Goal: Task Accomplishment & Management: Complete application form

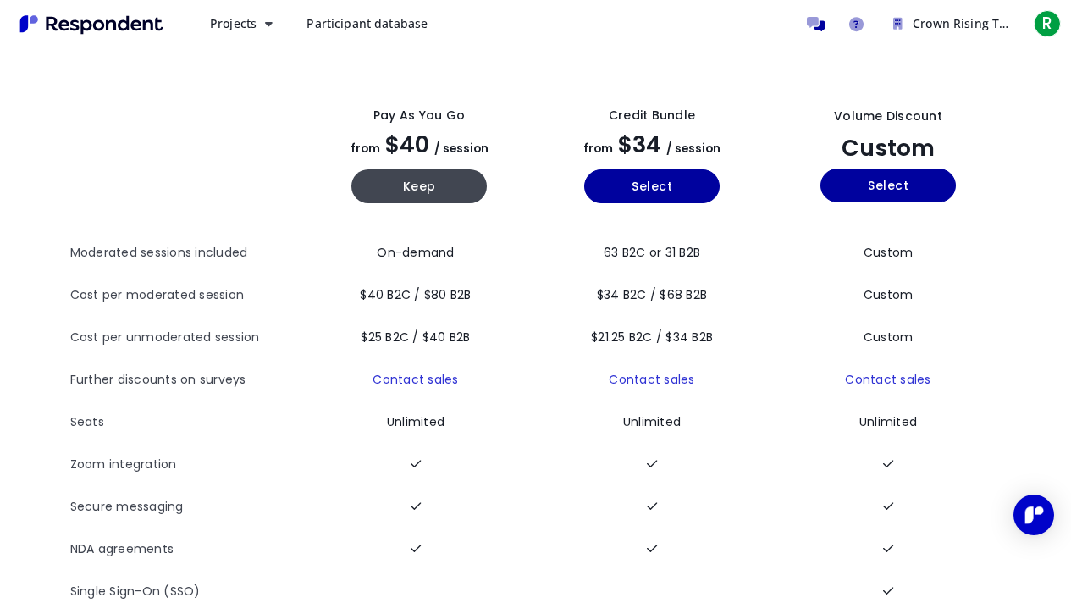
scroll to position [52, 0]
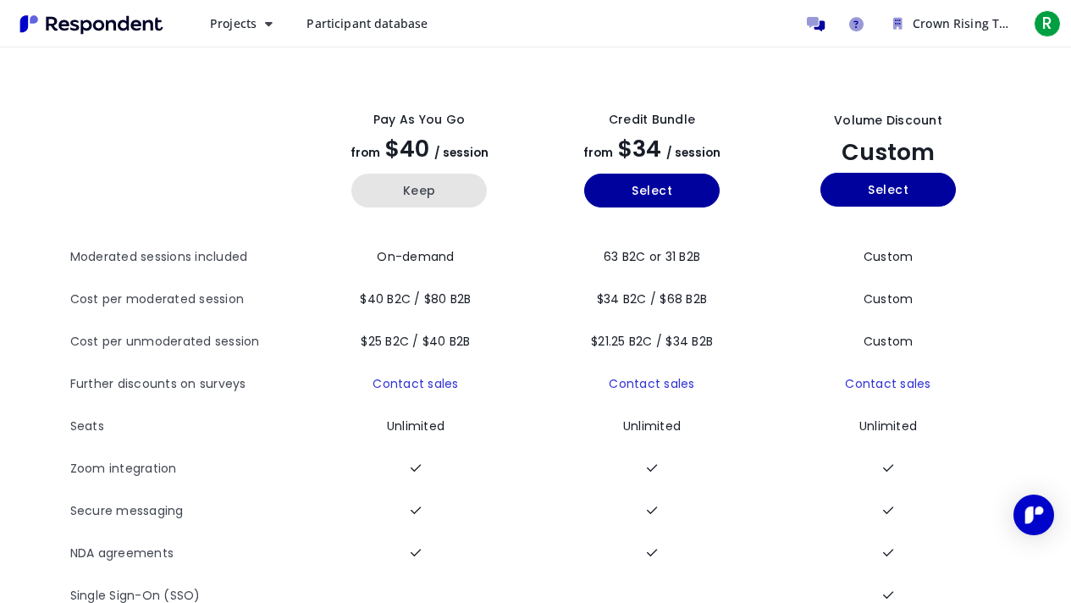
click at [450, 189] on button "Keep" at bounding box center [418, 191] width 135 height 34
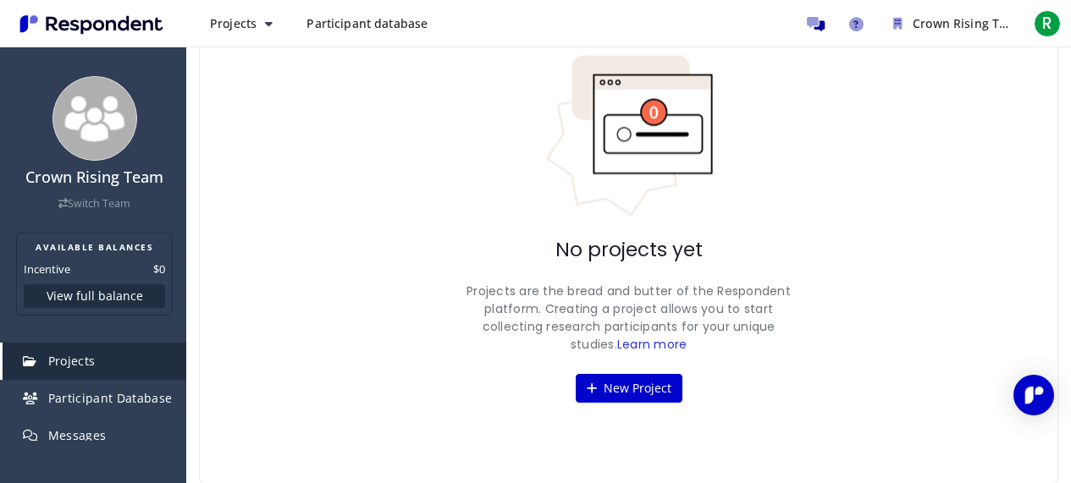
scroll to position [127, 0]
click at [632, 382] on button "New Project" at bounding box center [629, 387] width 107 height 29
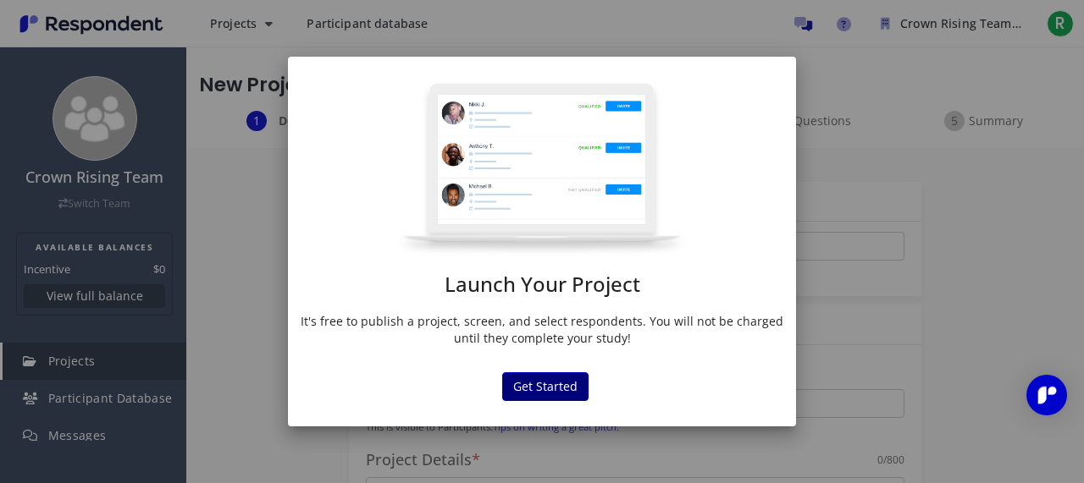
click at [545, 395] on button "Get Started" at bounding box center [545, 387] width 86 height 29
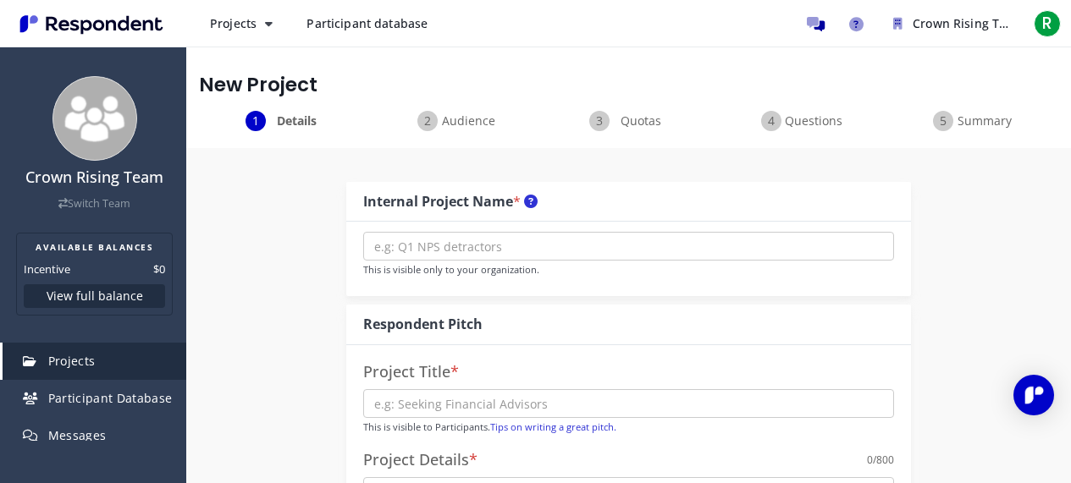
click at [745, 347] on div "Project Title * This is visible to Participants. Tips on writing a great pitch.…" at bounding box center [628, 491] width 565 height 292
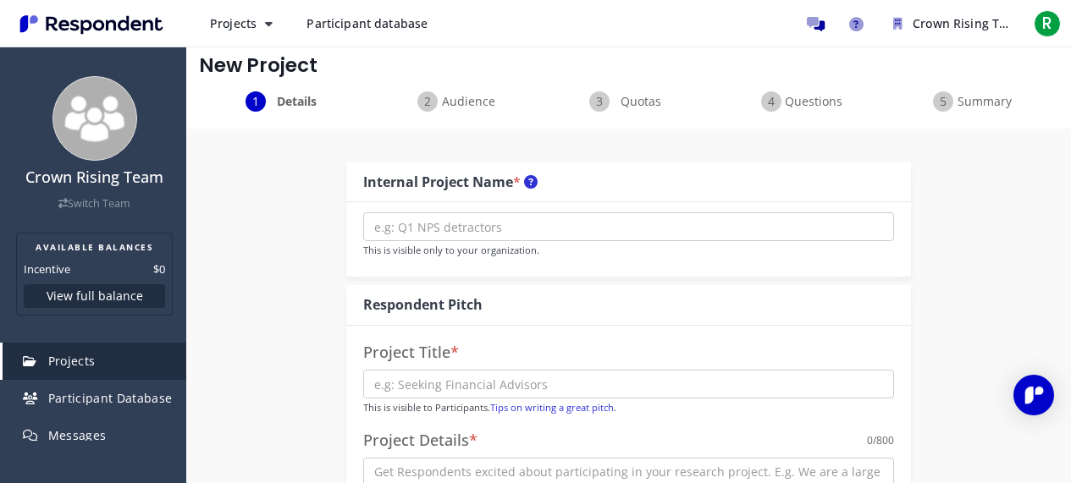
scroll to position [20, 0]
click at [508, 218] on input "text" at bounding box center [628, 226] width 531 height 29
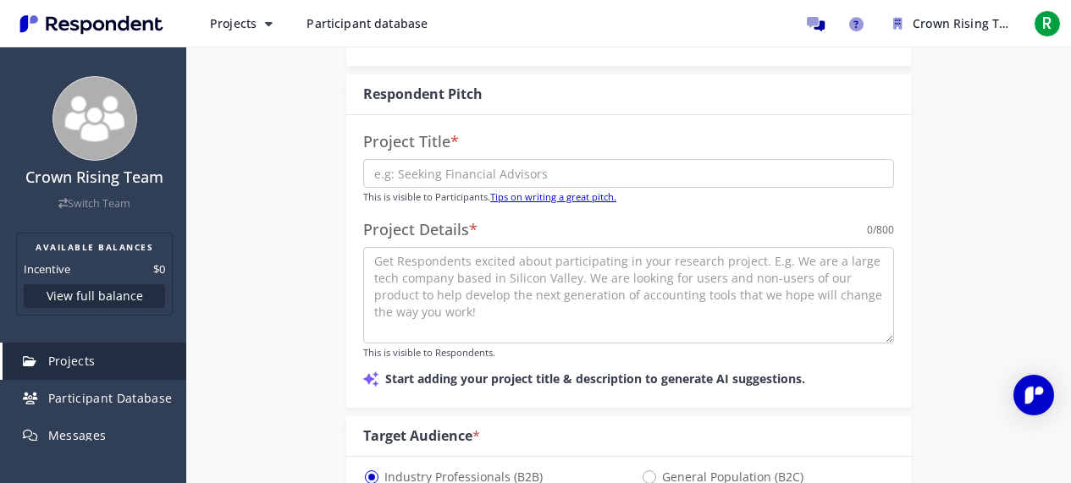
scroll to position [233, 0]
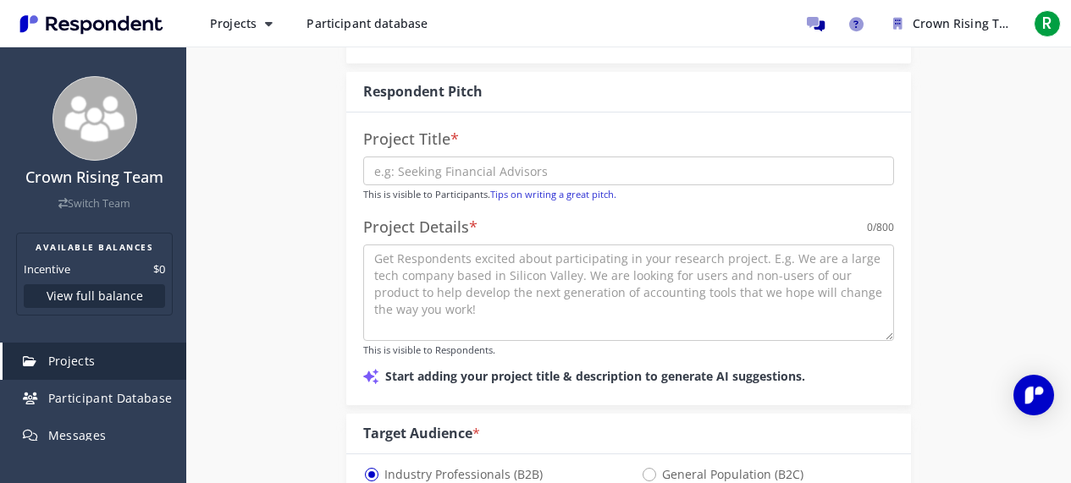
type input "Crown Rising app MVP"
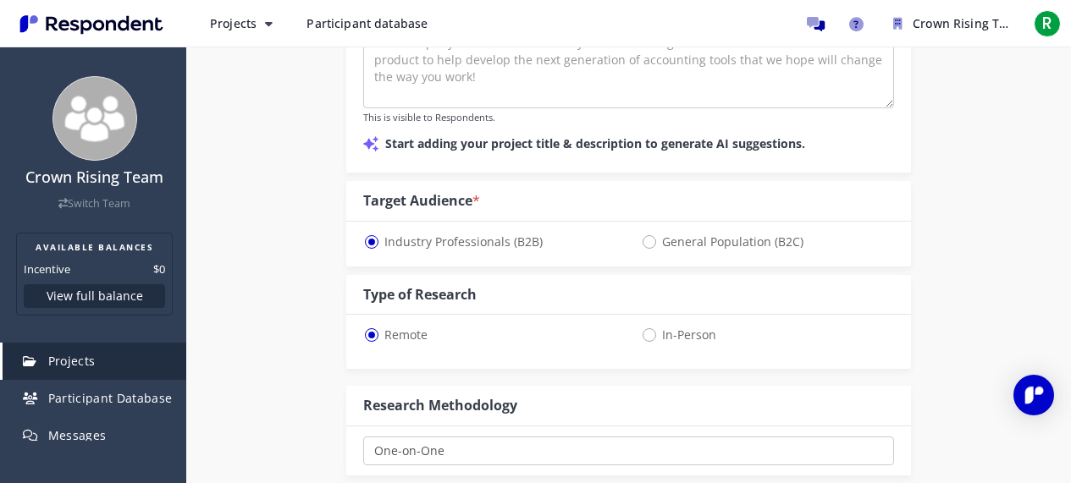
scroll to position [496, 0]
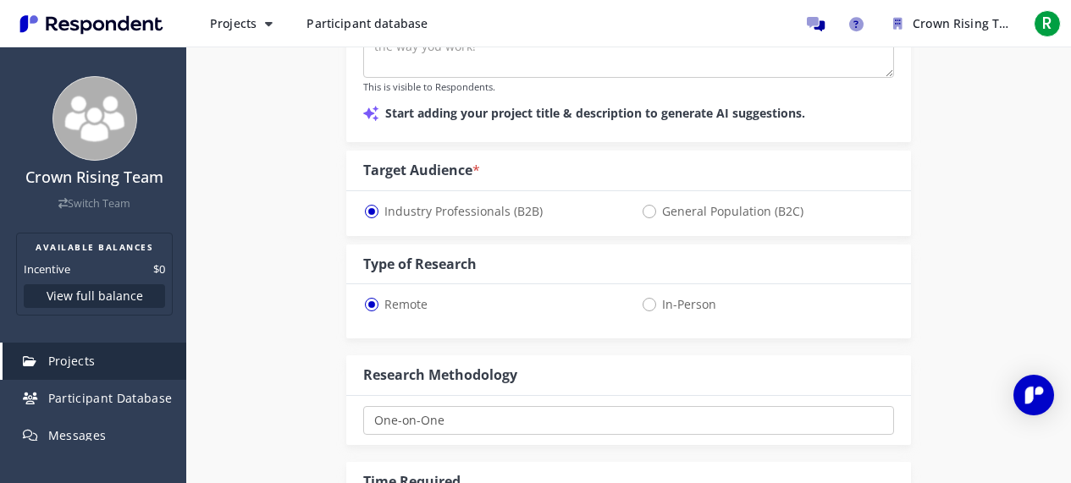
click at [650, 213] on span "General Population (B2C)" at bounding box center [722, 212] width 163 height 20
click at [650, 213] on input "General Population (B2C)" at bounding box center [646, 210] width 11 height 11
radio input "true"
select select "number:125"
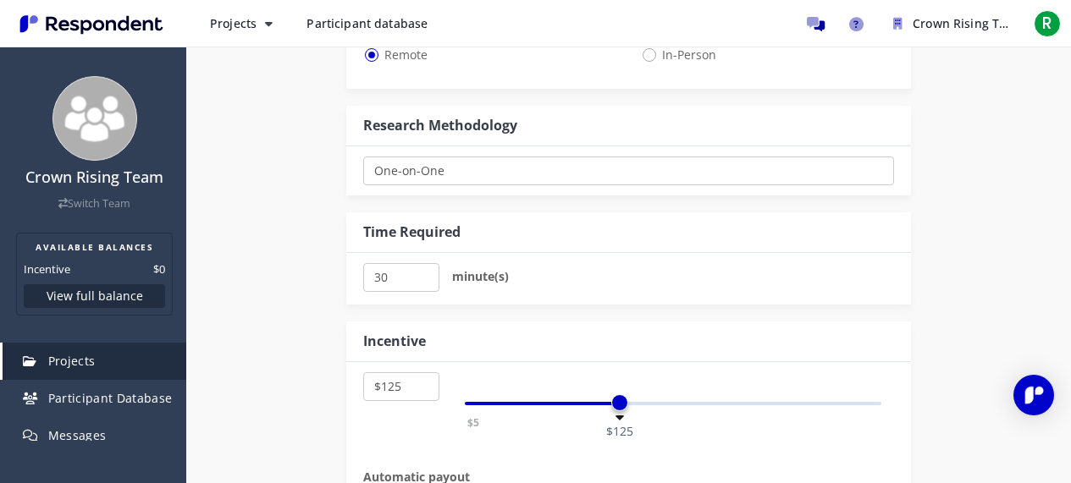
scroll to position [919, 0]
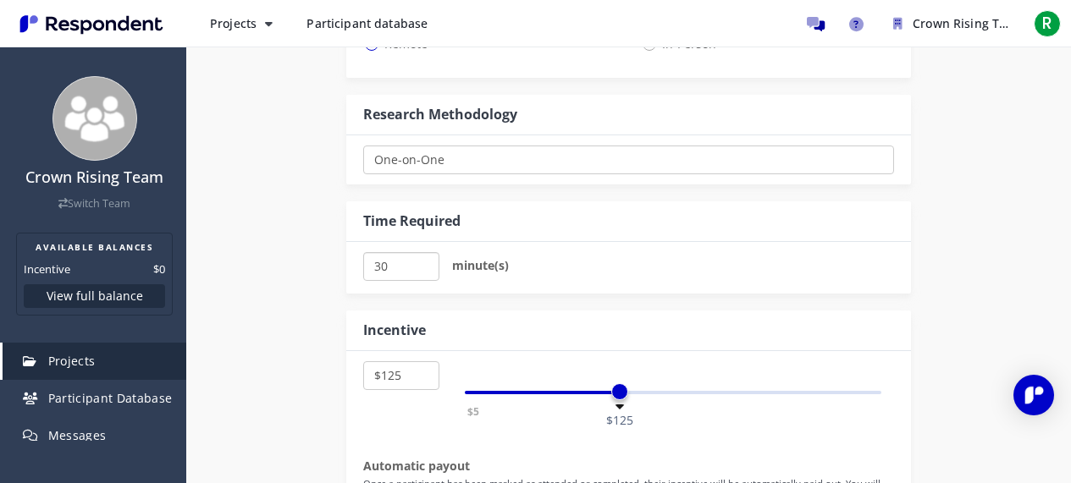
click at [411, 276] on input "30" at bounding box center [400, 266] width 75 height 29
click at [421, 270] on input "25" at bounding box center [400, 266] width 75 height 29
click at [421, 270] on input "20" at bounding box center [400, 266] width 75 height 29
type input "15"
click at [421, 270] on input "15" at bounding box center [400, 266] width 75 height 29
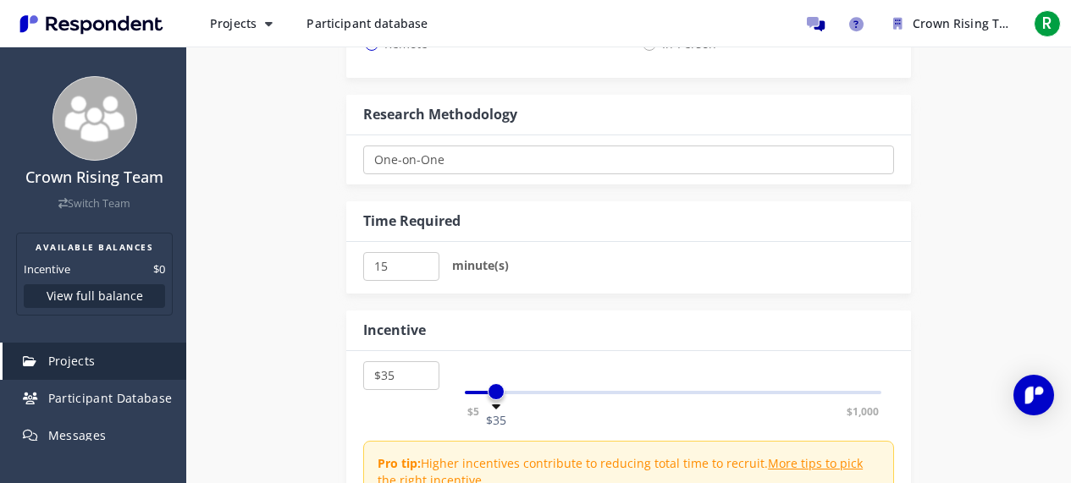
drag, startPoint x: 616, startPoint y: 392, endPoint x: 496, endPoint y: 402, distance: 120.7
click at [496, 395] on div "$5 $1,000 $35" at bounding box center [673, 392] width 417 height 3
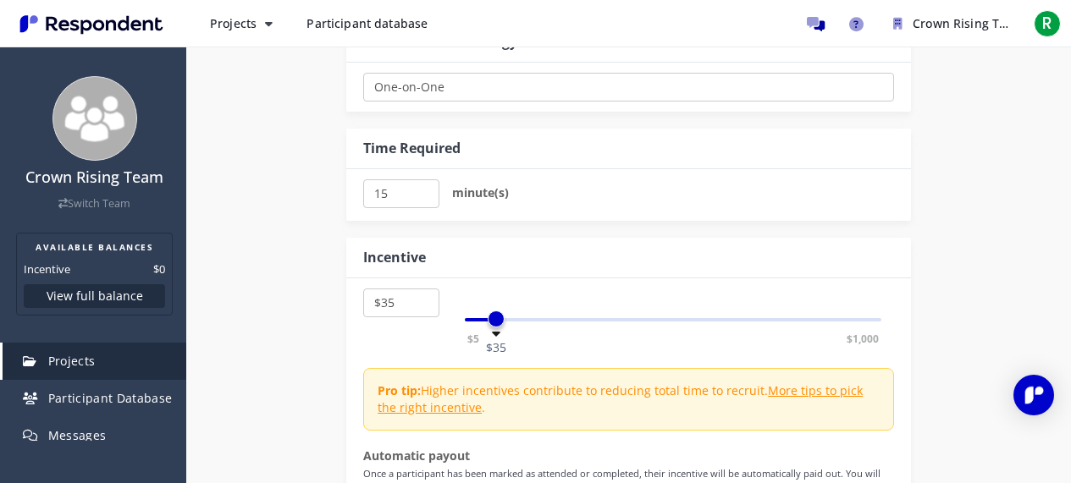
scroll to position [992, 0]
select select "number:25"
drag, startPoint x: 498, startPoint y: 317, endPoint x: 489, endPoint y: 316, distance: 8.5
click at [489, 316] on span at bounding box center [488, 318] width 17 height 17
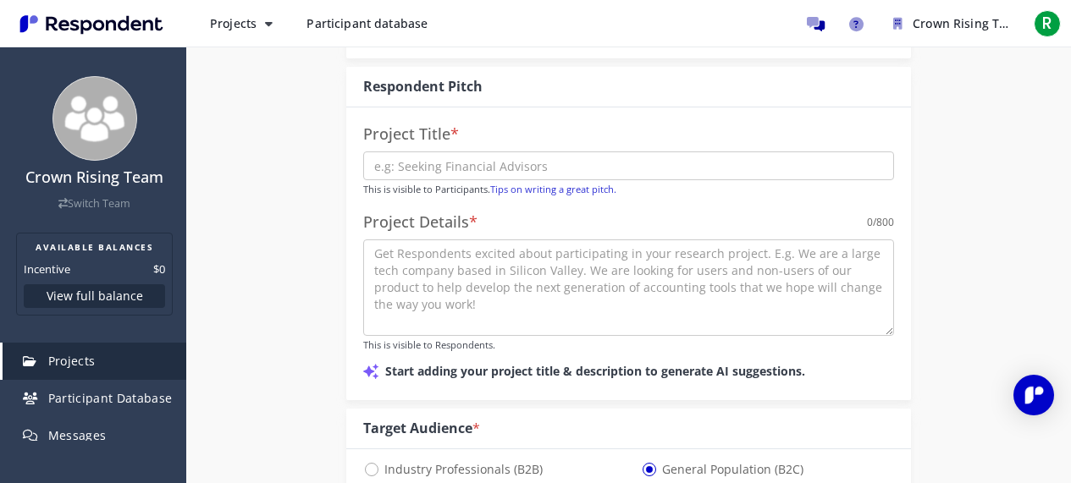
scroll to position [249, 0]
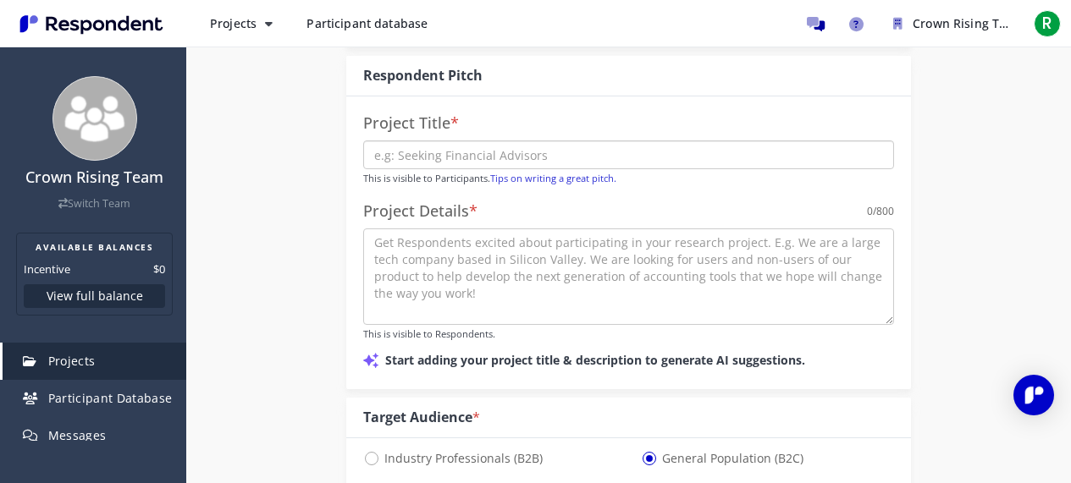
click at [668, 159] on input "text" at bounding box center [628, 155] width 531 height 29
click at [376, 151] on input "Test a new digital hair-care experience for black women with textured hair" at bounding box center [628, 155] width 531 height 29
drag, startPoint x: 376, startPoint y: 151, endPoint x: 783, endPoint y: 165, distance: 407.5
click at [783, 165] on input "Test a new digital hair-care experience for black women with textured hair" at bounding box center [628, 155] width 531 height 29
paste input "New Digital Hair-Care Experience for Black Women with Textured Hair"
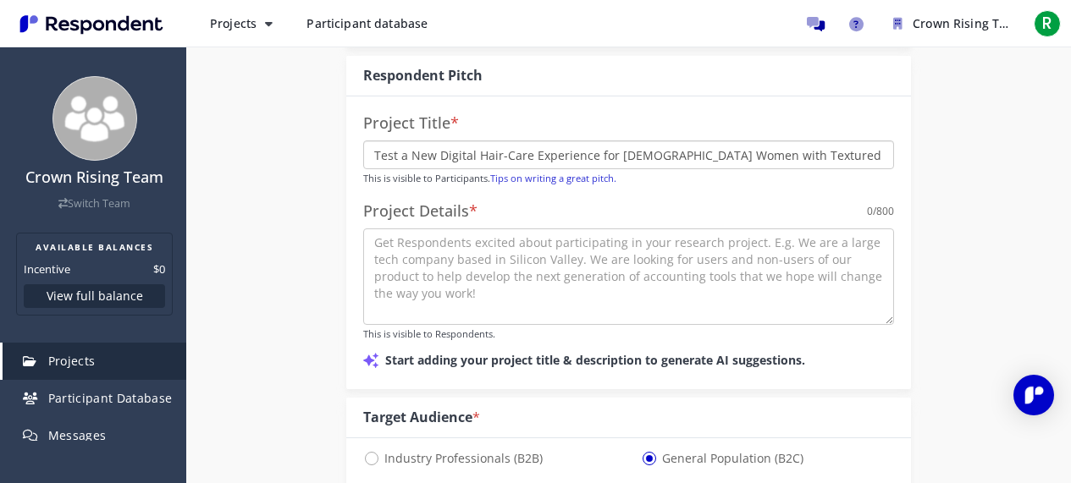
type input "Test a New Digital Hair-Care Experience for [DEMOGRAPHIC_DATA] Women with Textu…"
click at [409, 242] on textarea at bounding box center [628, 277] width 531 height 97
paste textarea "We’re building Crown Rising, a digital space created by and for [DEMOGRAPHIC_DA…"
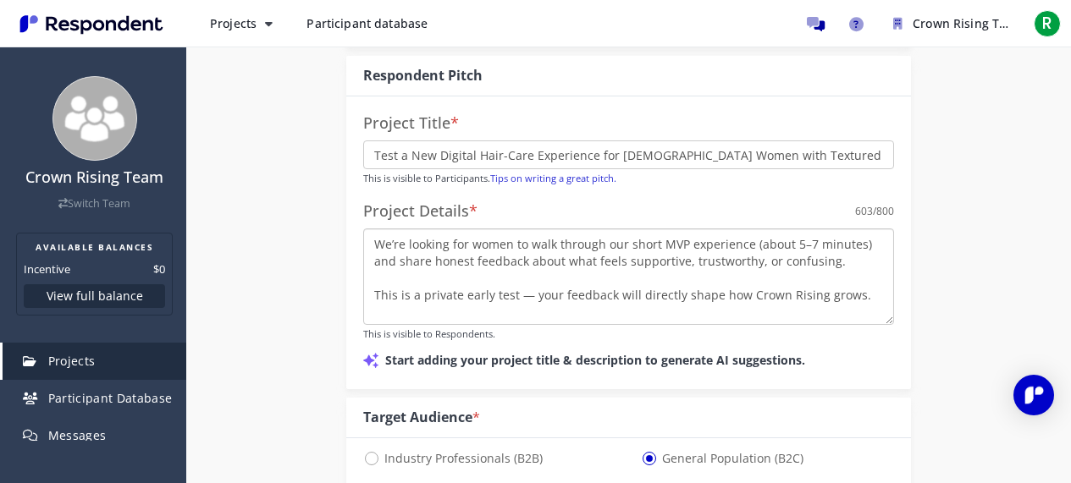
scroll to position [0, 0]
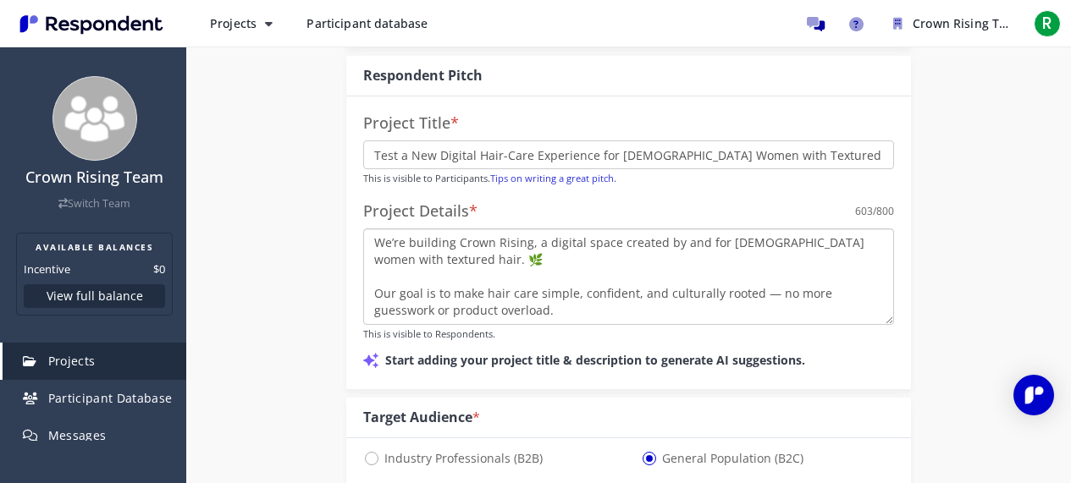
drag, startPoint x: 485, startPoint y: 263, endPoint x: 449, endPoint y: 261, distance: 36.5
click at [483, 262] on textarea "We’re building Crown Rising, a digital space created by and for [DEMOGRAPHIC_DA…" at bounding box center [628, 277] width 531 height 97
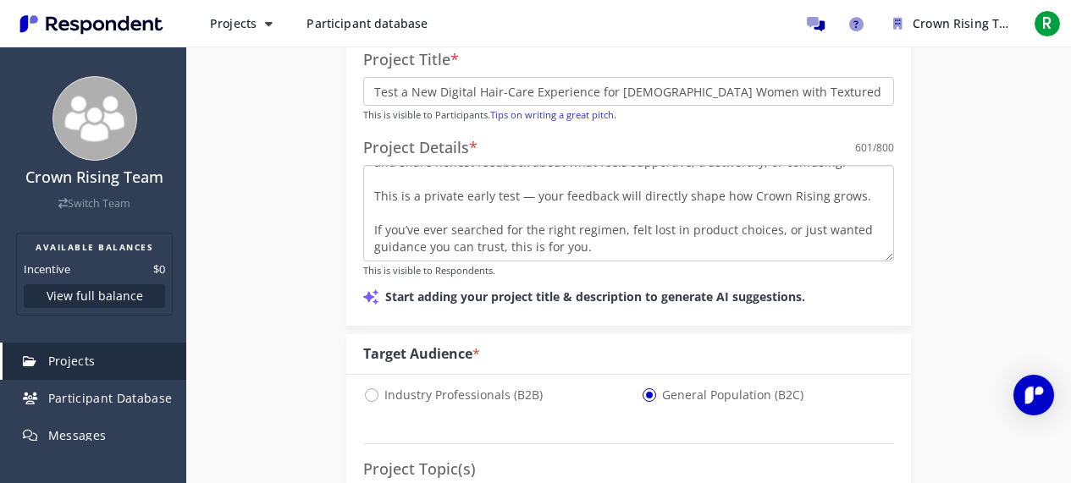
scroll to position [315, 0]
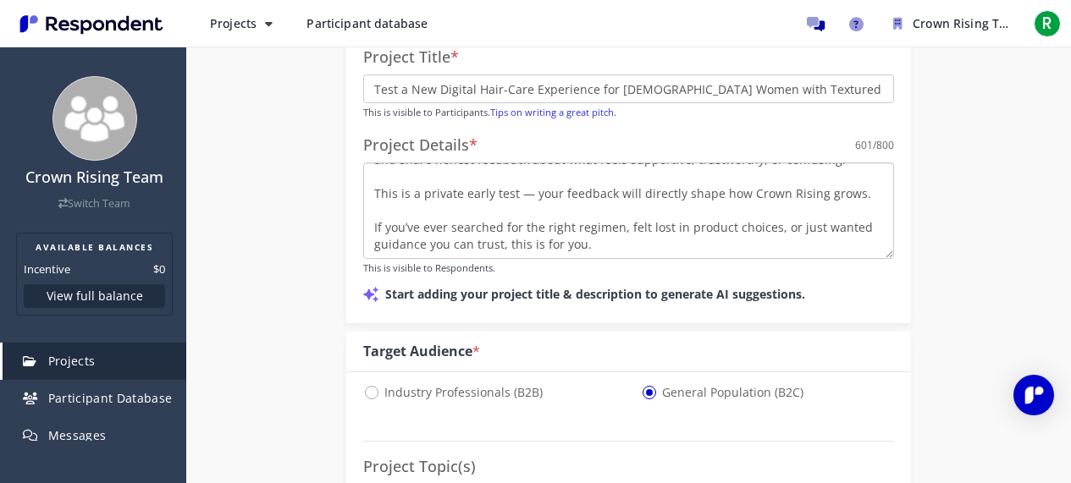
type textarea "We’re building Crown Rising, a digital space created by and for [DEMOGRAPHIC_DA…"
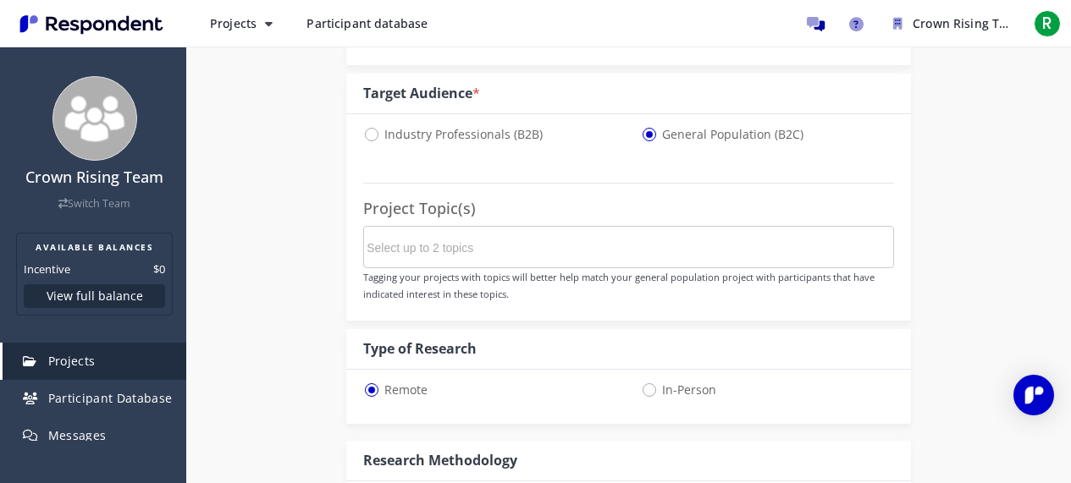
scroll to position [1042, 0]
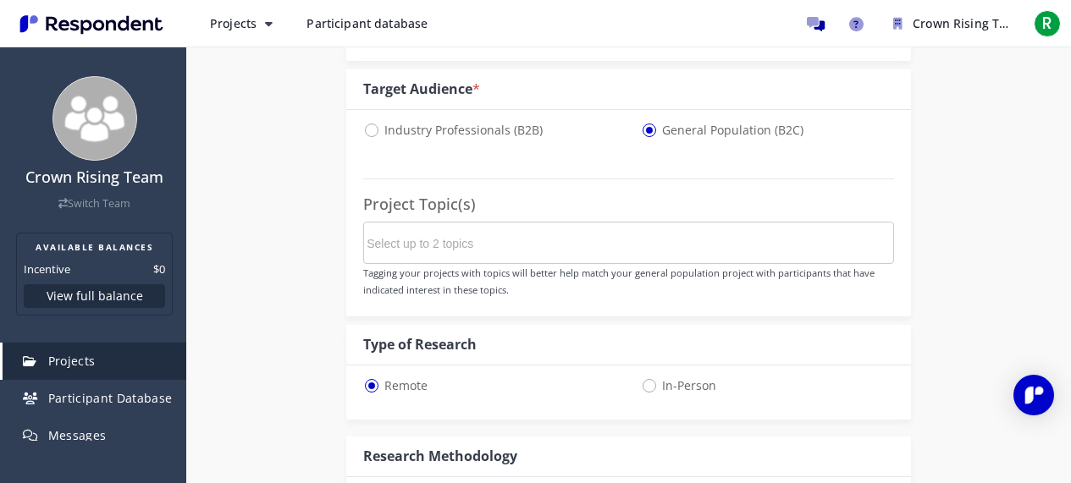
click at [671, 249] on md-chips-wrap at bounding box center [628, 243] width 531 height 42
click at [669, 240] on md-chips-wrap at bounding box center [628, 243] width 531 height 42
click at [867, 298] on fieldset "Project Topic(s) Tagging your projects with topics will better help match your …" at bounding box center [628, 226] width 531 height 162
click at [670, 248] on md-chips-wrap at bounding box center [628, 243] width 531 height 42
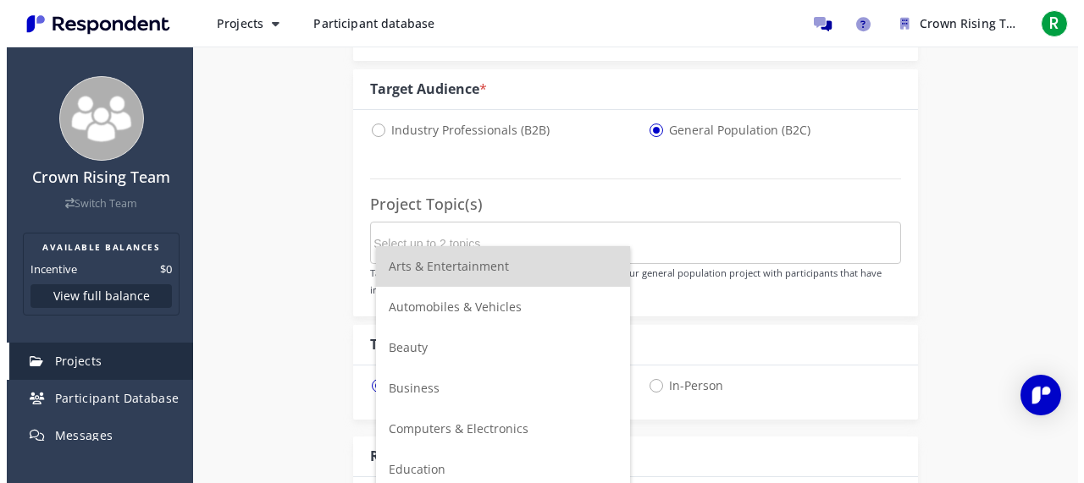
scroll to position [0, 0]
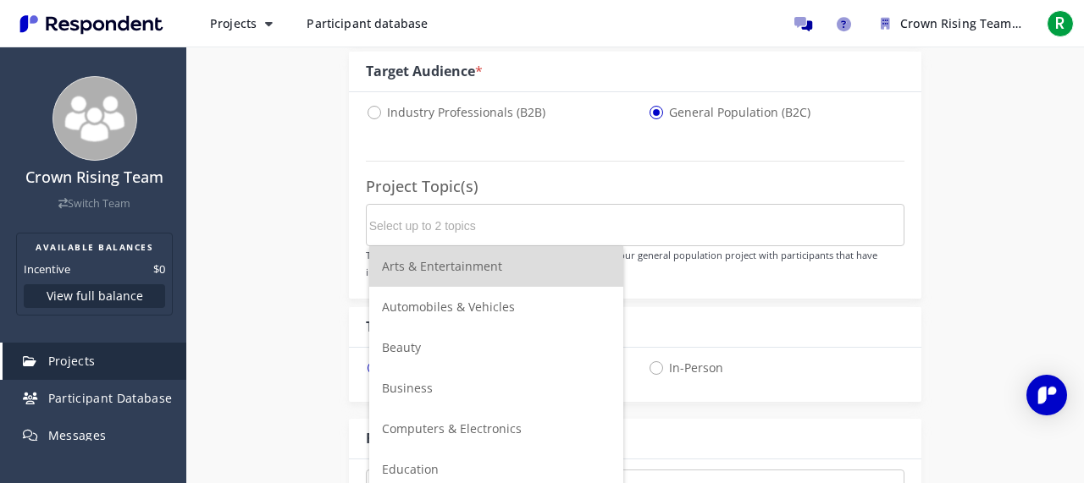
click at [466, 245] on md-chips-wrap at bounding box center [635, 225] width 539 height 42
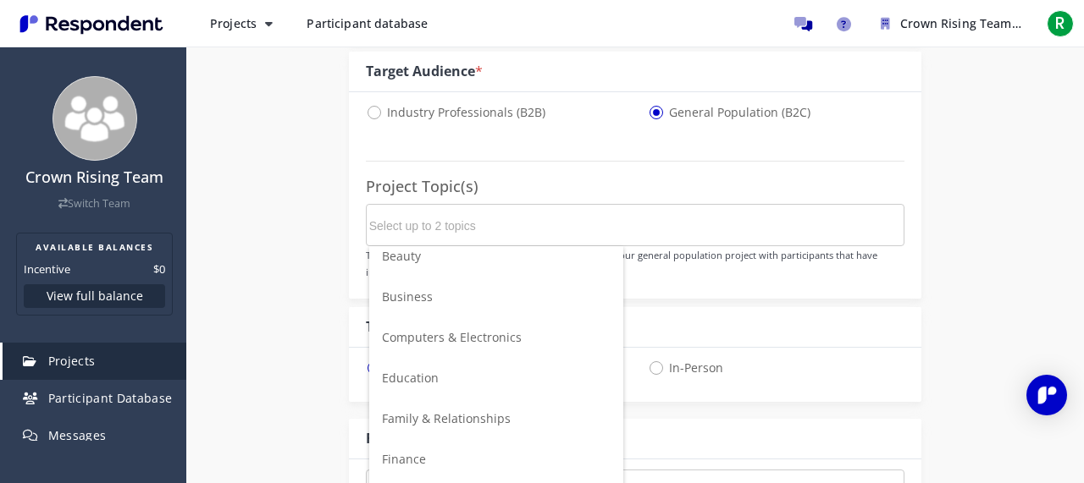
scroll to position [82, 0]
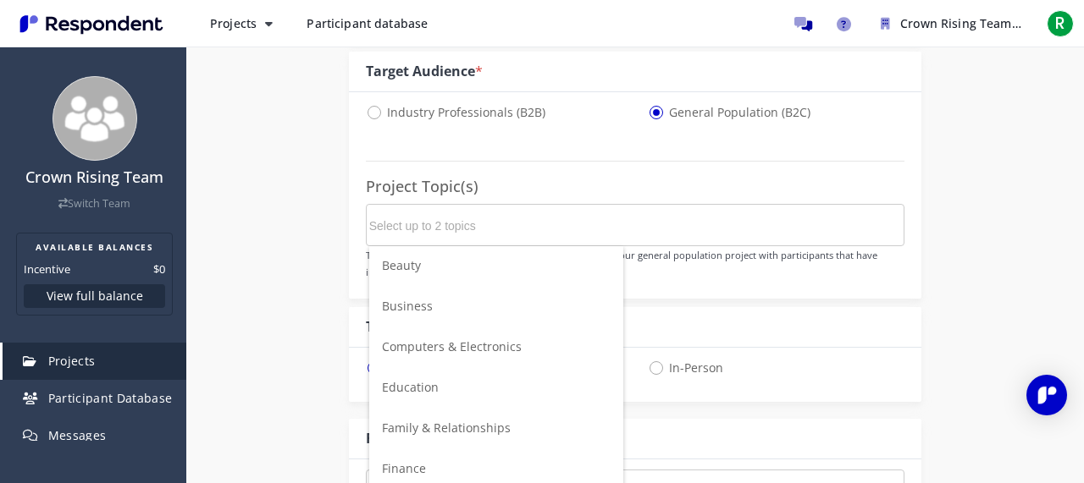
click at [424, 267] on li "Beauty" at bounding box center [496, 266] width 254 height 41
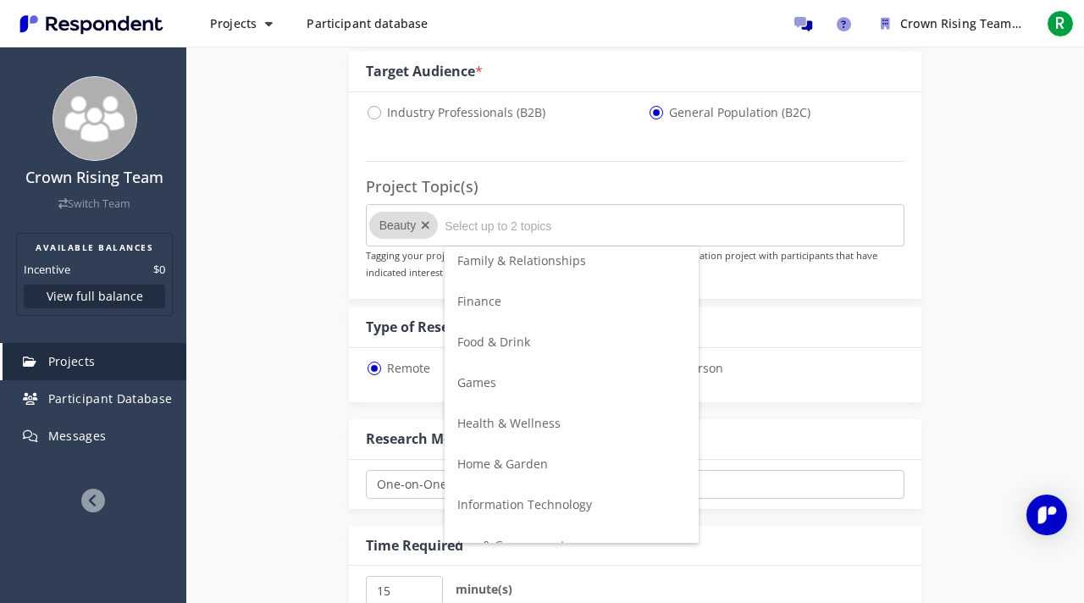
scroll to position [240, 0]
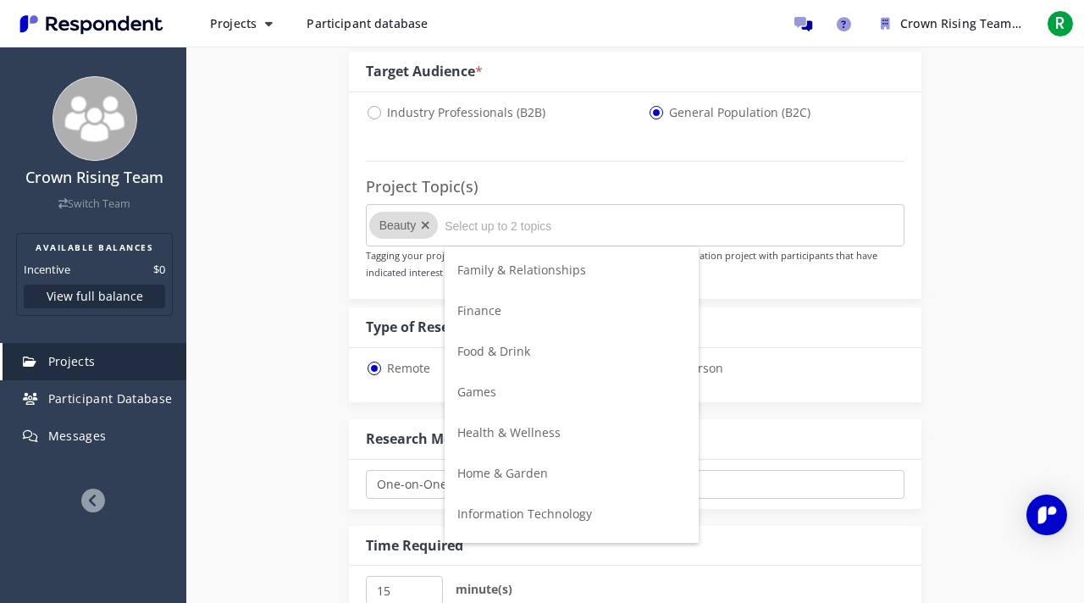
click at [535, 435] on span "Health & Wellness" at bounding box center [508, 432] width 103 height 16
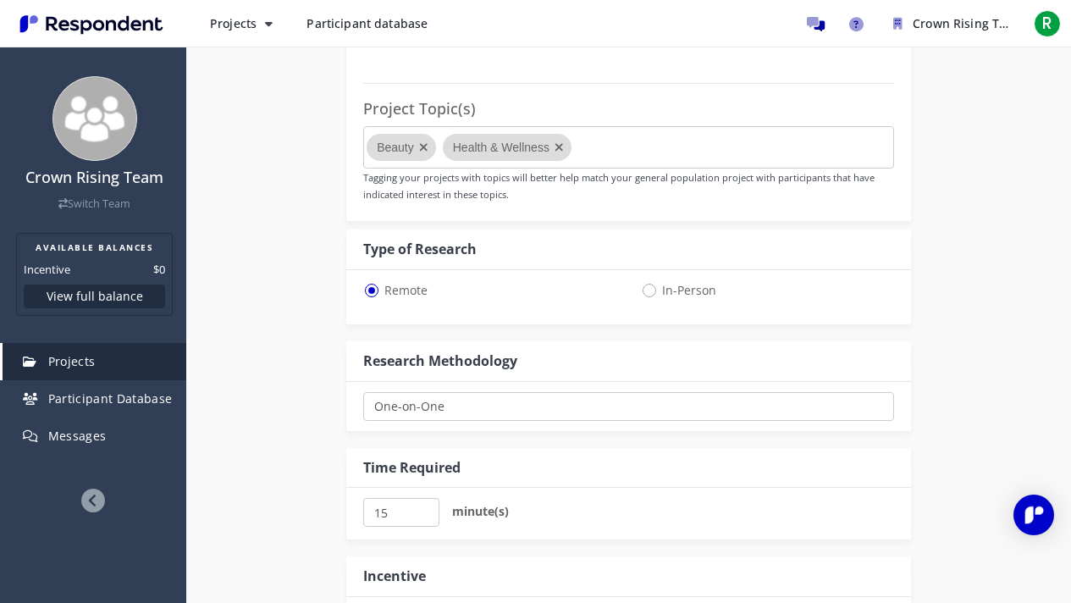
scroll to position [1141, 0]
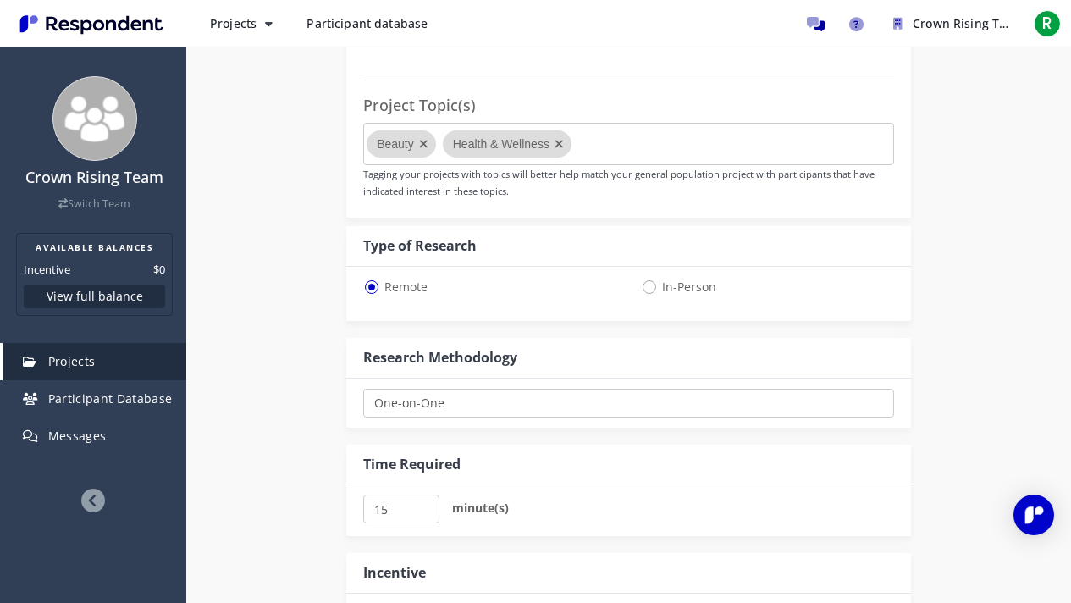
click at [489, 402] on select "One-on-One Focus Group Unmoderated Study Survey Diary Study" at bounding box center [628, 403] width 531 height 29
select select "number:4"
click at [363, 389] on select "One-on-One Focus Group Unmoderated Study Survey Diary Study" at bounding box center [628, 403] width 531 height 29
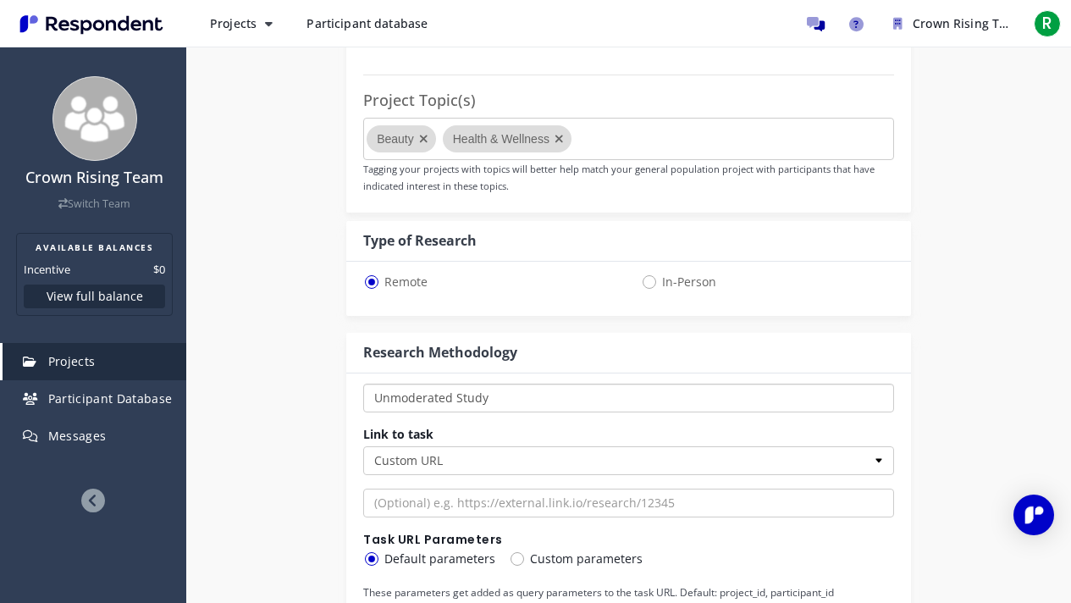
scroll to position [1151, 0]
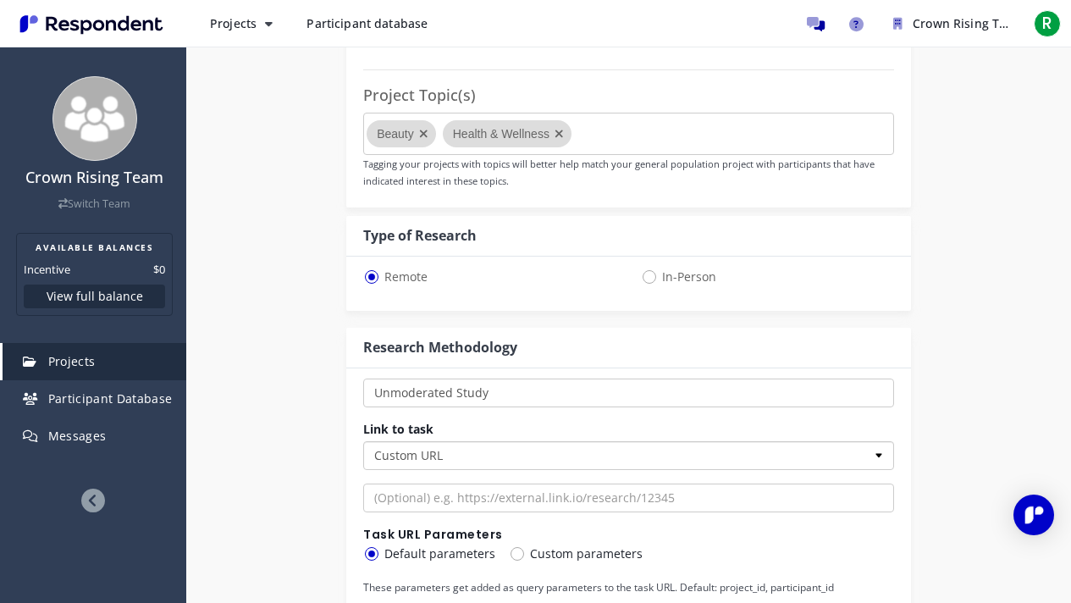
click at [417, 450] on select "Custom URL Lookback SurveyMonkey" at bounding box center [628, 455] width 531 height 29
click at [426, 459] on select "Custom URL Lookback SurveyMonkey" at bounding box center [628, 455] width 531 height 29
click at [784, 450] on select "Custom URL Lookback SurveyMonkey" at bounding box center [628, 455] width 531 height 29
click at [701, 456] on select "Custom URL Lookback SurveyMonkey" at bounding box center [628, 455] width 531 height 29
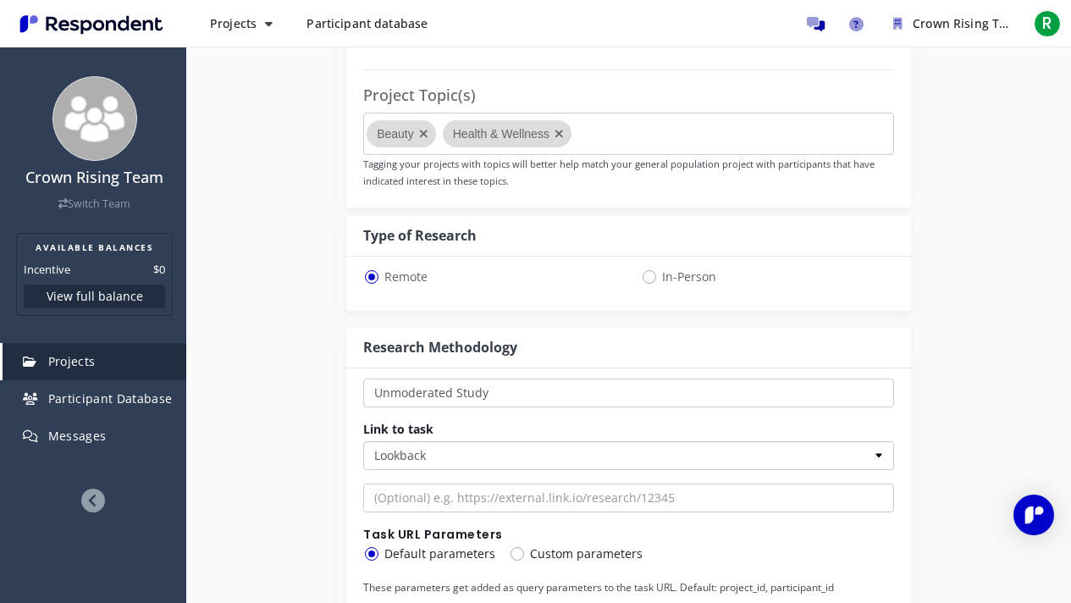
click at [363, 441] on select "Custom URL Lookback SurveyMonkey" at bounding box center [628, 455] width 531 height 29
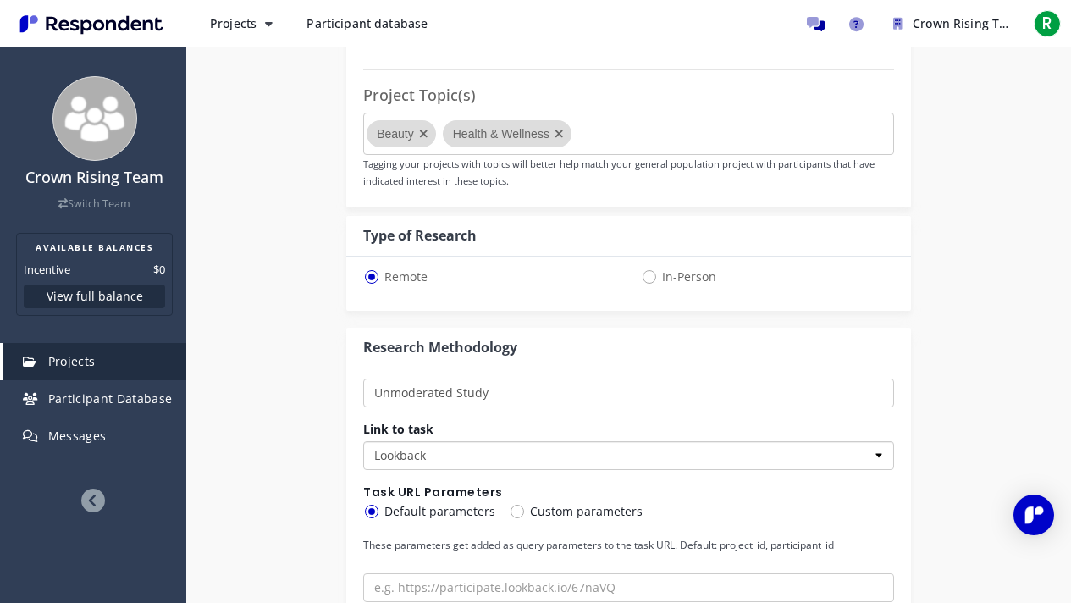
click at [879, 453] on select "Custom URL Lookback SurveyMonkey" at bounding box center [628, 455] width 531 height 29
select select "string:custom_url"
click at [363, 441] on select "Custom URL Lookback SurveyMonkey" at bounding box center [628, 455] width 531 height 29
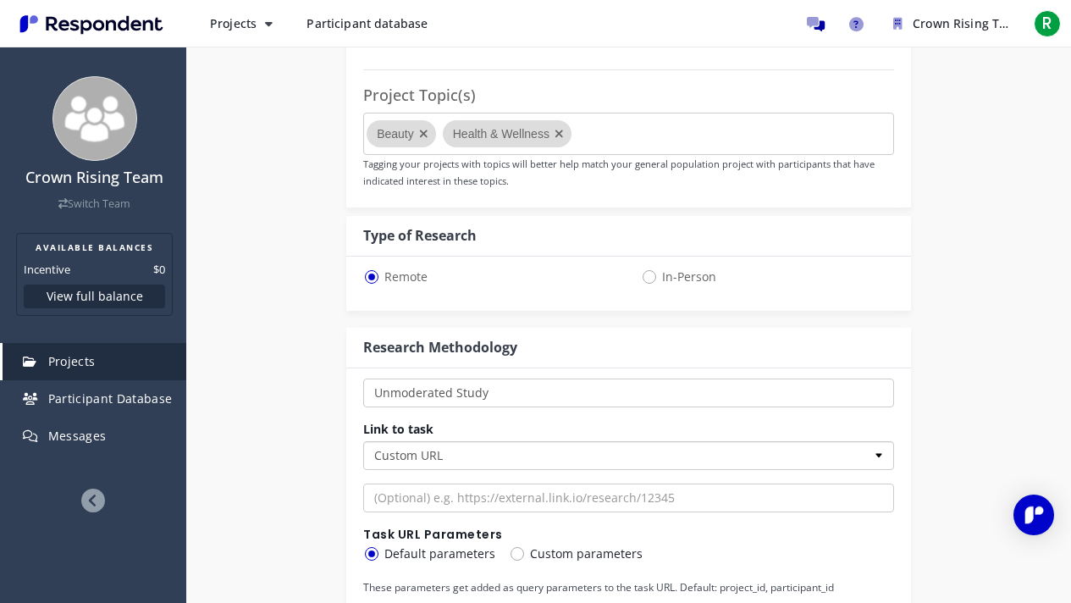
click at [439, 456] on select "Custom URL Lookback SurveyMonkey" at bounding box center [628, 455] width 531 height 29
click at [363, 441] on select "Custom URL Lookback SurveyMonkey" at bounding box center [628, 455] width 531 height 29
click at [440, 483] on input "url" at bounding box center [628, 497] width 531 height 29
paste input "[URL][DOMAIN_NAME]"
type input "[URL][DOMAIN_NAME]"
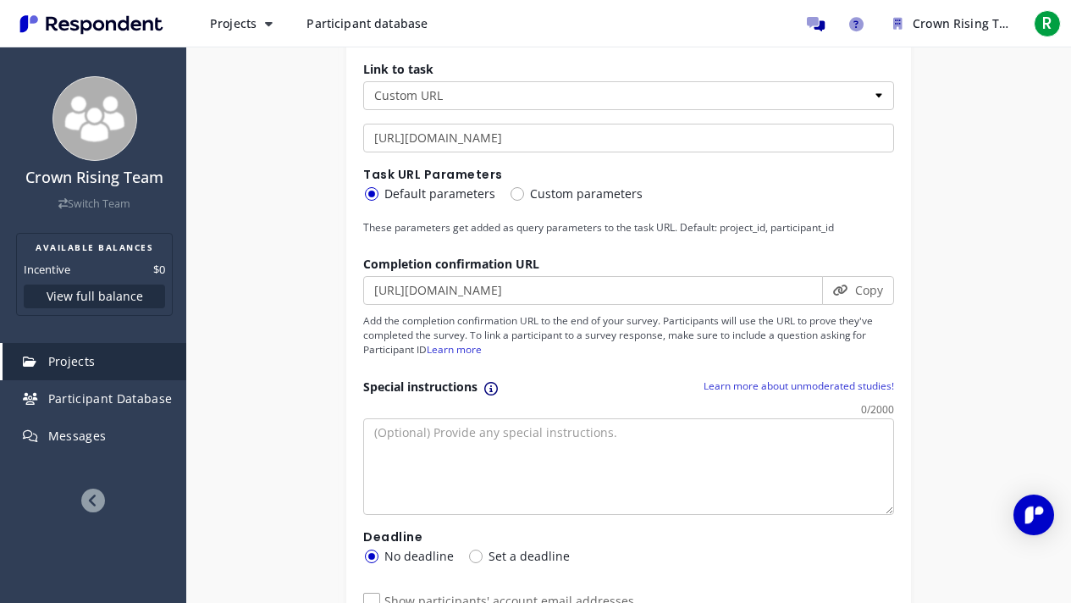
scroll to position [1518, 0]
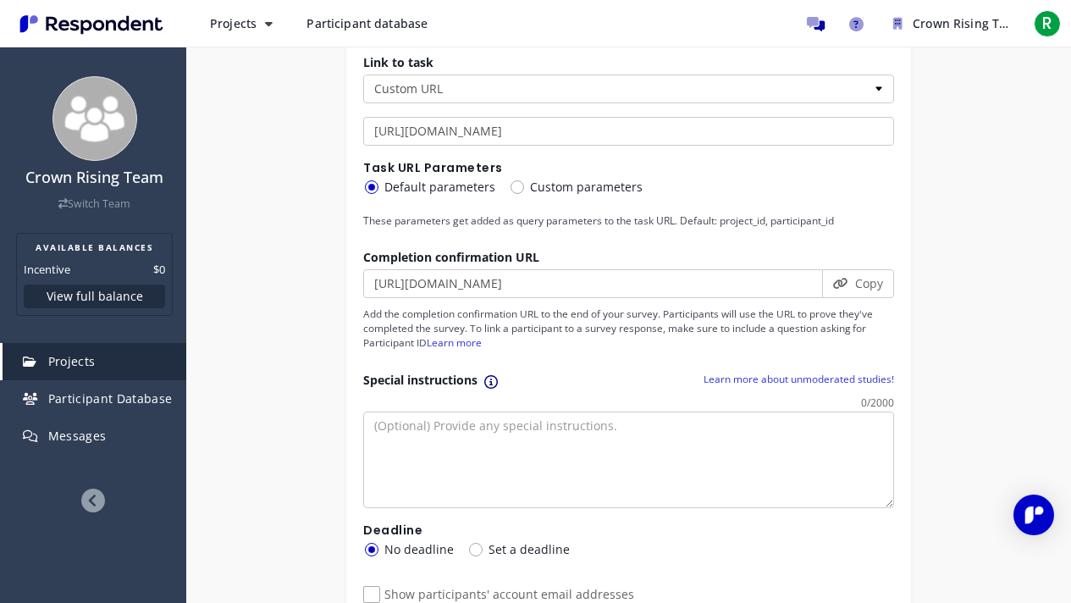
click at [469, 483] on span "Set a deadline" at bounding box center [518, 549] width 102 height 20
click at [469, 483] on input "Set a deadline" at bounding box center [472, 548] width 11 height 11
radio input "true"
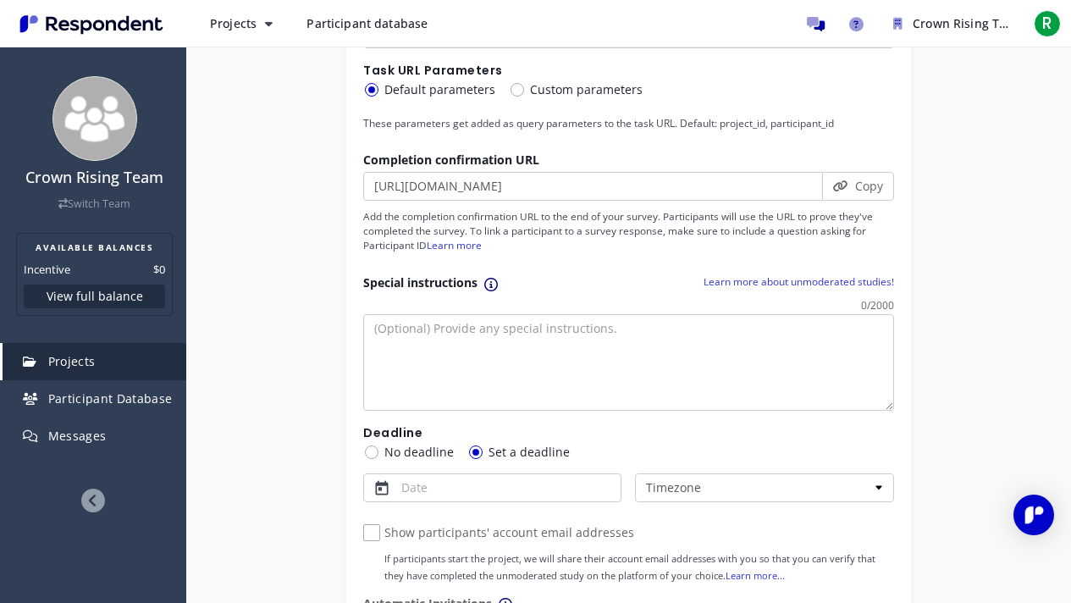
scroll to position [1616, 0]
click at [378, 483] on button "button" at bounding box center [382, 488] width 30 height 30
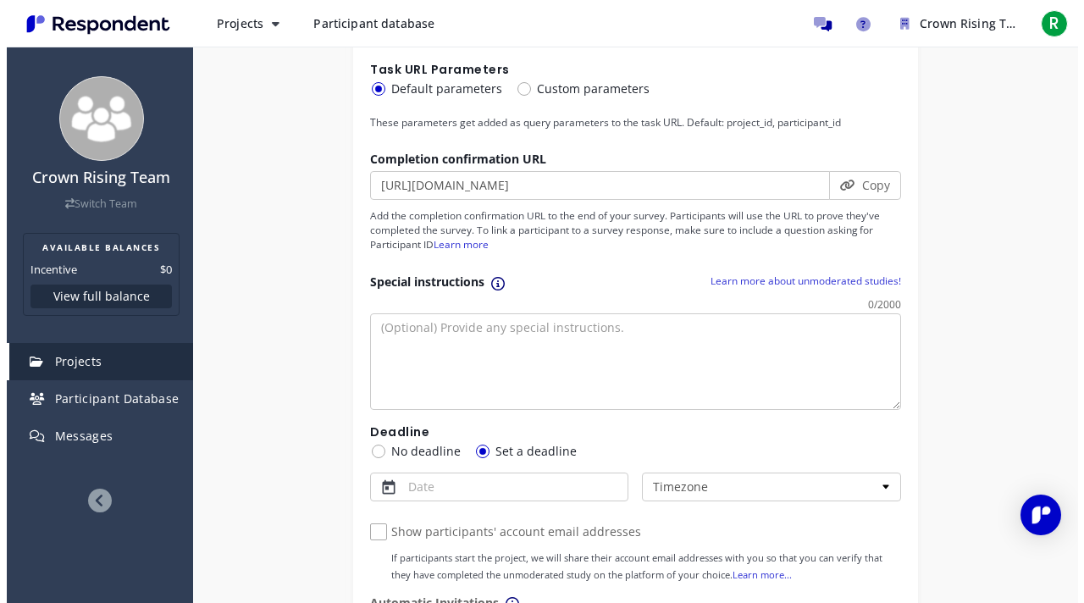
scroll to position [0, 0]
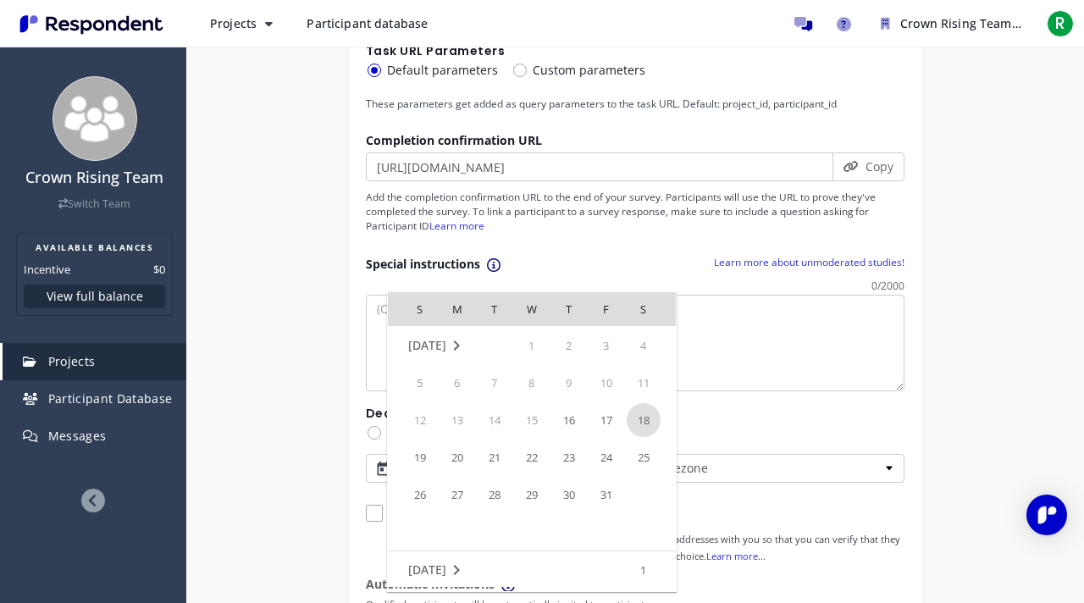
click at [643, 430] on span "18" at bounding box center [644, 420] width 34 height 34
type input "[DATE]"
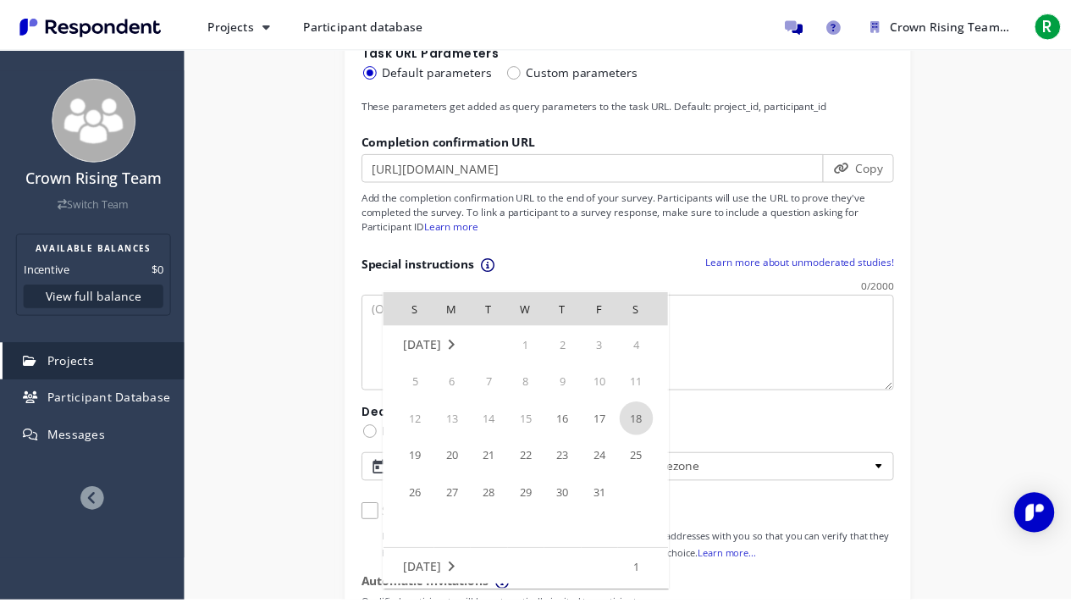
scroll to position [1616, 0]
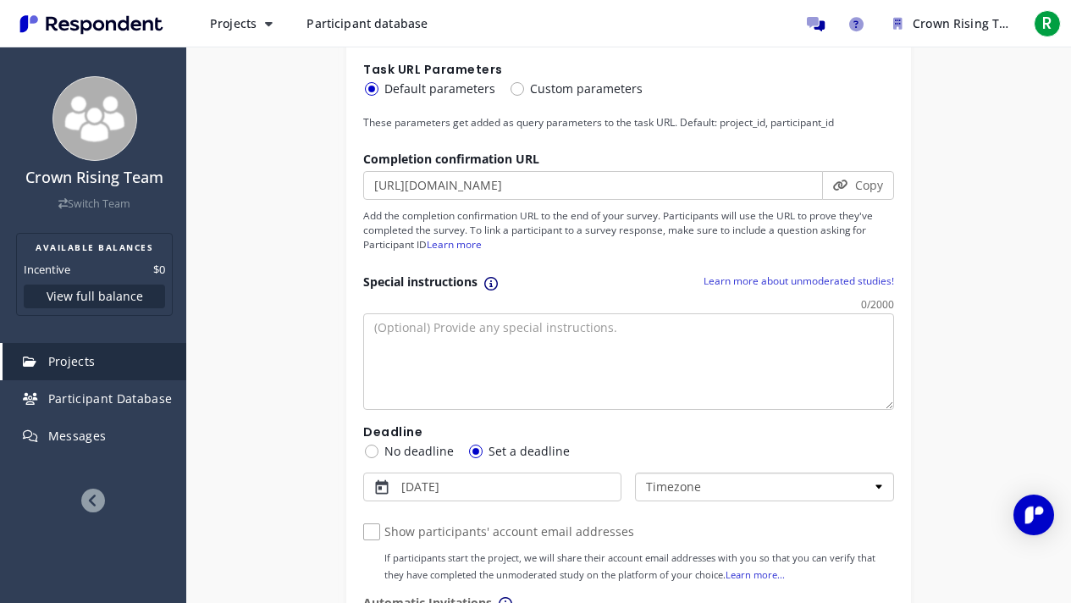
click at [874, 483] on select "Timezone Pacific Time ([GEOGRAPHIC_DATA] & [GEOGRAPHIC_DATA]) Mountain Time ([G…" at bounding box center [764, 486] width 258 height 29
select select "string:America/New_York"
click at [635, 472] on select "Timezone Pacific Time ([GEOGRAPHIC_DATA] & [GEOGRAPHIC_DATA]) Mountain Time ([G…" at bounding box center [764, 486] width 258 height 29
click at [821, 483] on div "Show participants' account email addresses If participants start the project, w…" at bounding box center [628, 551] width 531 height 72
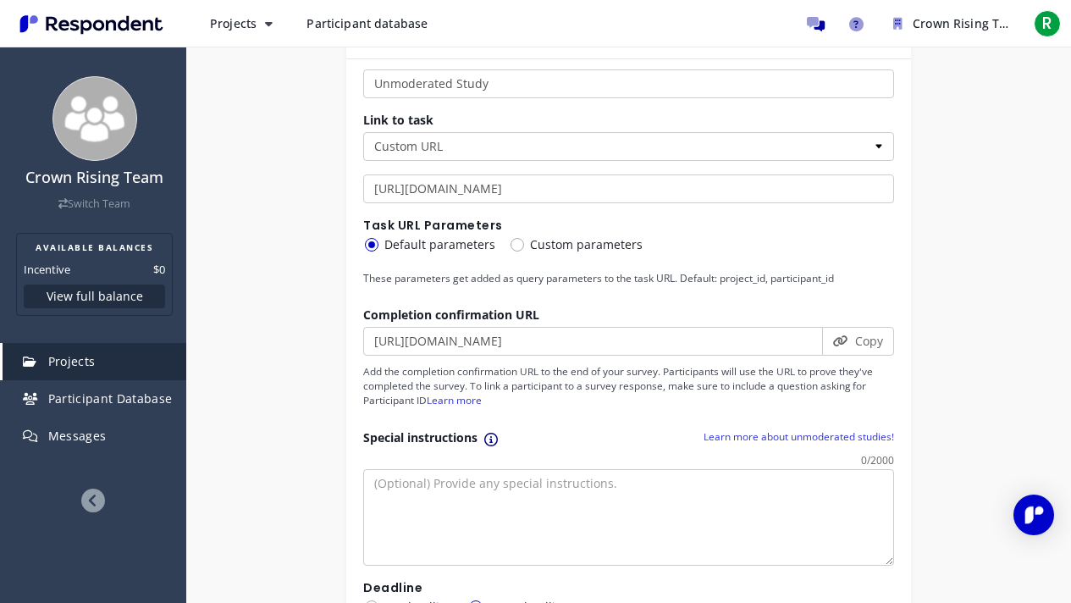
scroll to position [1463, 0]
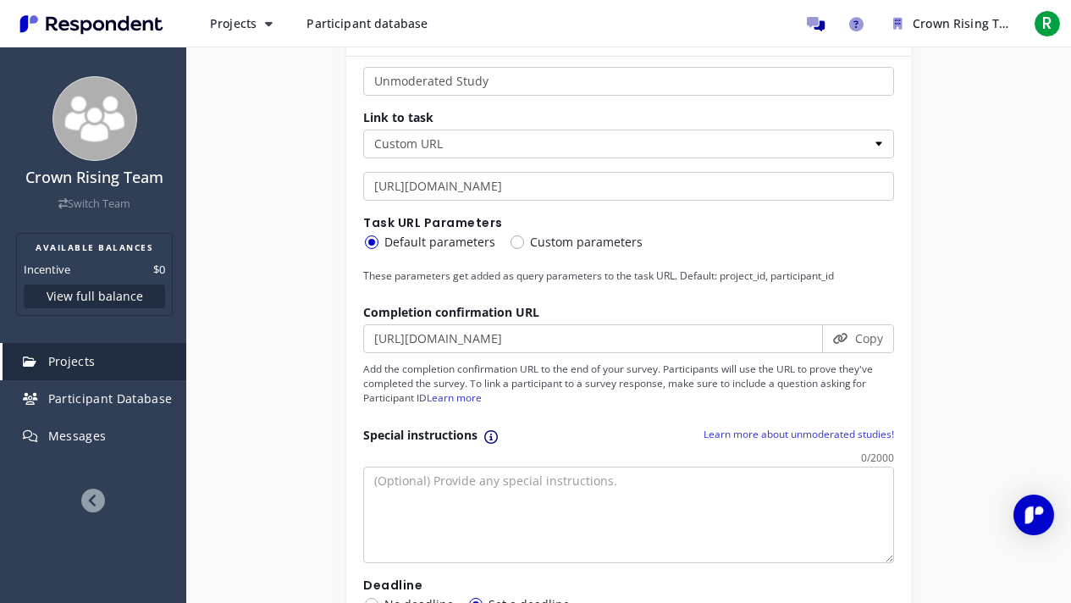
click at [982, 284] on div "Internal Project Name * Crown Rising app MVP This is visible only to your organ…" at bounding box center [628, 70] width 885 height 2771
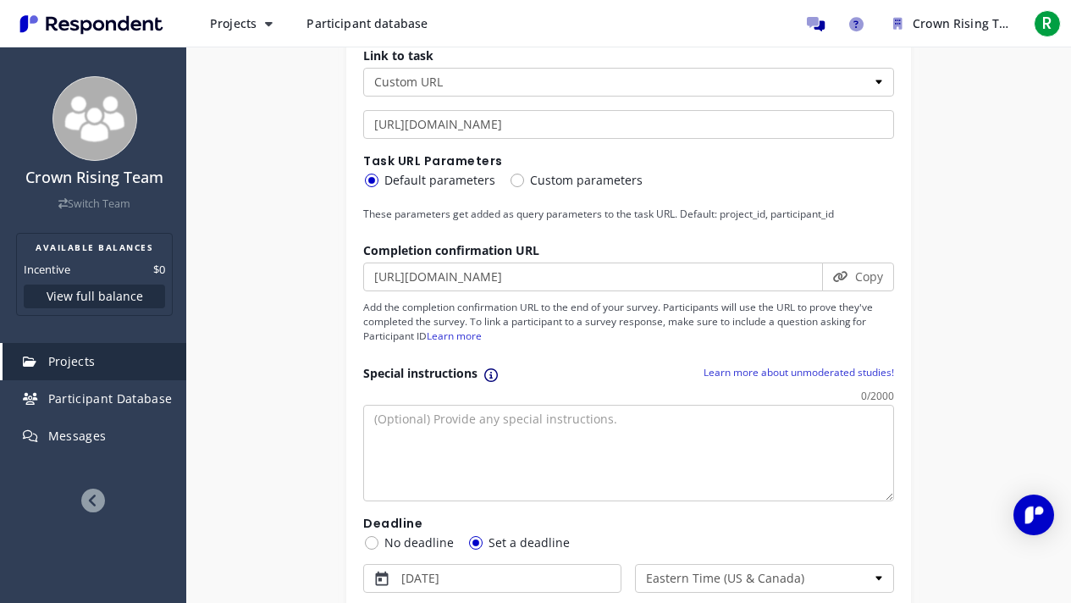
scroll to position [1525, 0]
click at [404, 439] on textarea at bounding box center [628, 453] width 531 height 97
paste textarea "Welcome, sis. Please click the link above to start your Crown Rising experience…"
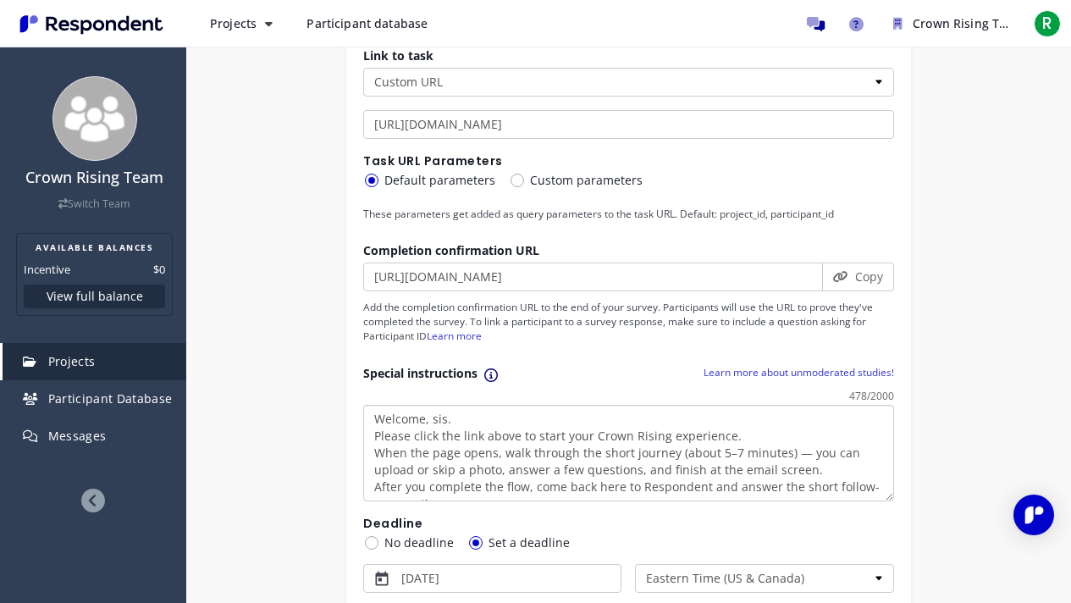
scroll to position [46, 0]
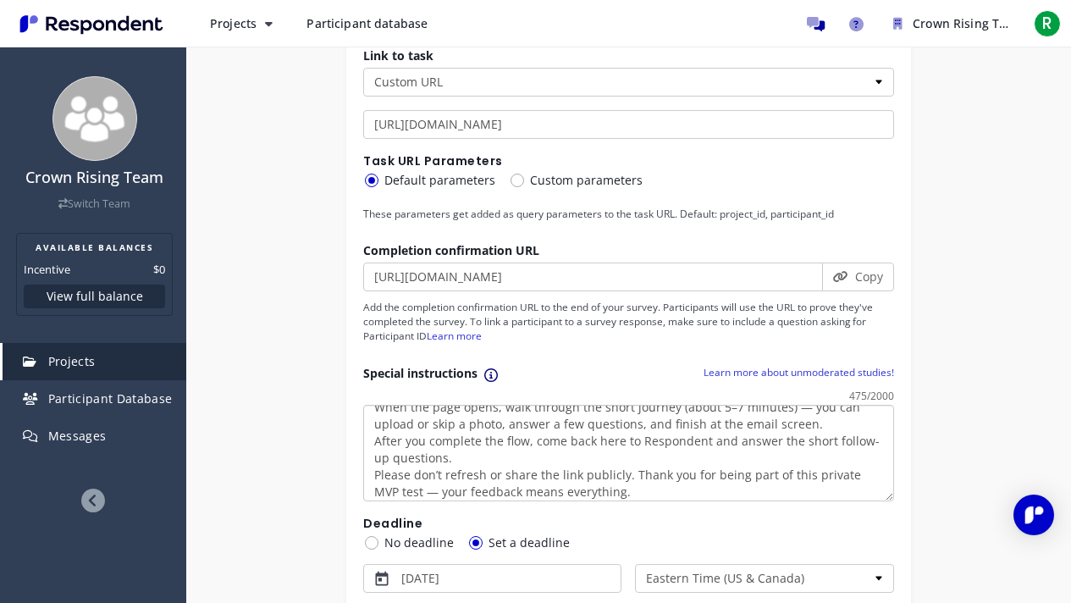
type textarea "Welcome, sis. Please click the link above to start your Crown Rising experience…"
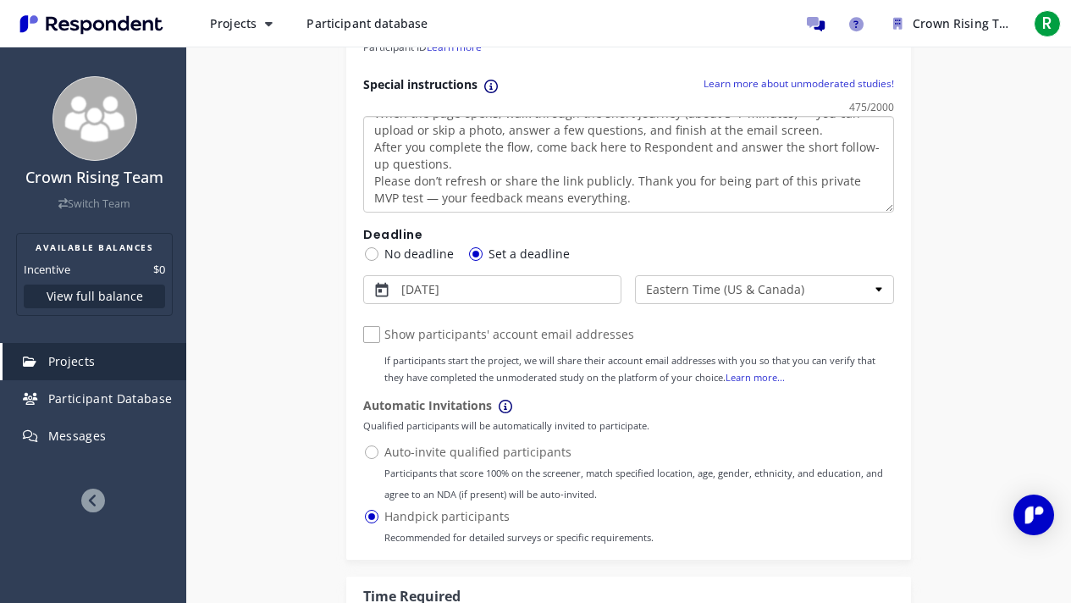
scroll to position [1815, 0]
click at [759, 375] on link "Learn more..." at bounding box center [755, 375] width 59 height 13
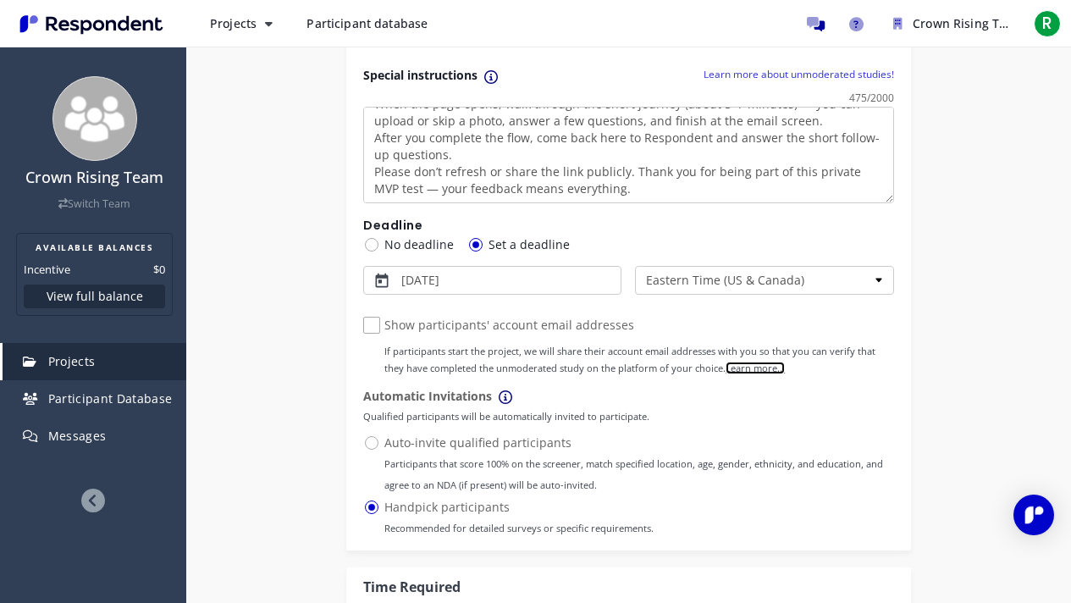
scroll to position [1821, 0]
click at [372, 444] on span "Auto-invite qualified participants Participants that score 100% on the screener…" at bounding box center [628, 444] width 531 height 20
click at [372, 444] on input "Auto-invite qualified participants Participants that score 100% on the screener…" at bounding box center [368, 443] width 11 height 11
radio input "true"
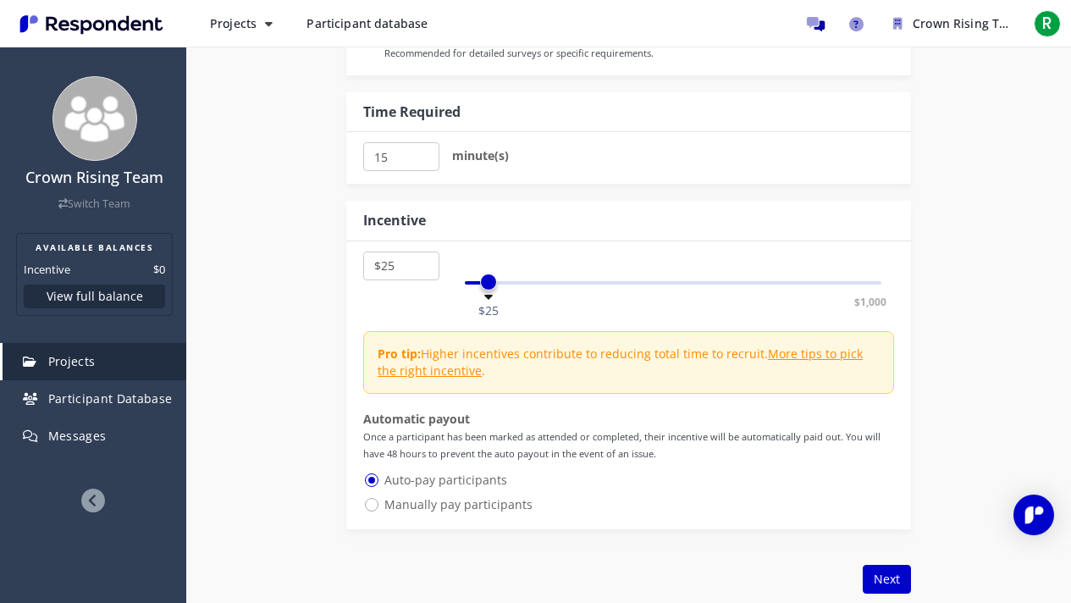
scroll to position [2299, 0]
click at [897, 483] on button "Next" at bounding box center [887, 578] width 48 height 29
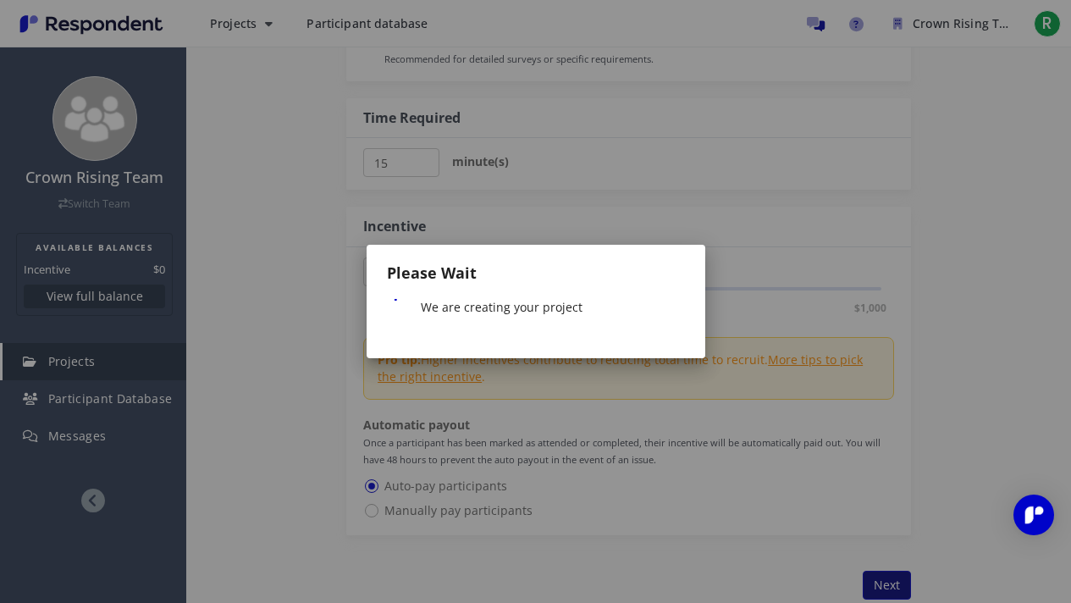
scroll to position [0, 0]
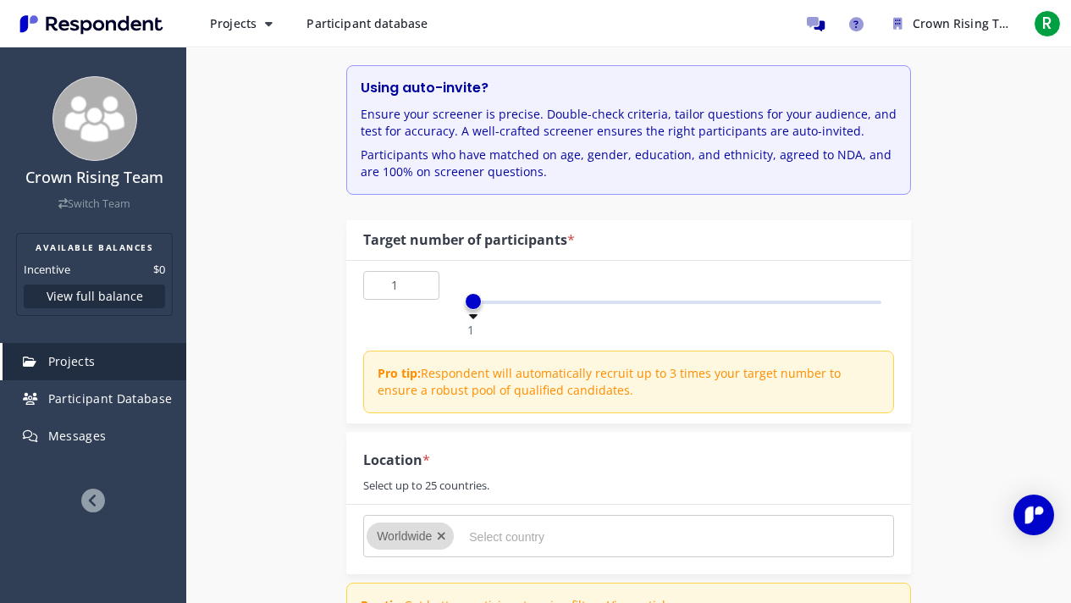
scroll to position [182, 0]
type input "30"
drag, startPoint x: 472, startPoint y: 302, endPoint x: 709, endPoint y: 297, distance: 236.3
click at [709, 297] on span at bounding box center [709, 300] width 17 height 17
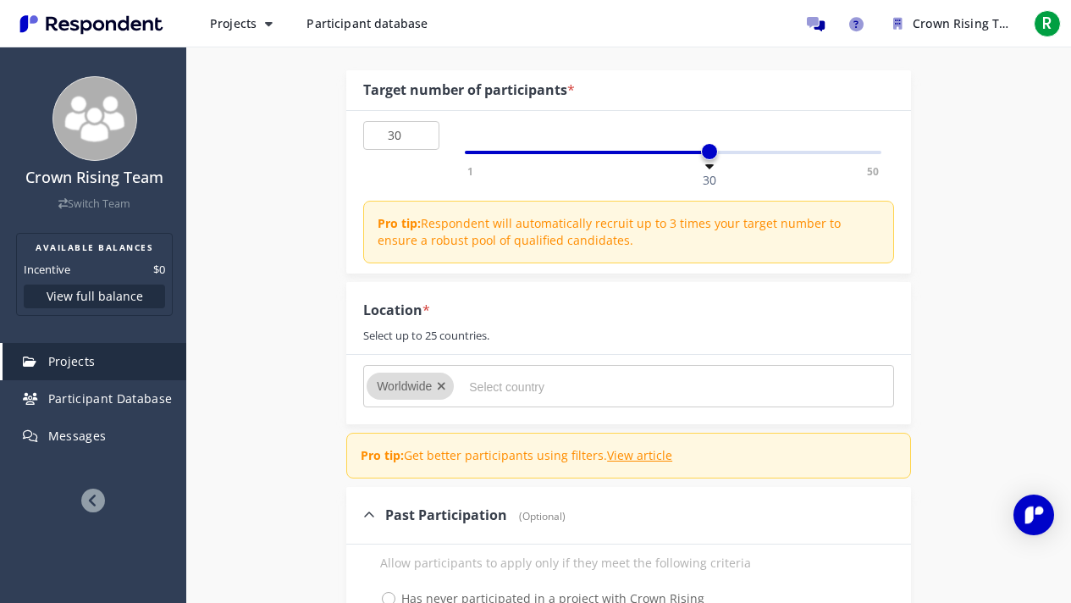
scroll to position [334, 0]
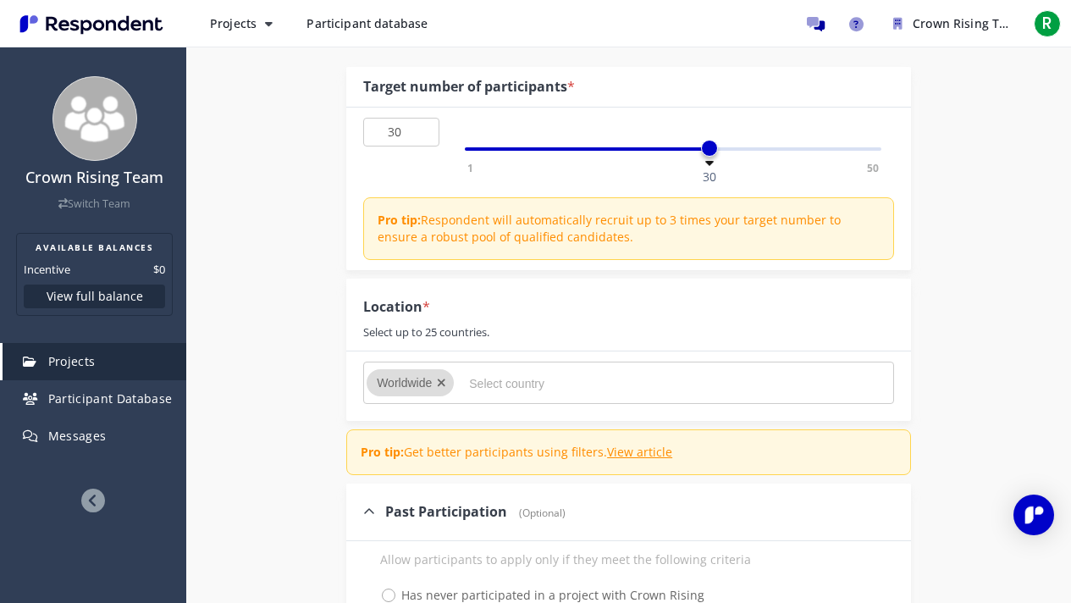
click at [540, 381] on input "Select country" at bounding box center [596, 383] width 254 height 29
click at [442, 383] on icon "Remove Worldwide" at bounding box center [441, 383] width 9 height 12
click at [508, 378] on input "Select country" at bounding box center [596, 383] width 254 height 29
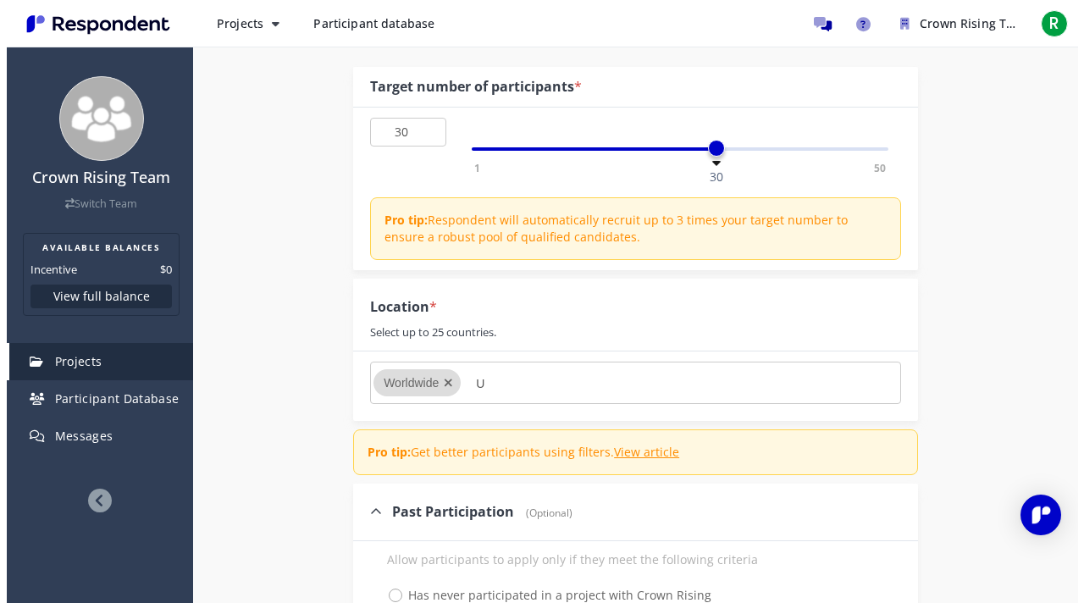
scroll to position [0, 0]
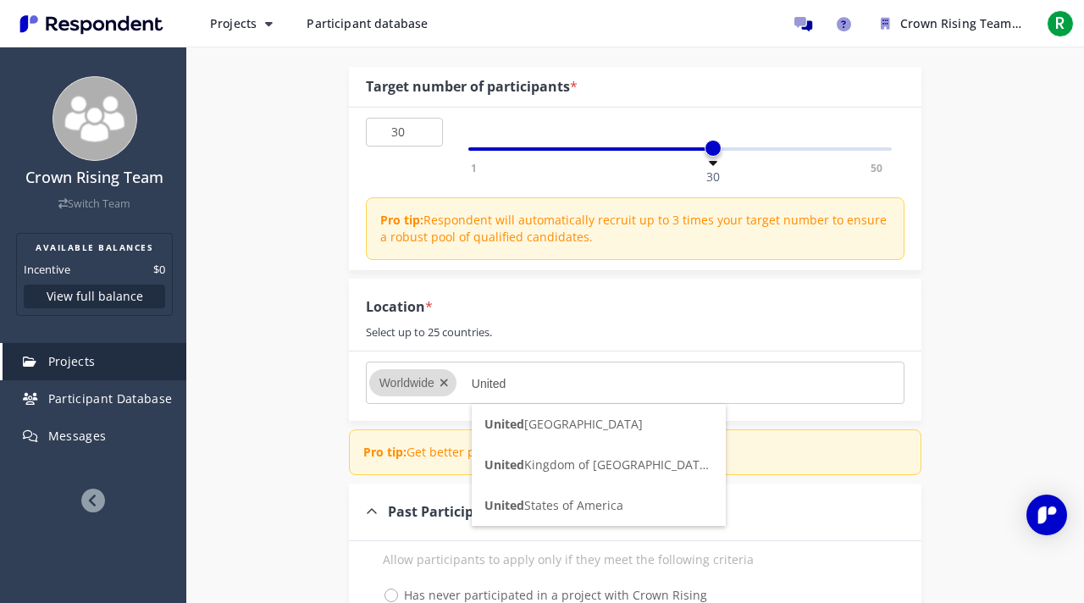
type input "United"
click at [561, 483] on span "[GEOGRAPHIC_DATA]" at bounding box center [553, 505] width 139 height 16
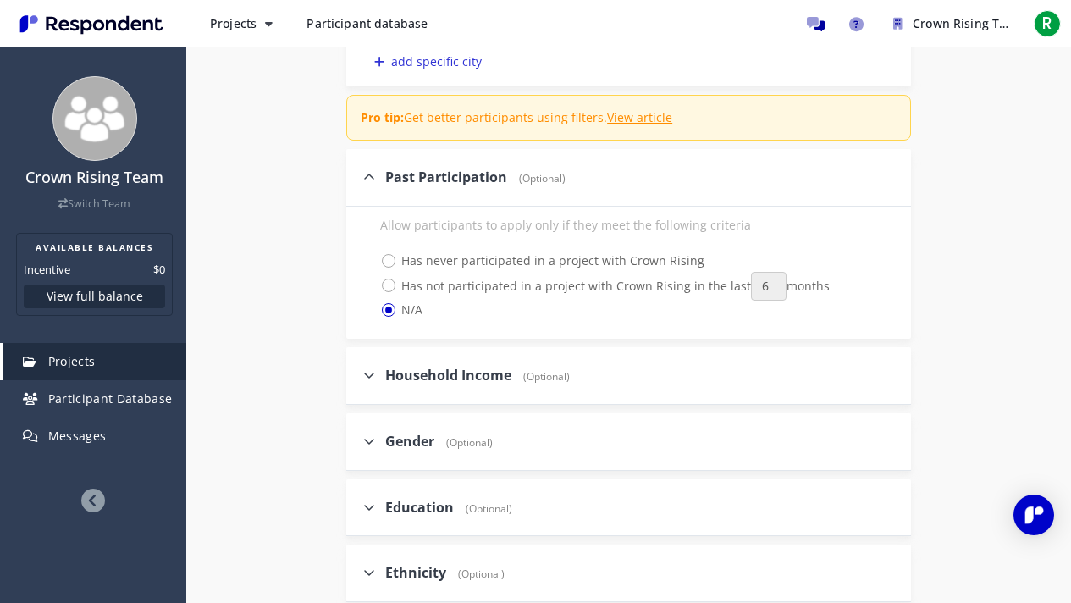
scroll to position [757, 0]
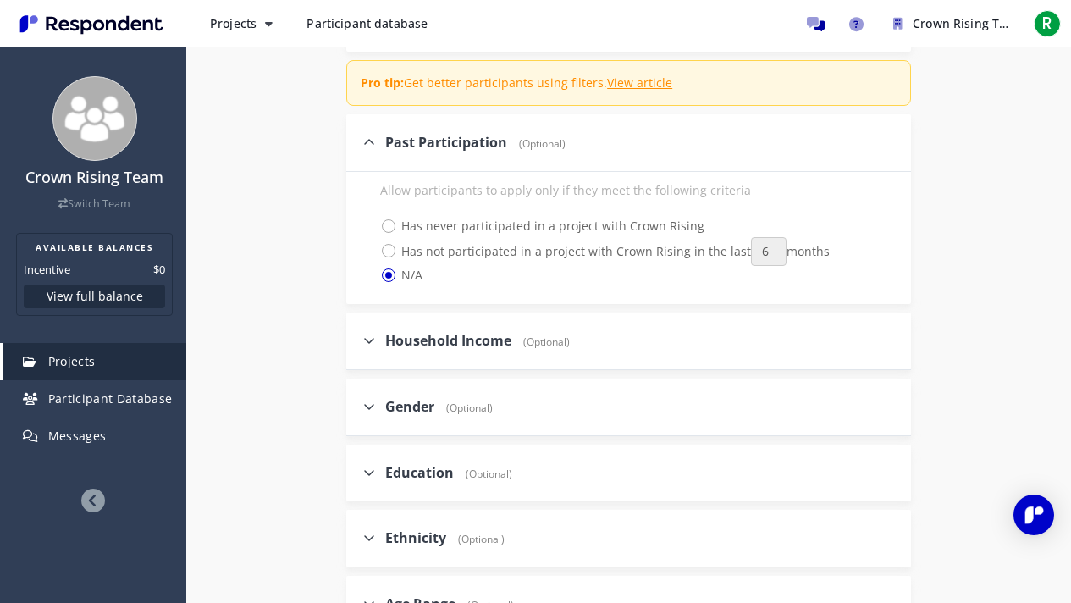
click at [374, 406] on icon at bounding box center [369, 407] width 12 height 14
click at [357, 406] on input "Gender (Optional)" at bounding box center [351, 405] width 11 height 11
checkbox input "true"
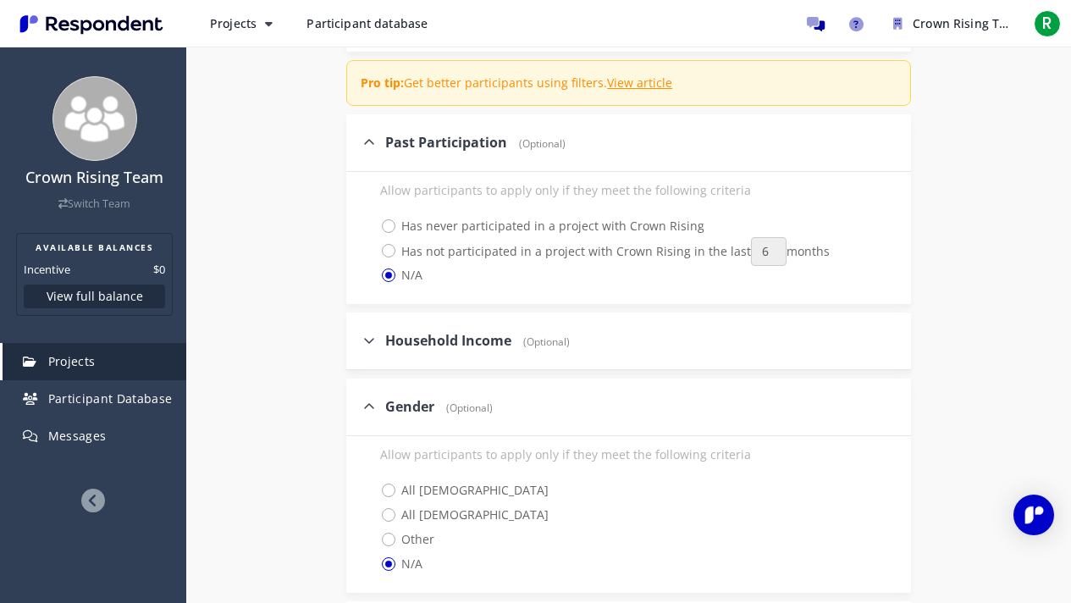
click at [387, 483] on span "All [DEMOGRAPHIC_DATA]" at bounding box center [464, 515] width 168 height 20
click at [374, 483] on input "All [DEMOGRAPHIC_DATA]" at bounding box center [368, 513] width 11 height 11
radio input "true"
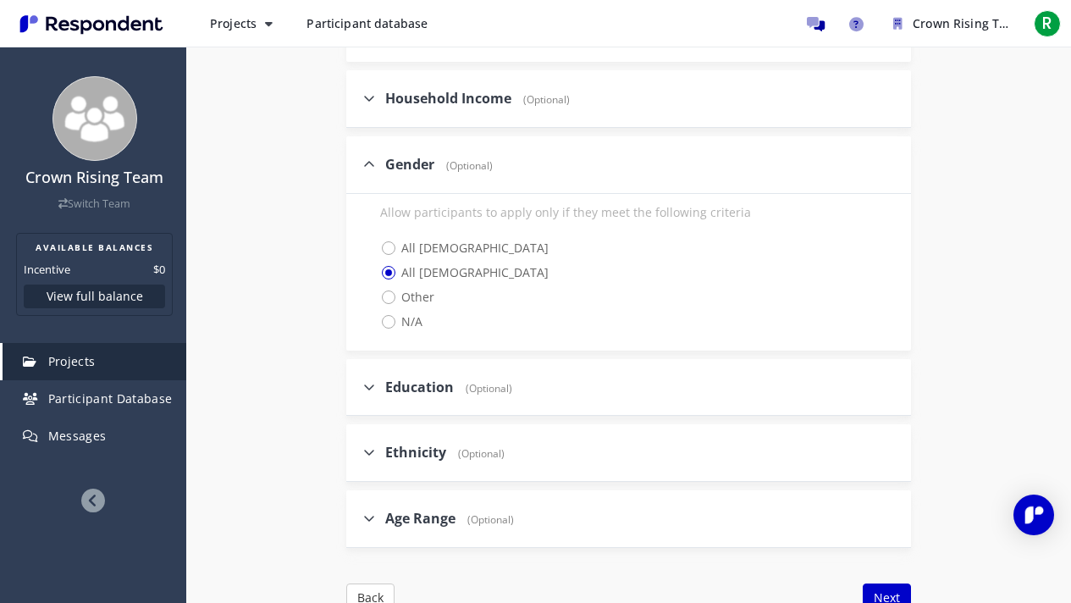
scroll to position [999, 0]
click at [367, 454] on icon at bounding box center [369, 452] width 12 height 14
click at [357, 454] on input "Ethnicity (Optional)" at bounding box center [351, 451] width 11 height 11
checkbox input "true"
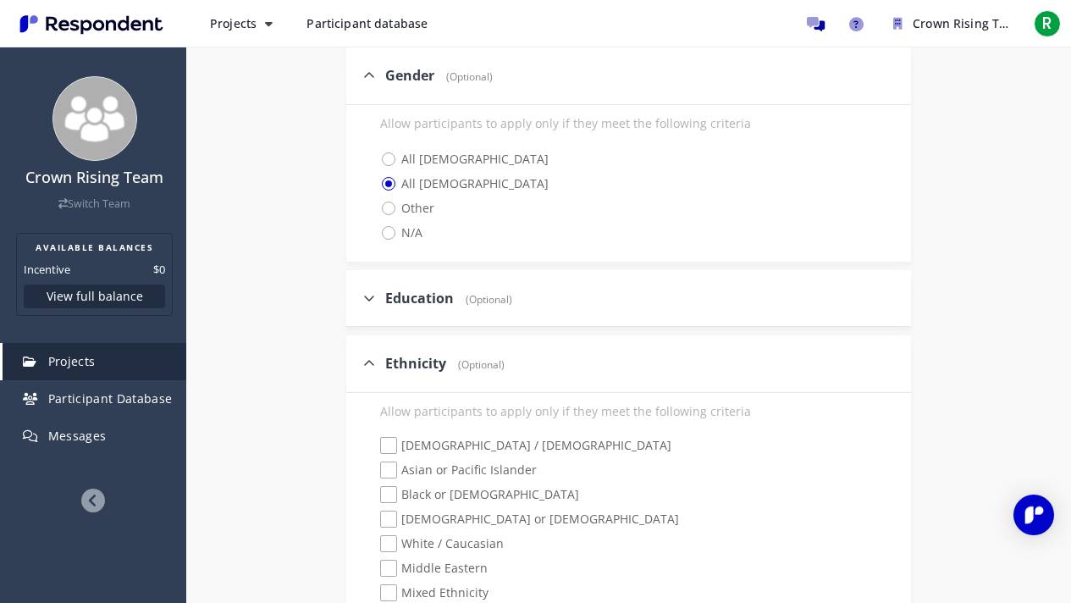
scroll to position [1089, 0]
click at [386, 483] on span "Black or [DEMOGRAPHIC_DATA]" at bounding box center [479, 495] width 199 height 20
click at [374, 483] on input "Black or [DEMOGRAPHIC_DATA]" at bounding box center [368, 494] width 11 height 11
checkbox input "true"
checkbox input "false"
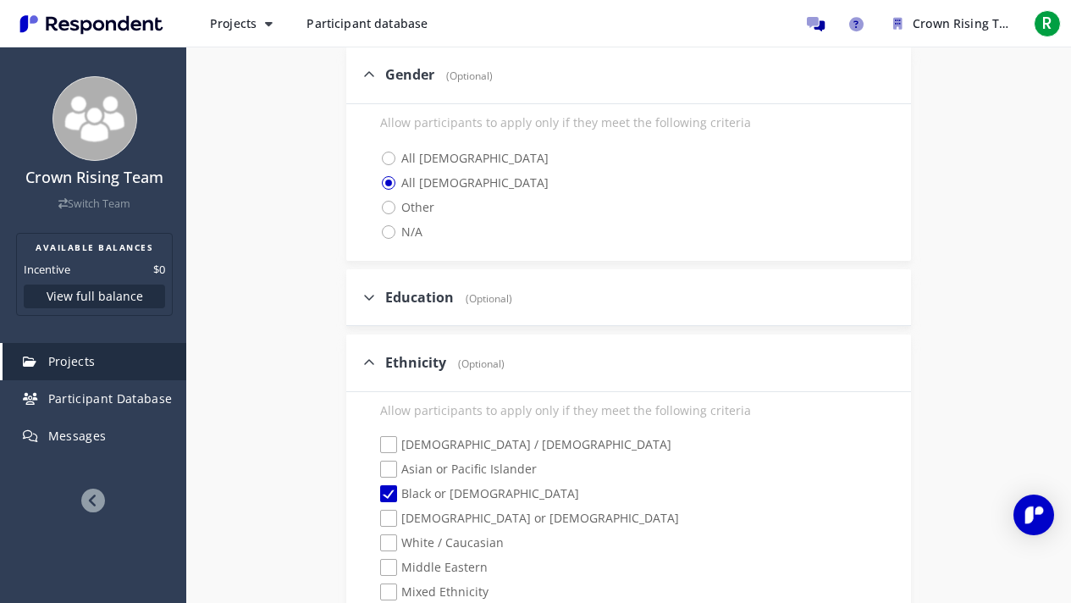
click at [373, 296] on icon at bounding box center [369, 297] width 12 height 14
click at [357, 296] on input "Education (Optional)" at bounding box center [351, 296] width 11 height 11
checkbox input "true"
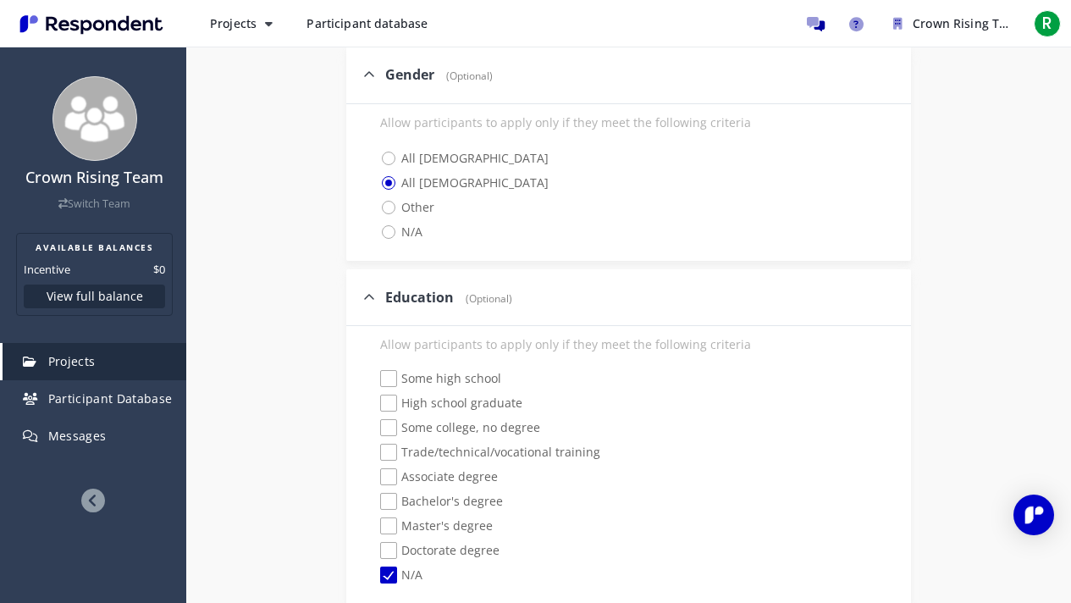
click at [651, 327] on div "Allow participants to apply only if they meet the following criteria Some high …" at bounding box center [628, 465] width 565 height 279
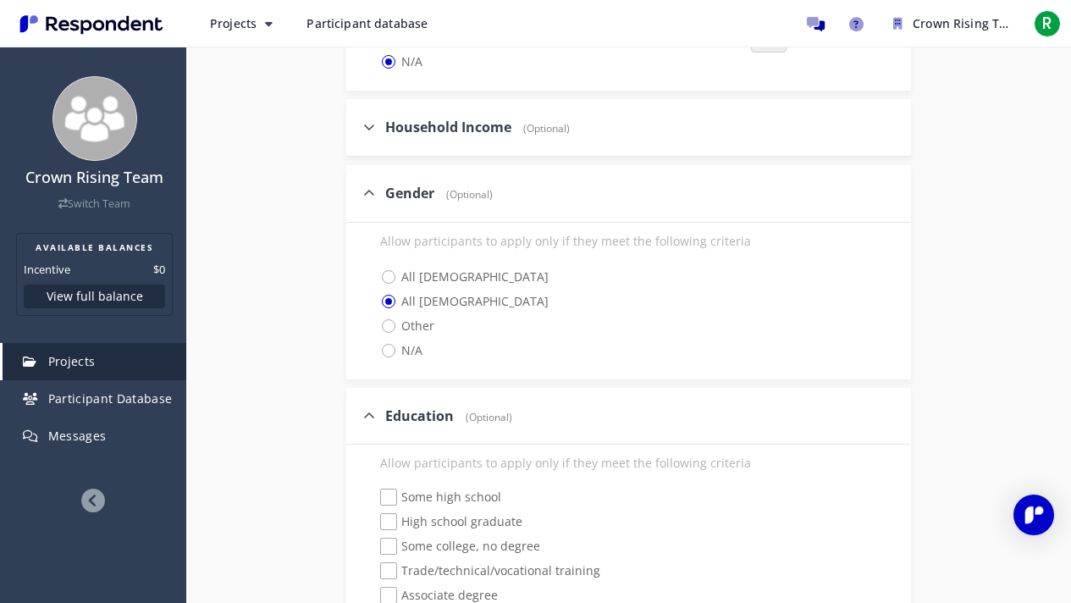
scroll to position [905, 0]
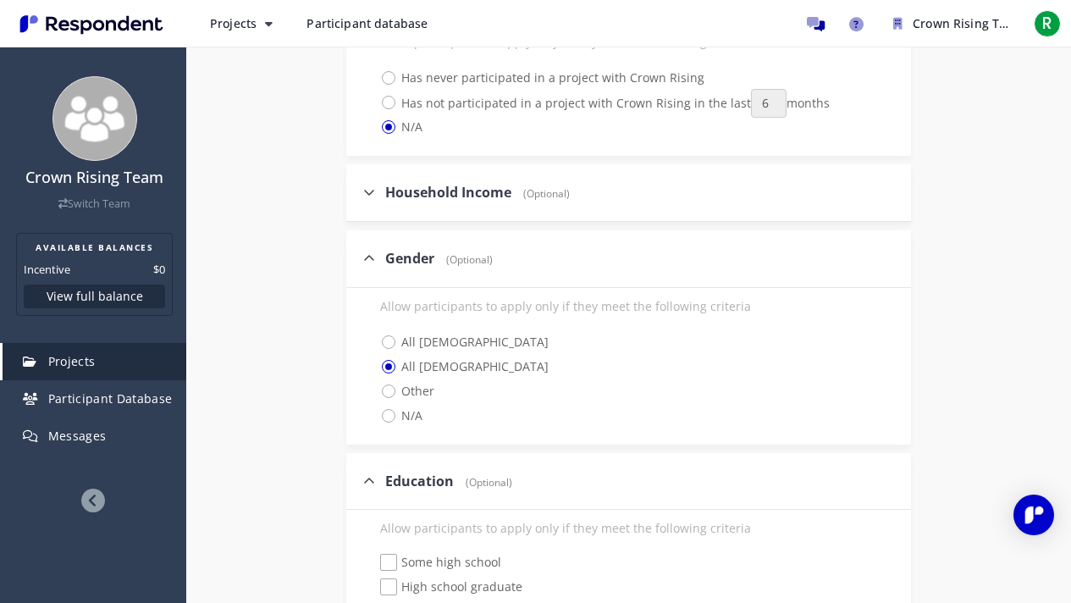
click at [372, 195] on icon at bounding box center [369, 192] width 12 height 14
click at [357, 195] on input "Household Income (Optional)" at bounding box center [351, 191] width 11 height 11
checkbox input "true"
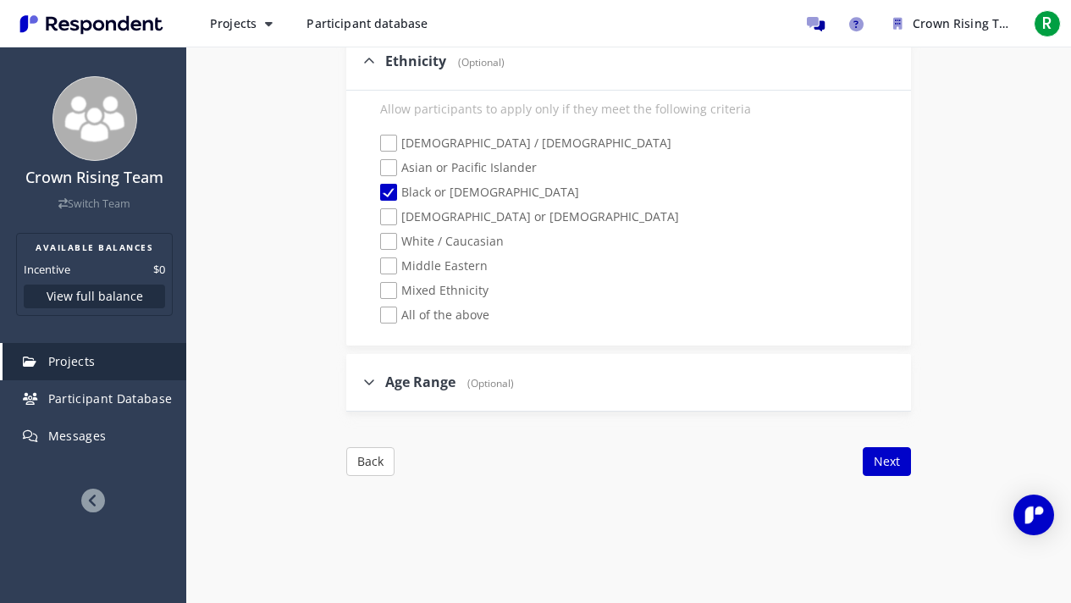
scroll to position [1892, 0]
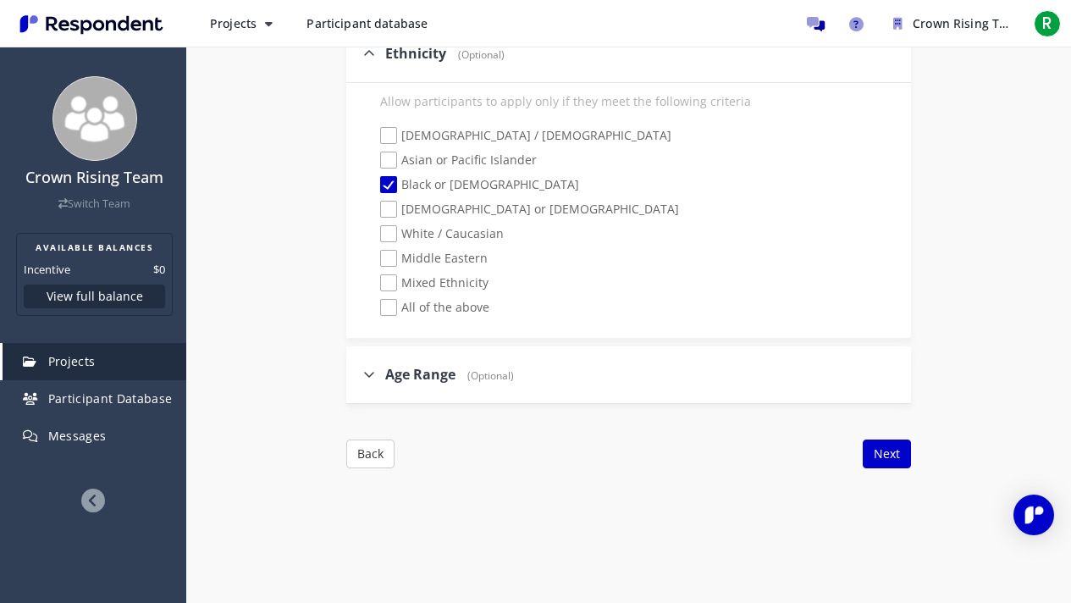
click at [365, 375] on icon at bounding box center [369, 374] width 12 height 14
click at [357, 375] on input "Age Range (Optional)" at bounding box center [351, 373] width 11 height 11
checkbox input "true"
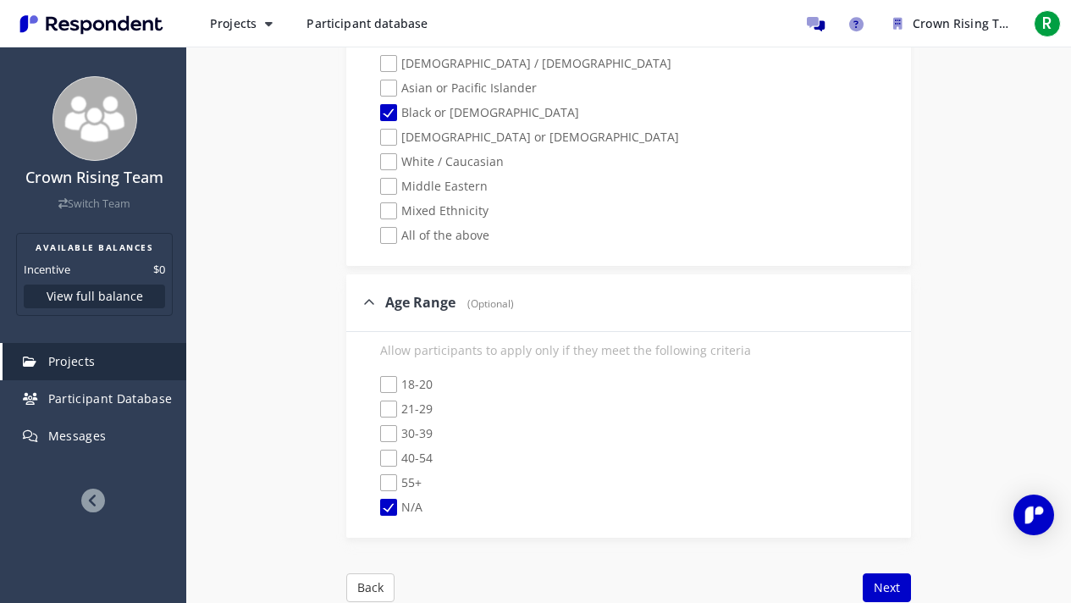
scroll to position [1964, 0]
click at [387, 382] on span "18-20" at bounding box center [406, 386] width 52 height 20
click at [374, 382] on input "18-20" at bounding box center [368, 384] width 11 height 11
checkbox input "true"
checkbox input "false"
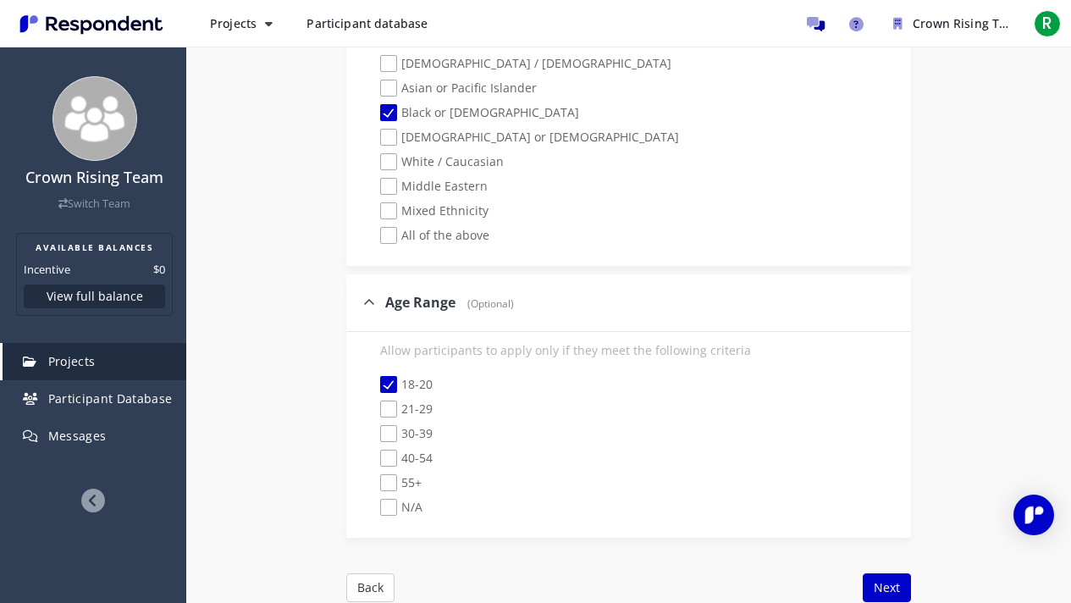
click at [391, 410] on span "21-29" at bounding box center [406, 410] width 52 height 20
click at [374, 410] on input "21-29" at bounding box center [368, 409] width 11 height 11
checkbox input "true"
click at [389, 431] on span "30-39" at bounding box center [406, 435] width 52 height 20
click at [374, 431] on input "30-39" at bounding box center [368, 433] width 11 height 11
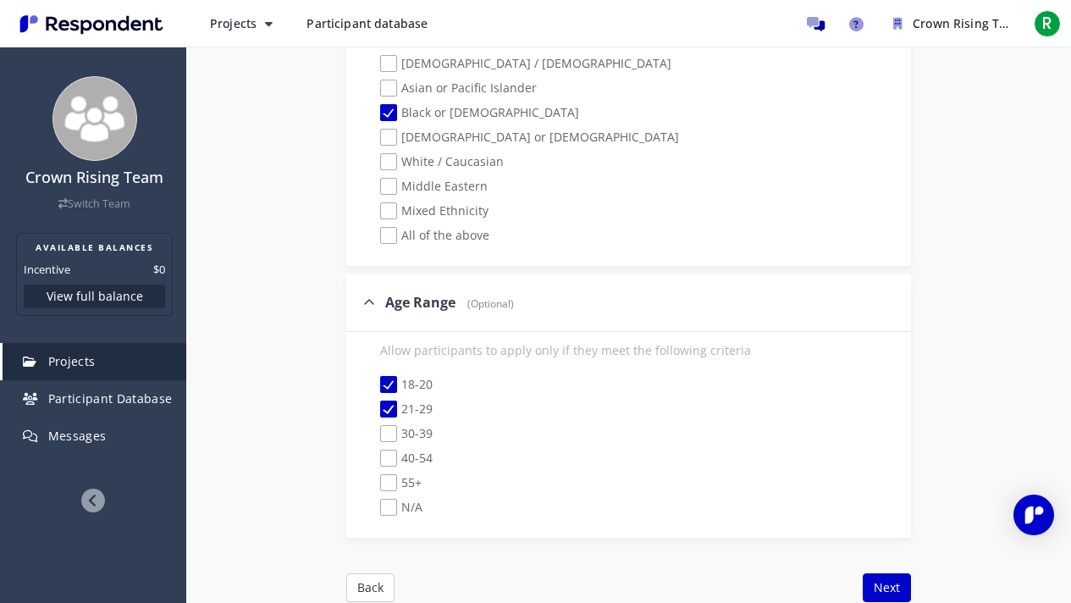
checkbox input "true"
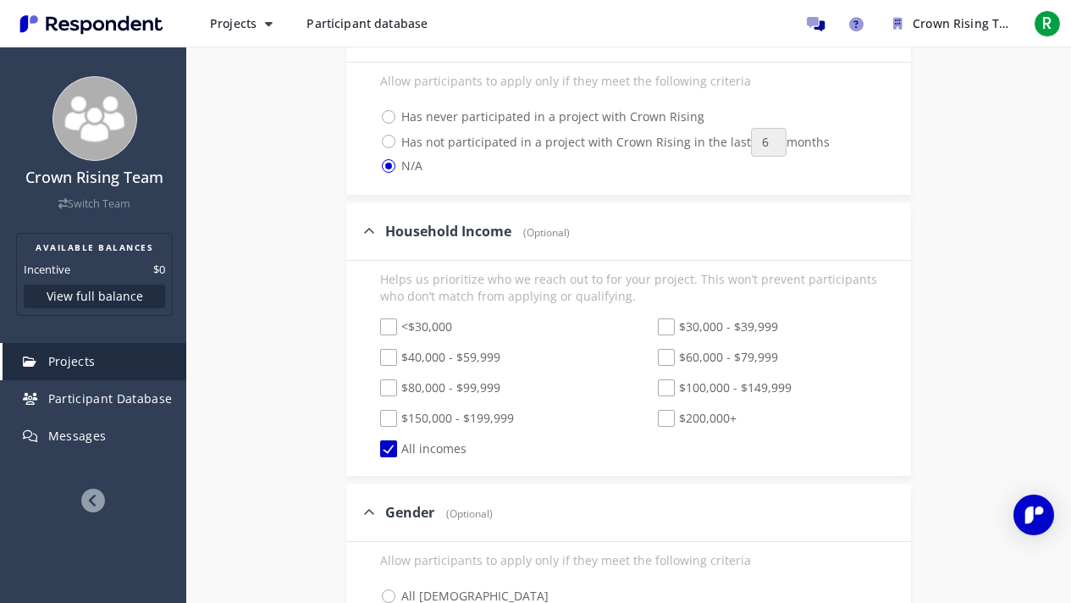
scroll to position [867, 0]
click at [368, 483] on icon at bounding box center [369, 512] width 12 height 14
click at [357, 483] on input "Gender (Optional)" at bounding box center [351, 510] width 11 height 11
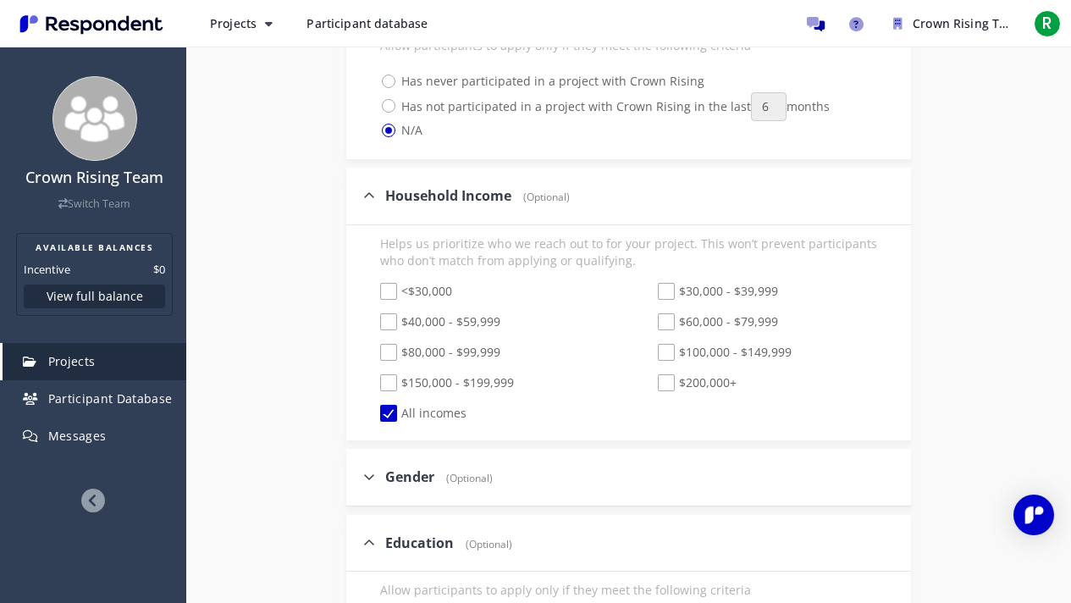
scroll to position [922, 0]
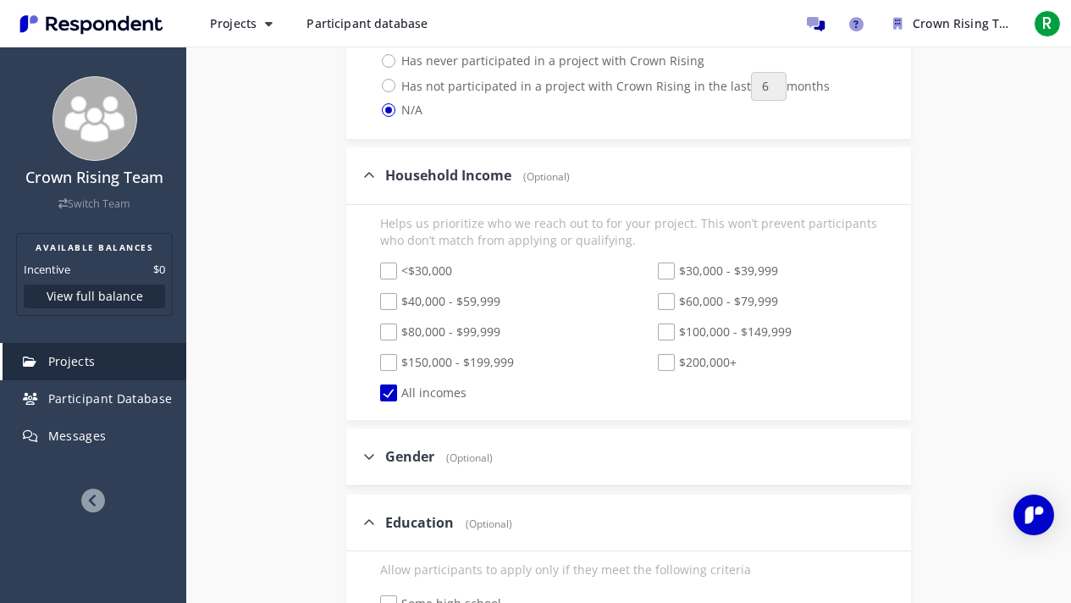
click at [368, 456] on icon at bounding box center [369, 457] width 12 height 14
click at [357, 456] on input "Gender (Optional)" at bounding box center [351, 455] width 11 height 11
checkbox input "true"
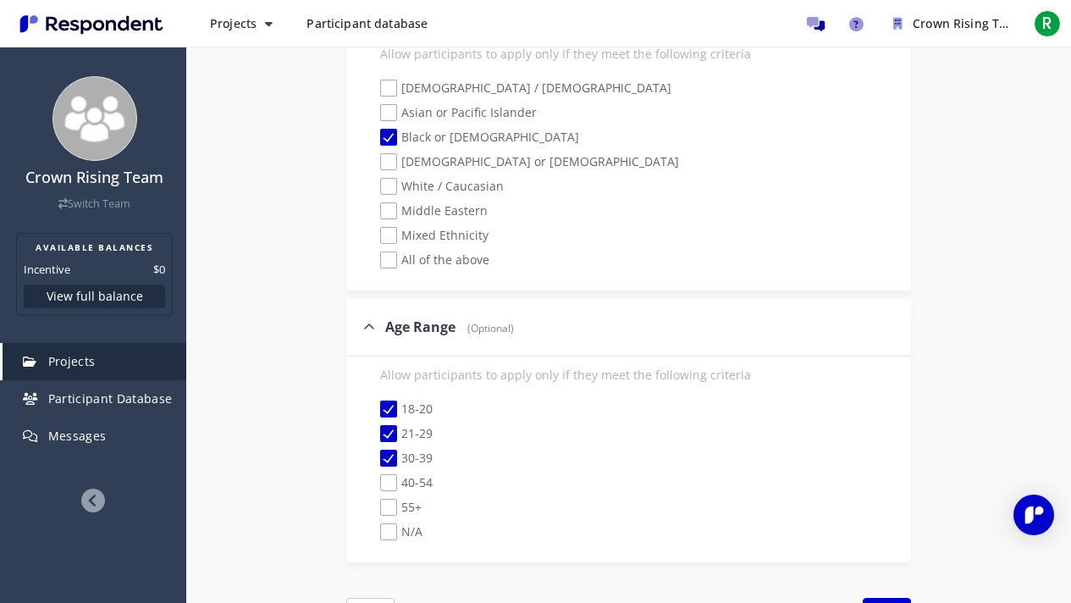
scroll to position [1952, 0]
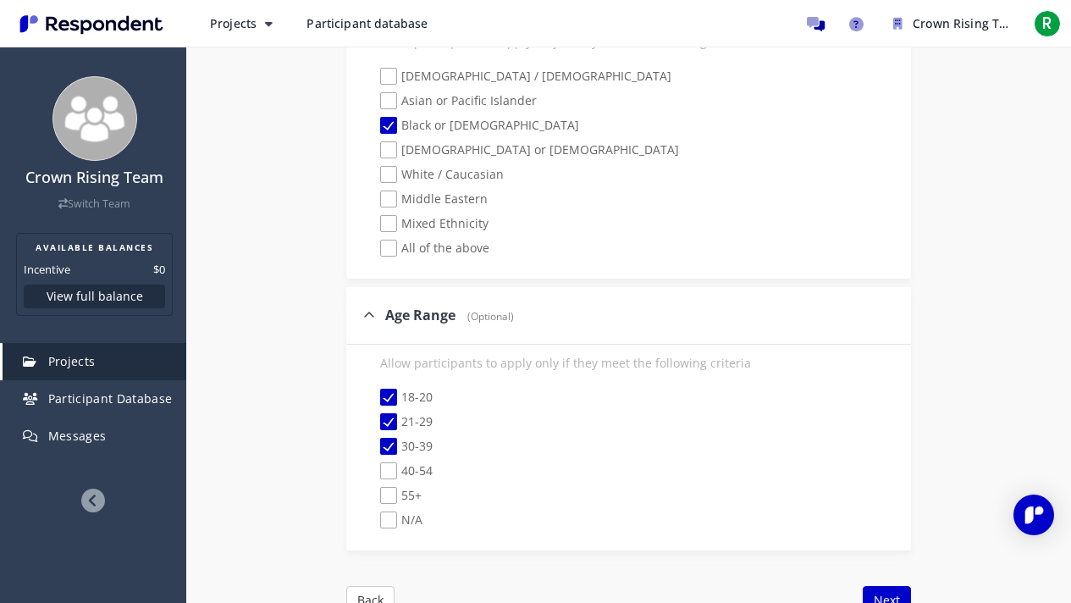
click at [391, 467] on span "40-54" at bounding box center [406, 472] width 52 height 20
click at [374, 467] on input "40-54" at bounding box center [368, 471] width 11 height 11
checkbox input "true"
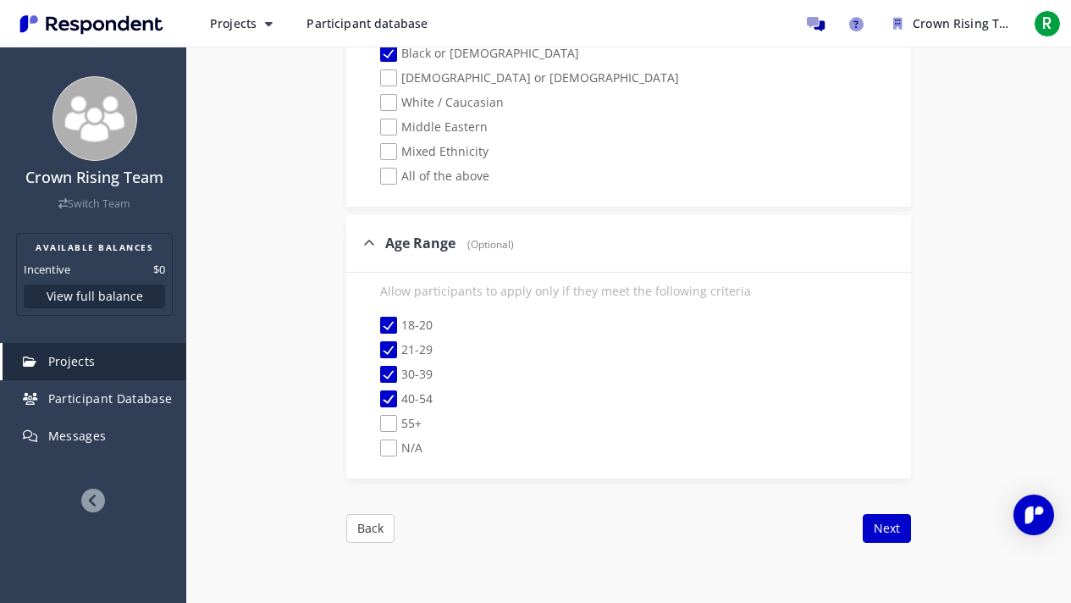
scroll to position [2024, 0]
click at [376, 483] on button "Back" at bounding box center [370, 527] width 48 height 29
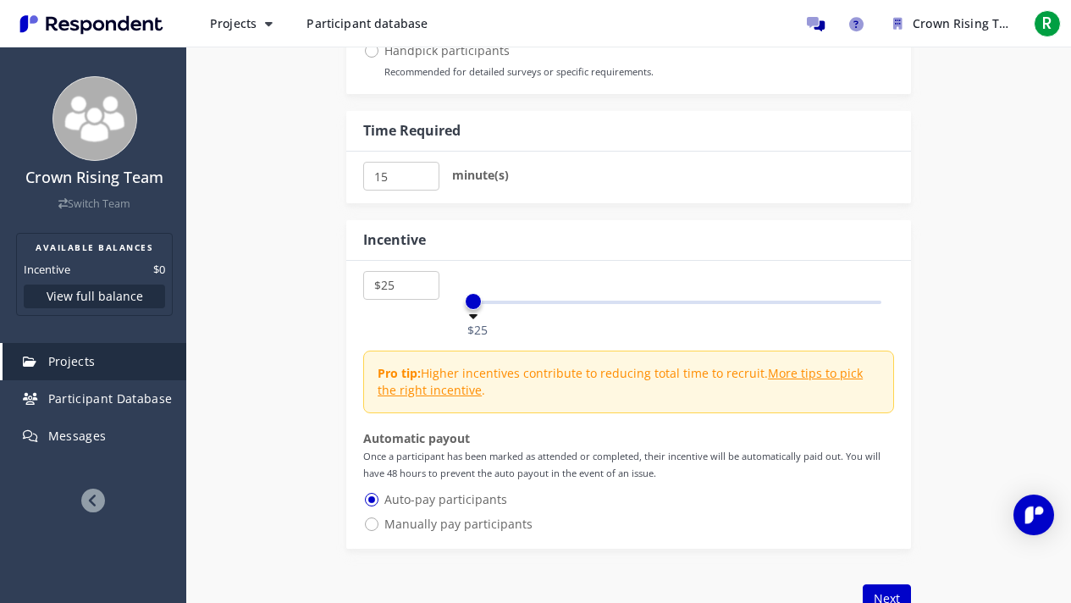
scroll to position [2097, 0]
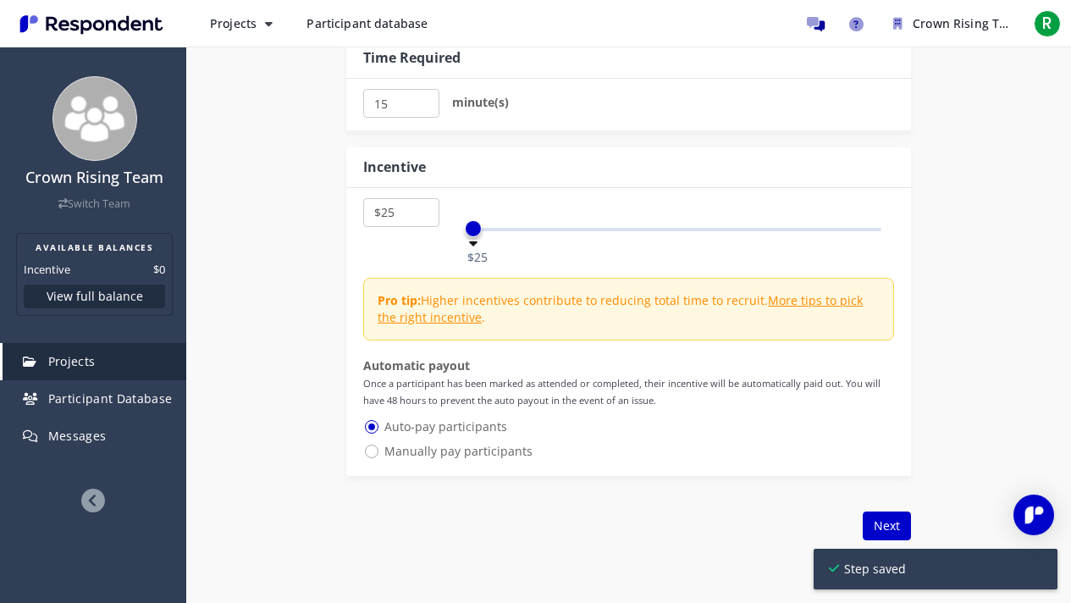
click at [372, 451] on span "Manually pay participants" at bounding box center [447, 451] width 169 height 20
click at [372, 451] on input "Manually pay participants" at bounding box center [368, 449] width 11 height 11
radio input "true"
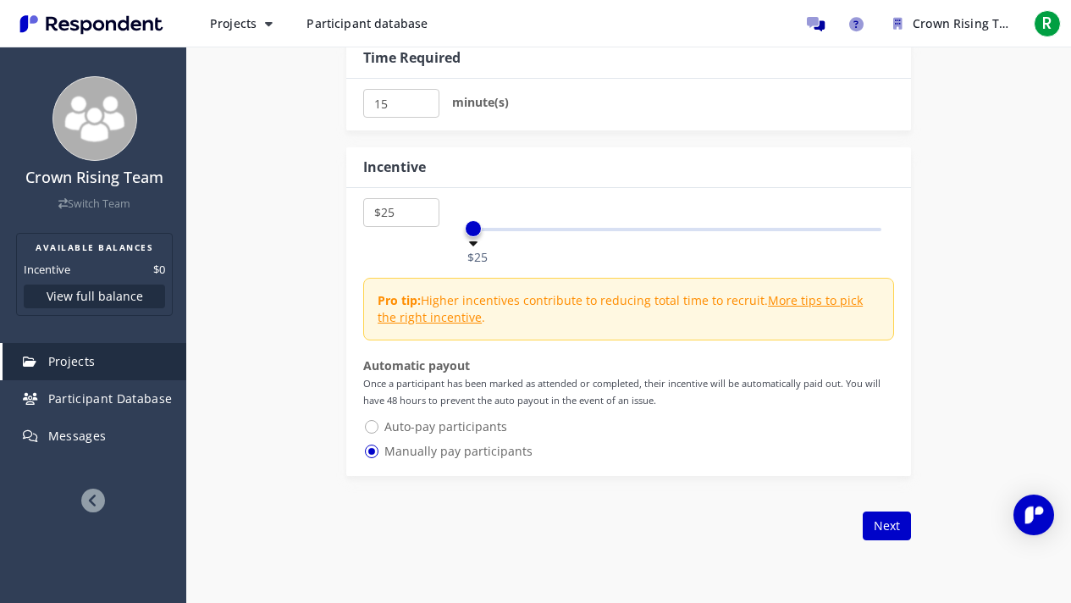
click at [367, 428] on span "Auto-pay participants" at bounding box center [435, 427] width 144 height 20
click at [367, 428] on input "Auto-pay participants" at bounding box center [368, 425] width 11 height 11
radio input "true"
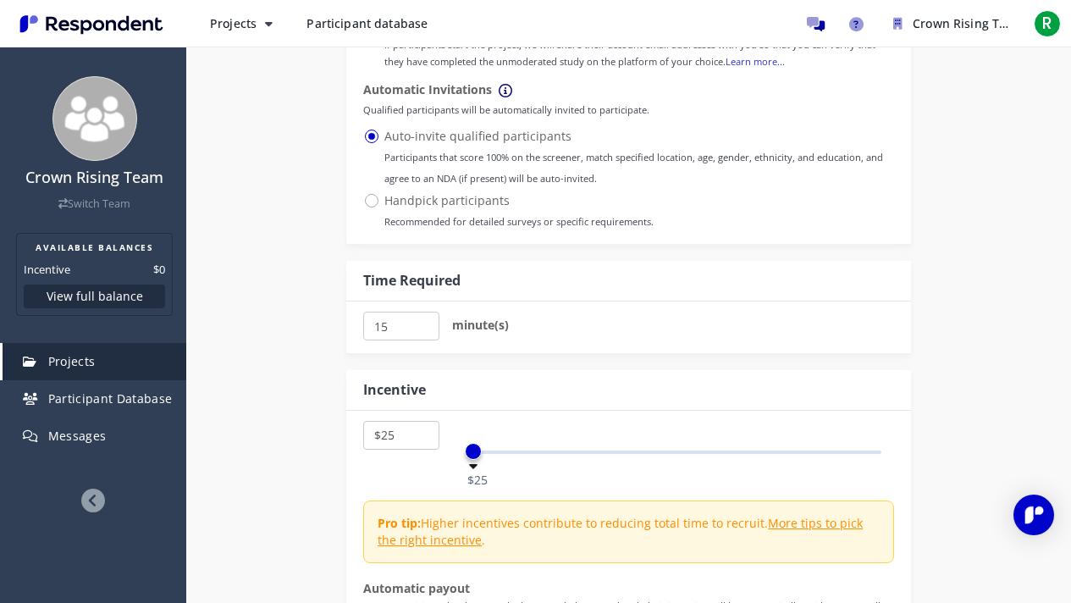
scroll to position [1854, 0]
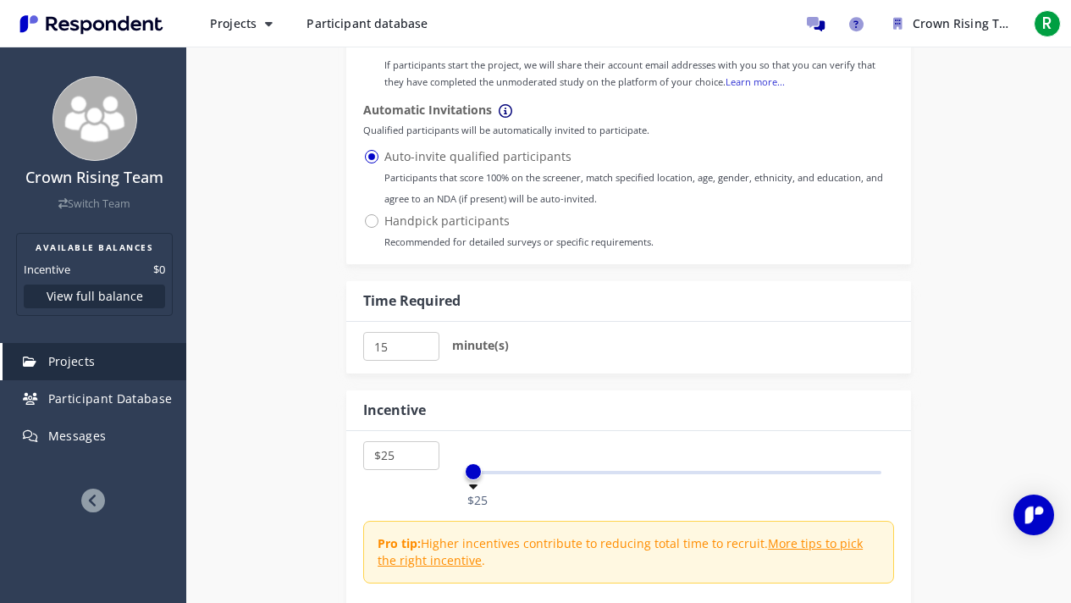
click at [376, 224] on span "Handpick participants Recommended for detailed surveys or specific requirements." at bounding box center [508, 221] width 290 height 20
click at [374, 224] on input "Handpick participants Recommended for detailed surveys or specific requirements." at bounding box center [368, 219] width 11 height 11
radio input "true"
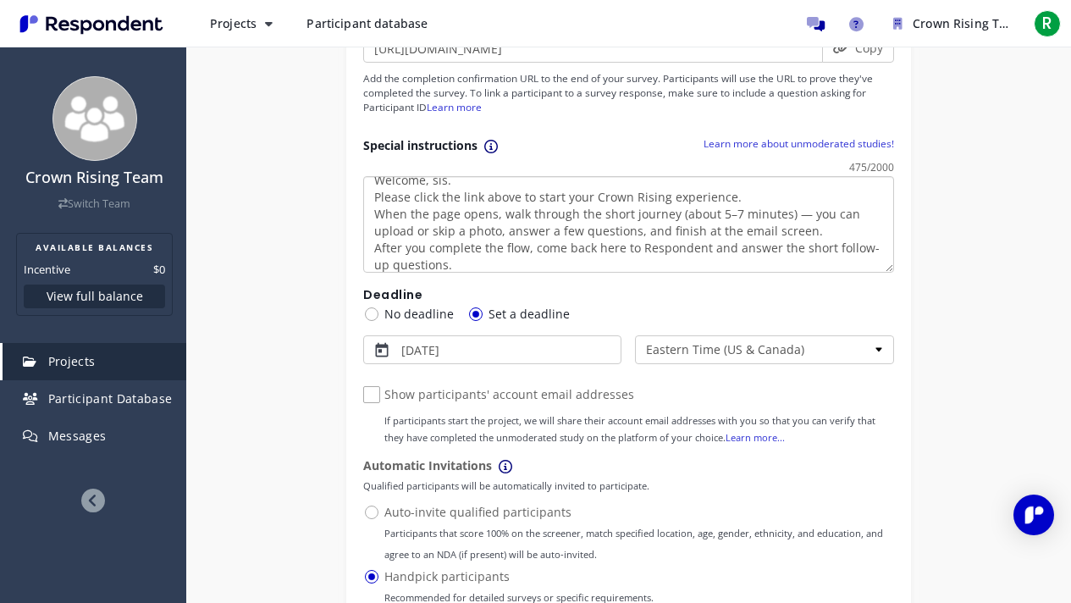
scroll to position [0, 0]
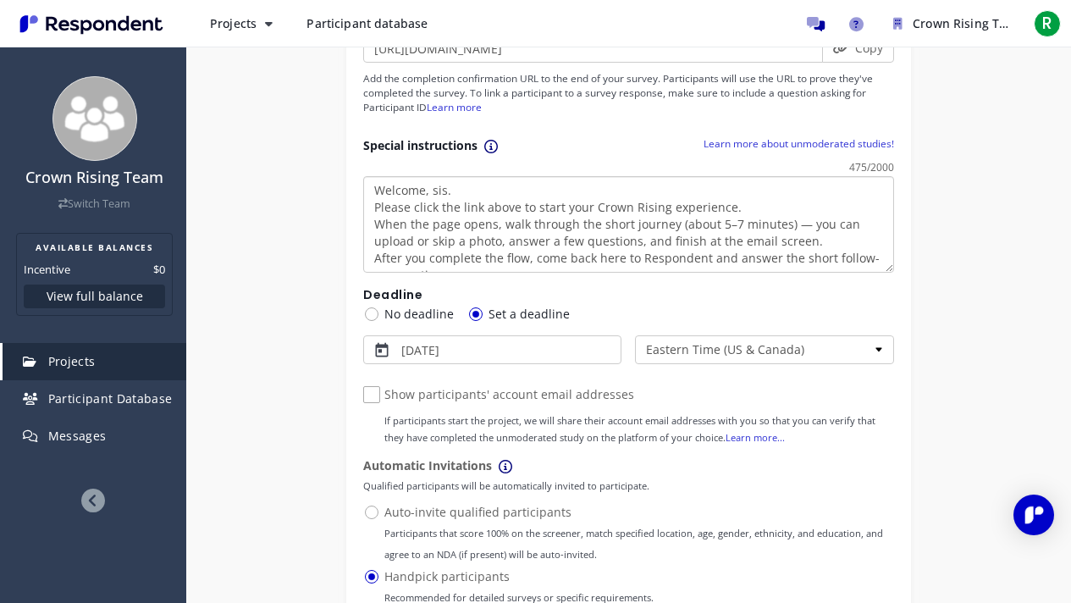
click at [765, 218] on textarea "Welcome, sis. Please click the link above to start your Crown Rising experience…" at bounding box center [628, 224] width 531 height 97
click at [760, 206] on textarea "Welcome, sis. Please click the link above to start your Crown Rising experience…" at bounding box center [628, 224] width 531 height 97
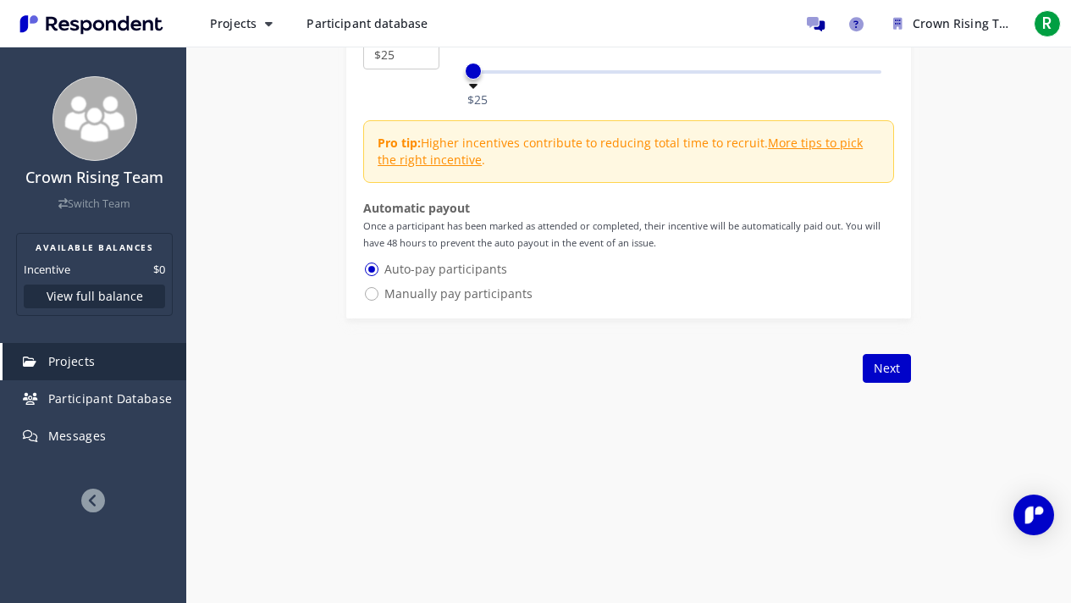
scroll to position [2127, 0]
type textarea "Welcome, sis. Please click the link above to start your Crown Rising experience…"
click at [865, 360] on button "Next" at bounding box center [887, 366] width 48 height 29
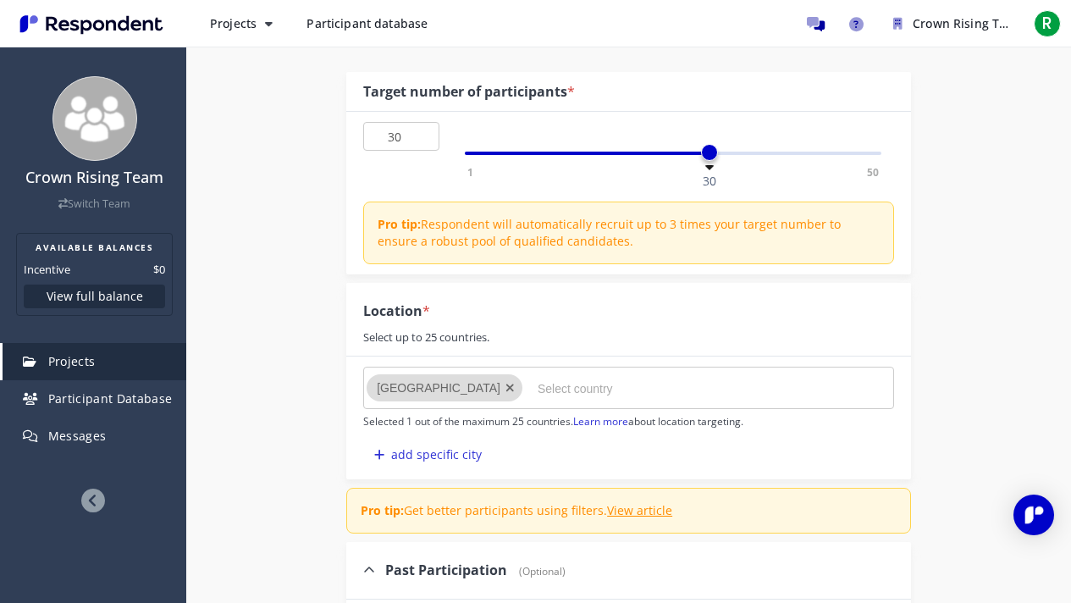
scroll to position [199, 0]
drag, startPoint x: 709, startPoint y: 168, endPoint x: 550, endPoint y: 174, distance: 158.4
click at [550, 156] on div "1 50 10" at bounding box center [673, 153] width 417 height 3
drag, startPoint x: 544, startPoint y: 168, endPoint x: 708, endPoint y: 171, distance: 164.3
click at [708, 171] on div "30 1 50 30 Pro tip: Respondent will automatically recruit up to 3 times your ta…" at bounding box center [628, 194] width 565 height 163
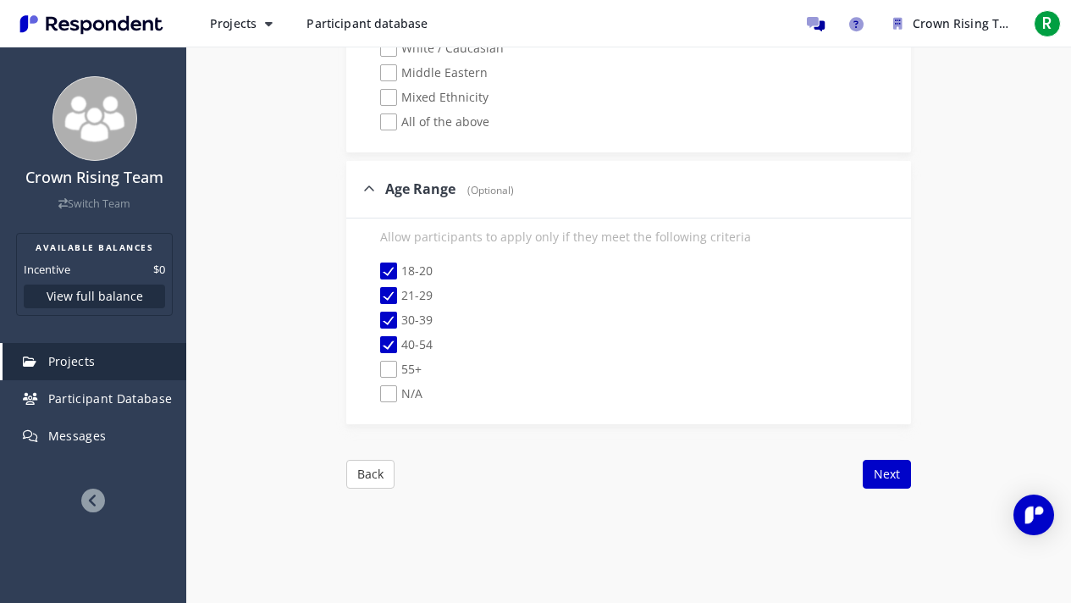
scroll to position [1982, 0]
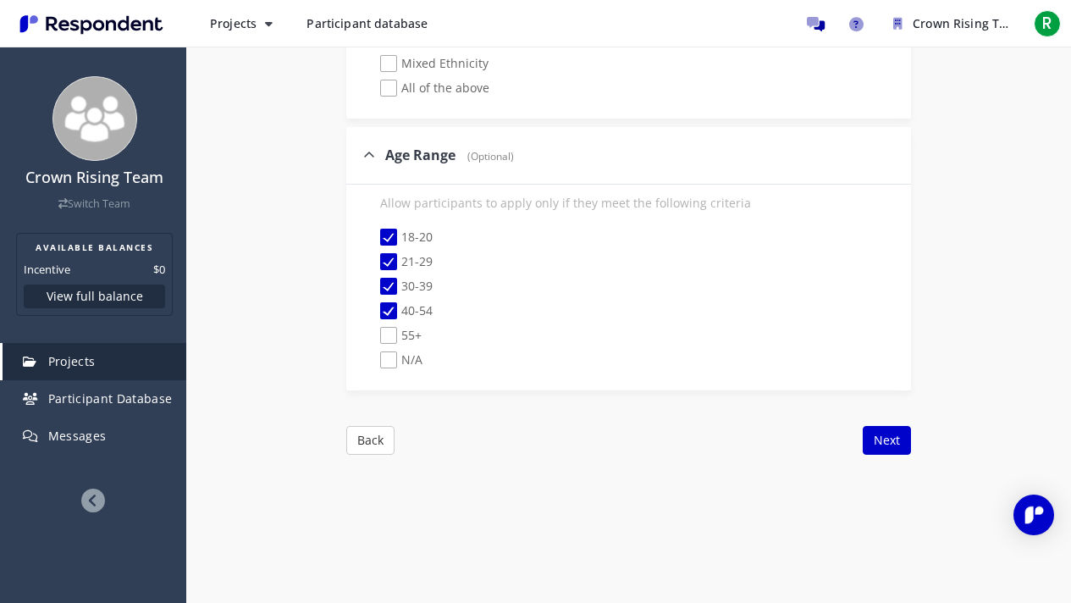
click at [355, 444] on button "Back" at bounding box center [370, 440] width 48 height 29
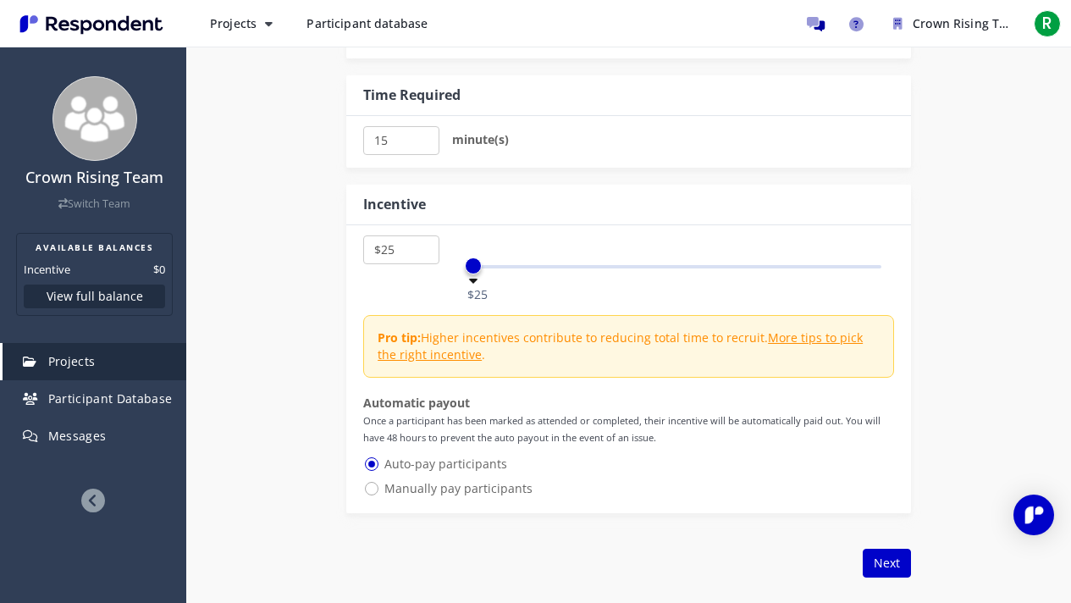
scroll to position [2173, 0]
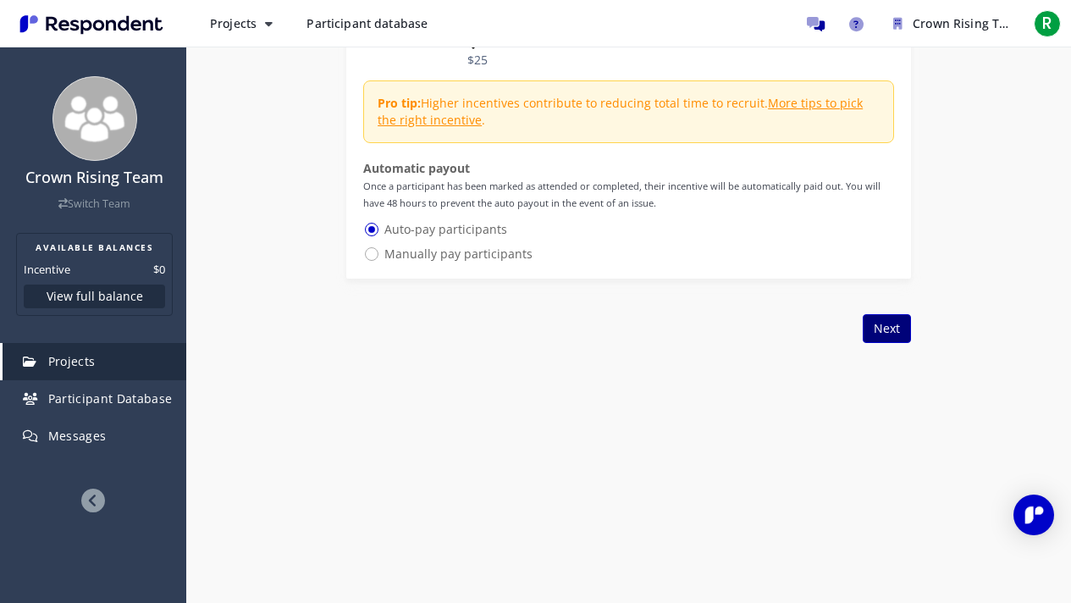
click at [901, 328] on button "Next" at bounding box center [887, 328] width 48 height 29
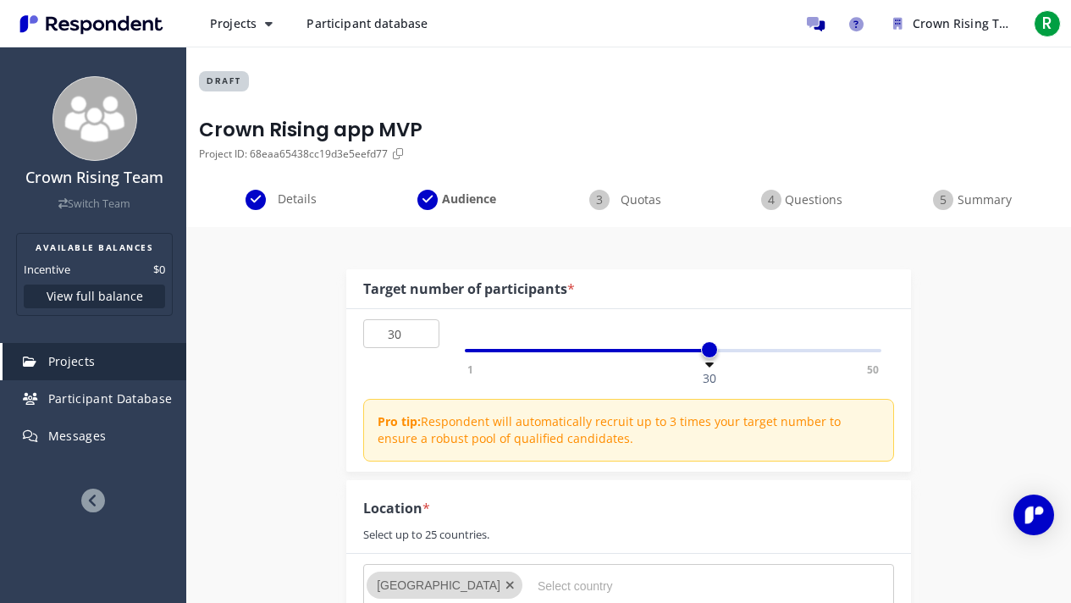
scroll to position [0, 0]
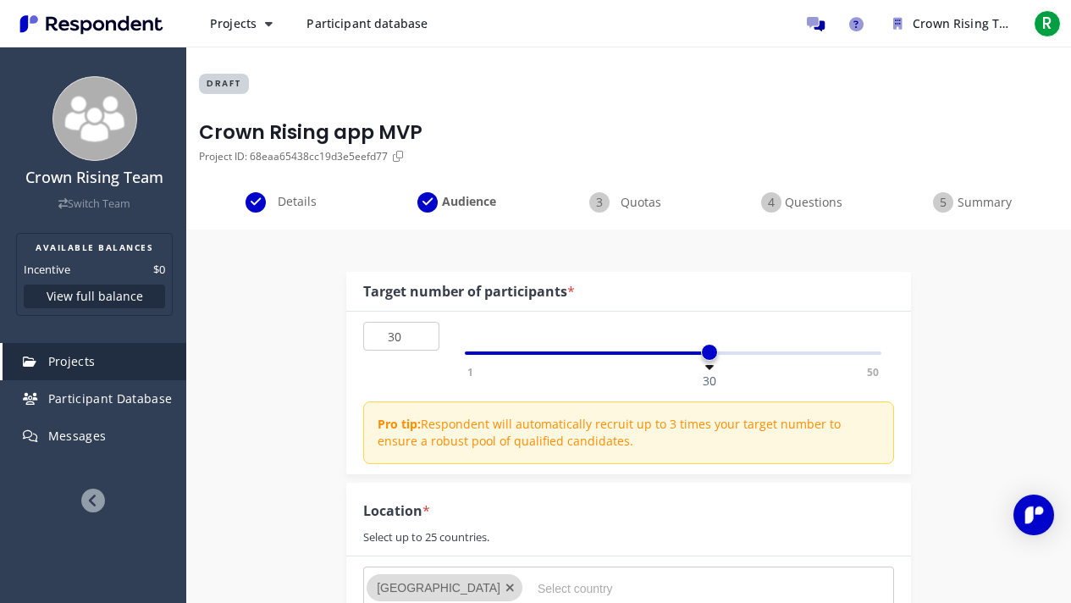
drag, startPoint x: 708, startPoint y: 370, endPoint x: 573, endPoint y: 374, distance: 134.7
click at [573, 374] on div "30 1 50 30 Pro tip: Respondent will automatically recruit up to 3 times your ta…" at bounding box center [628, 393] width 565 height 163
type input "10"
drag, startPoint x: 709, startPoint y: 365, endPoint x: 549, endPoint y: 370, distance: 160.1
click at [549, 361] on span at bounding box center [546, 352] width 17 height 17
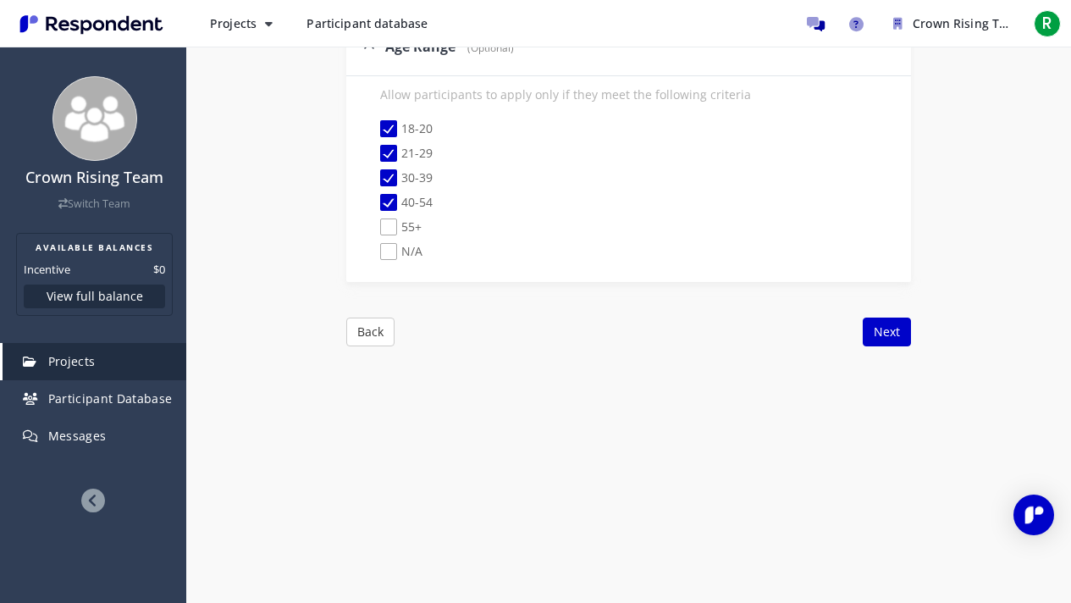
scroll to position [2090, 0]
click at [891, 324] on button "Next" at bounding box center [887, 331] width 48 height 29
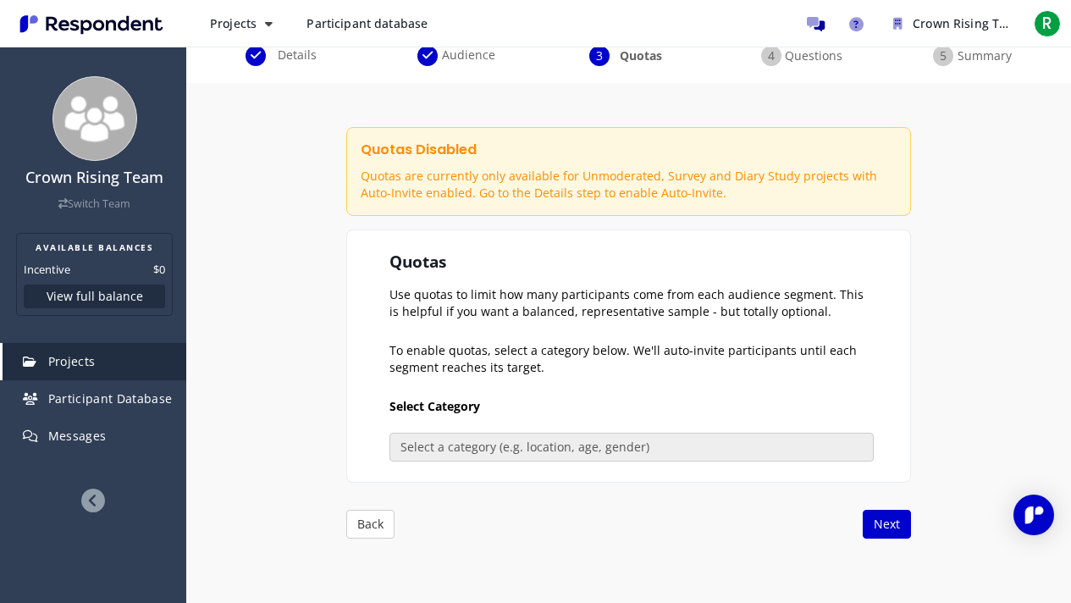
scroll to position [150, 0]
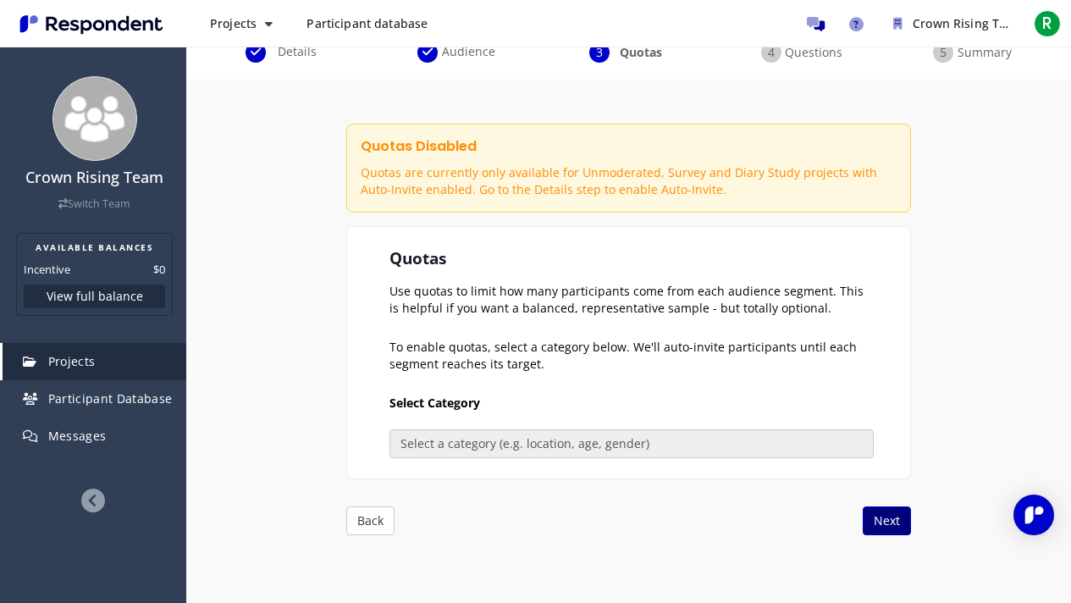
click at [893, 483] on button "Next" at bounding box center [887, 520] width 48 height 29
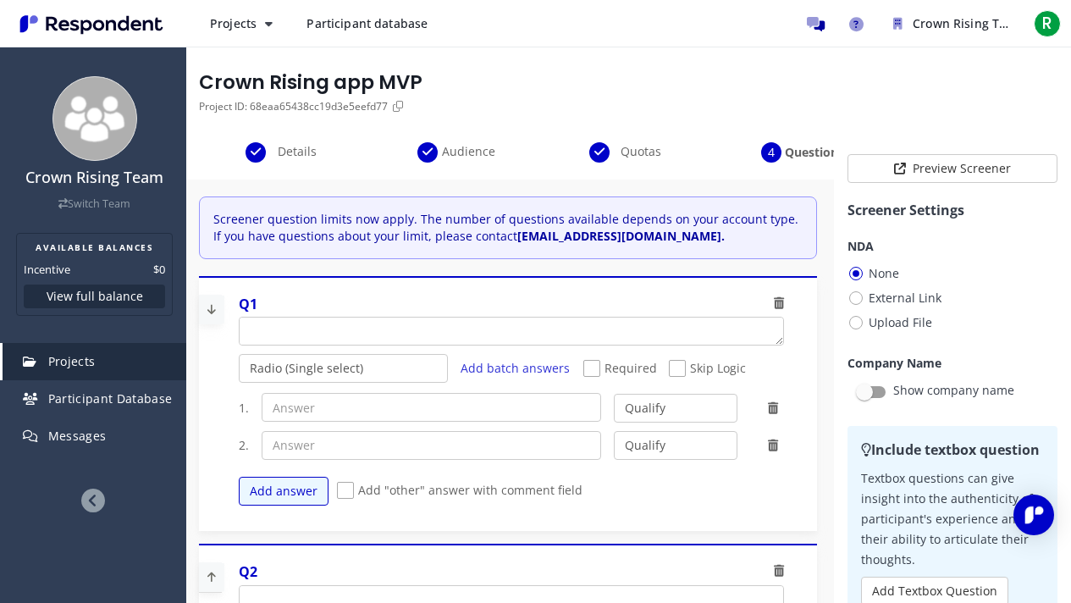
scroll to position [66, 0]
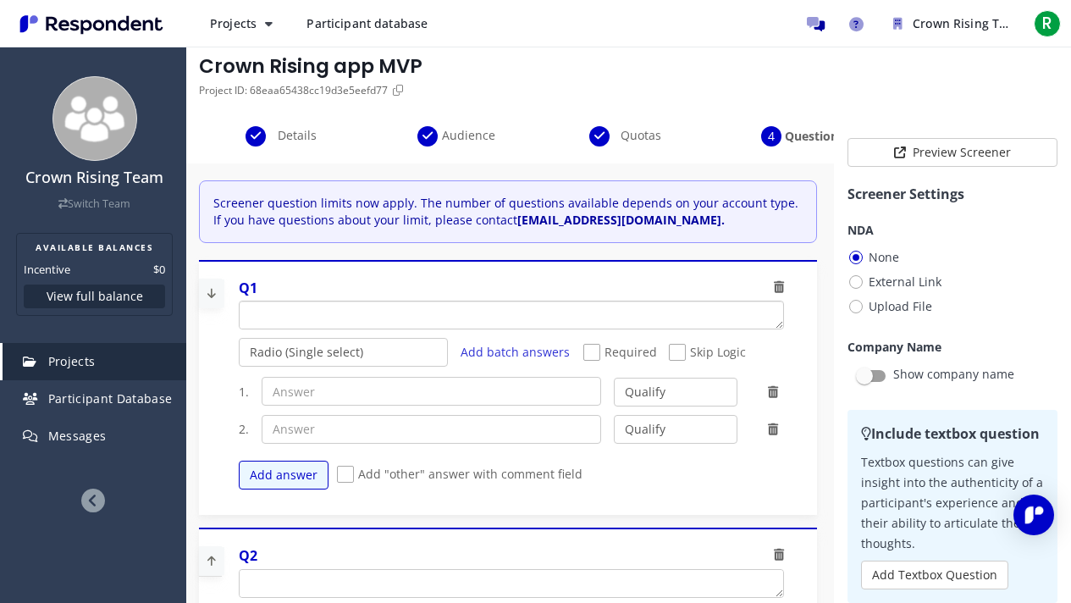
click at [288, 310] on textarea "Which of the following categories best describes your firm's total assets under…" at bounding box center [512, 314] width 544 height 27
paste textarea "How would you describe your hair texture?"
type textarea "How would you describe your hair texture?"
click at [351, 354] on select "Radio (Single select) Checkbox (Multi select) Multi-line text box Single-line t…" at bounding box center [344, 352] width 210 height 29
click at [239, 338] on select "Radio (Single select) Checkbox (Multi select) Multi-line text box Single-line t…" at bounding box center [344, 352] width 210 height 29
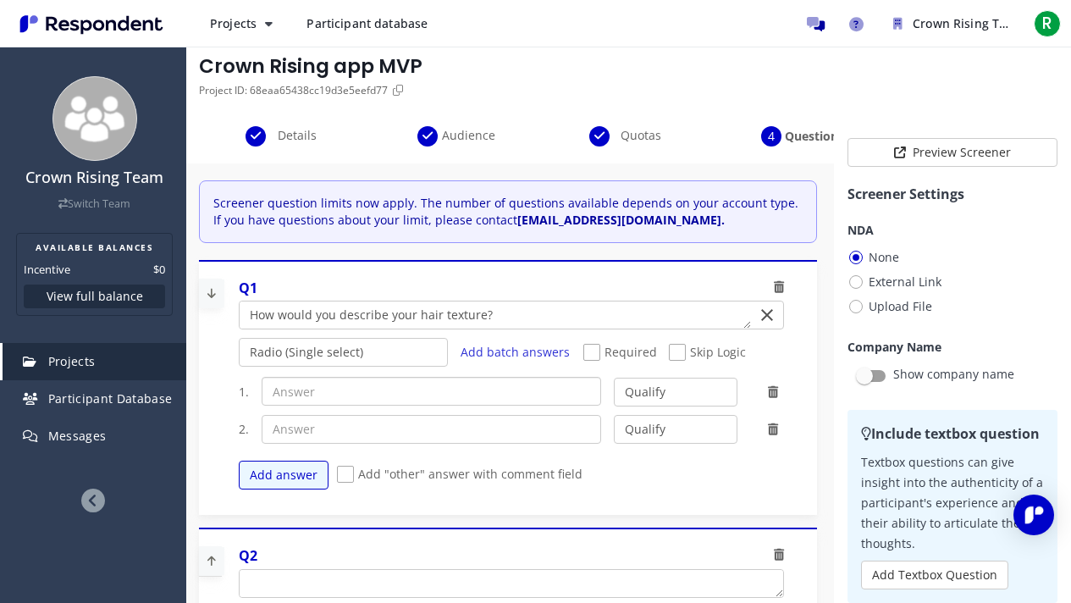
click at [340, 392] on input "text" at bounding box center [432, 391] width 340 height 29
paste input "3A–3C (loose curls)"
type input "3A–3C (loose curls)"
click at [378, 438] on input "text" at bounding box center [432, 429] width 340 height 29
paste input "4A–4C (coily / kinky"
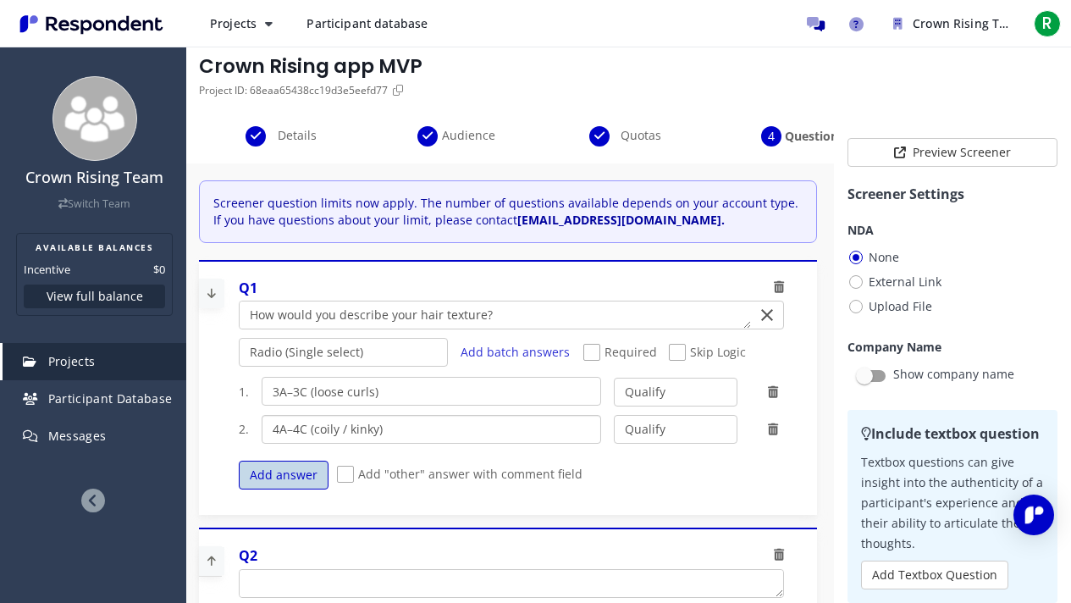
type input "4A–4C (coily / kinky)"
click at [294, 477] on button "Add answer" at bounding box center [284, 475] width 90 height 29
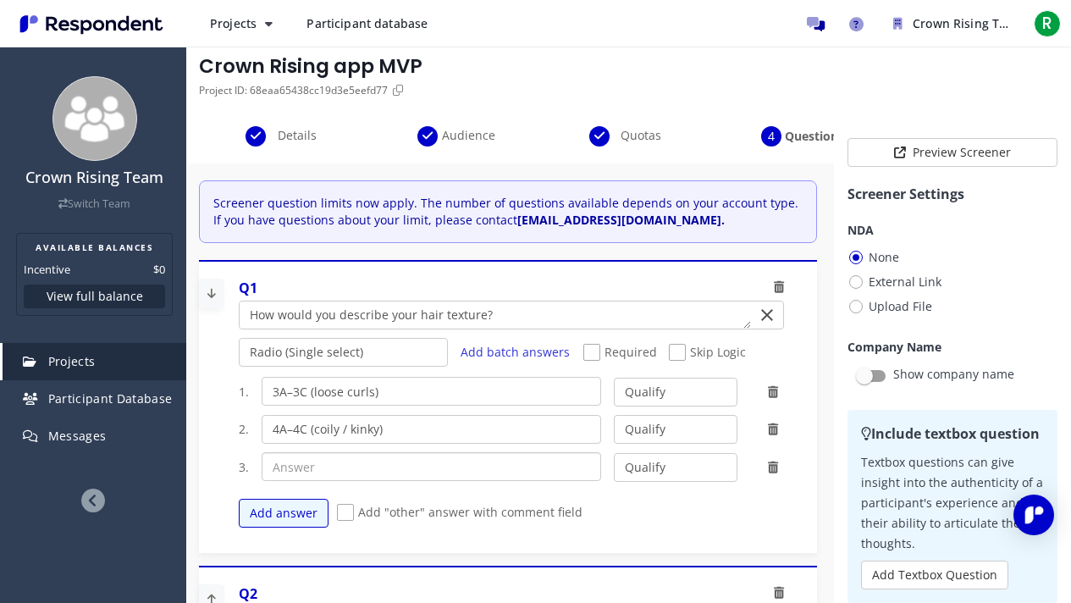
click at [323, 464] on input "text" at bounding box center [432, 466] width 340 height 29
paste input "Combination (mix of curl patterns)"
type input "Combination (mix of curl patterns)"
click at [279, 483] on button "Add answer" at bounding box center [284, 513] width 90 height 29
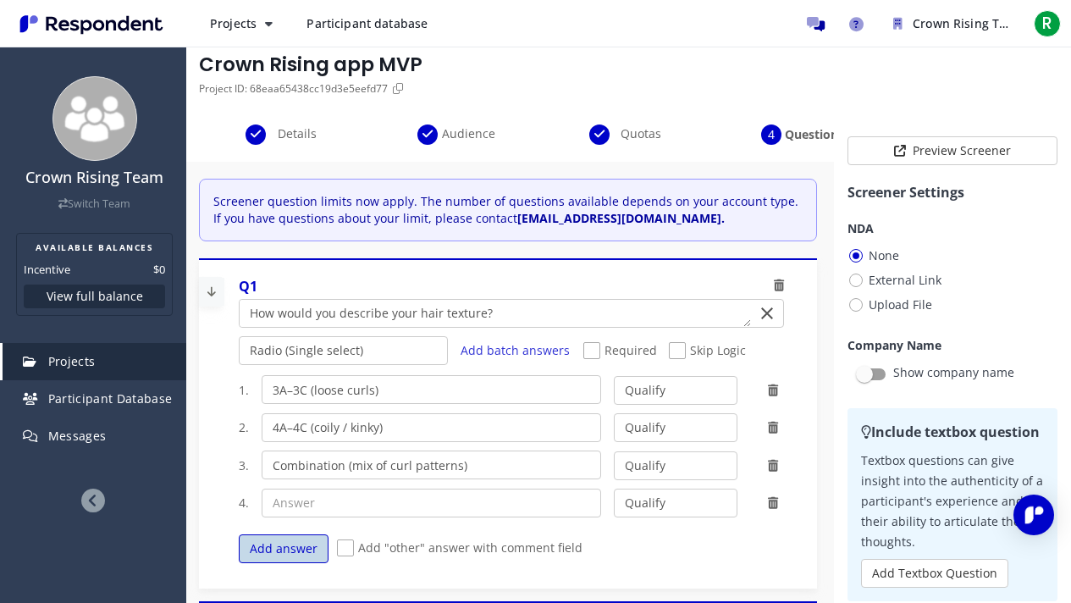
scroll to position [69, 0]
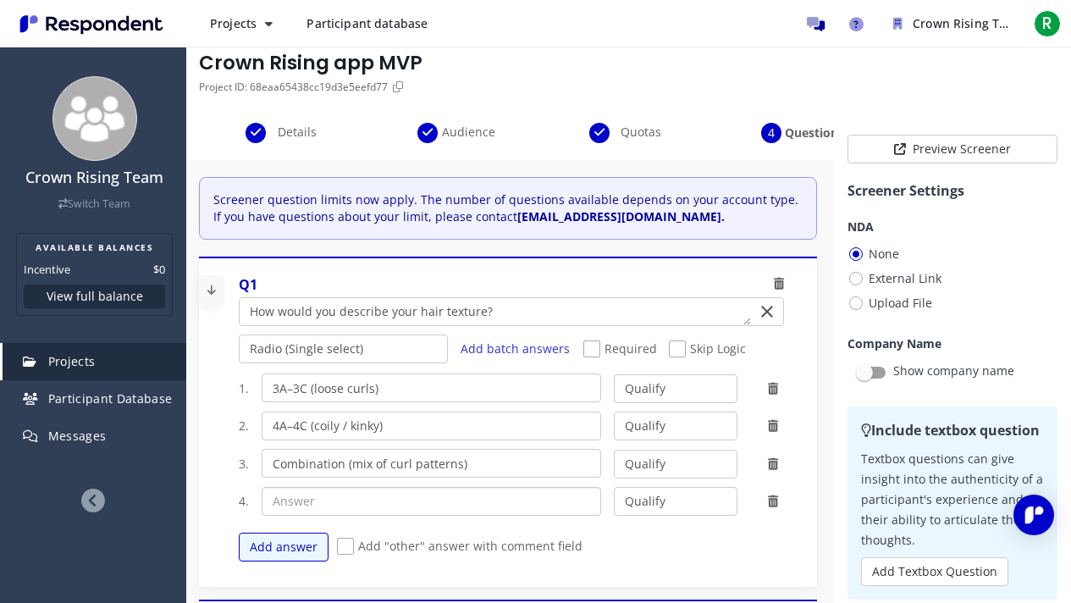
click at [294, 483] on input "text" at bounding box center [432, 501] width 340 height 29
paste input "Other (please specify)"
type input "Other (please specify)"
click at [677, 483] on select "Qualify Disqualify" at bounding box center [676, 501] width 124 height 29
select select "number:2"
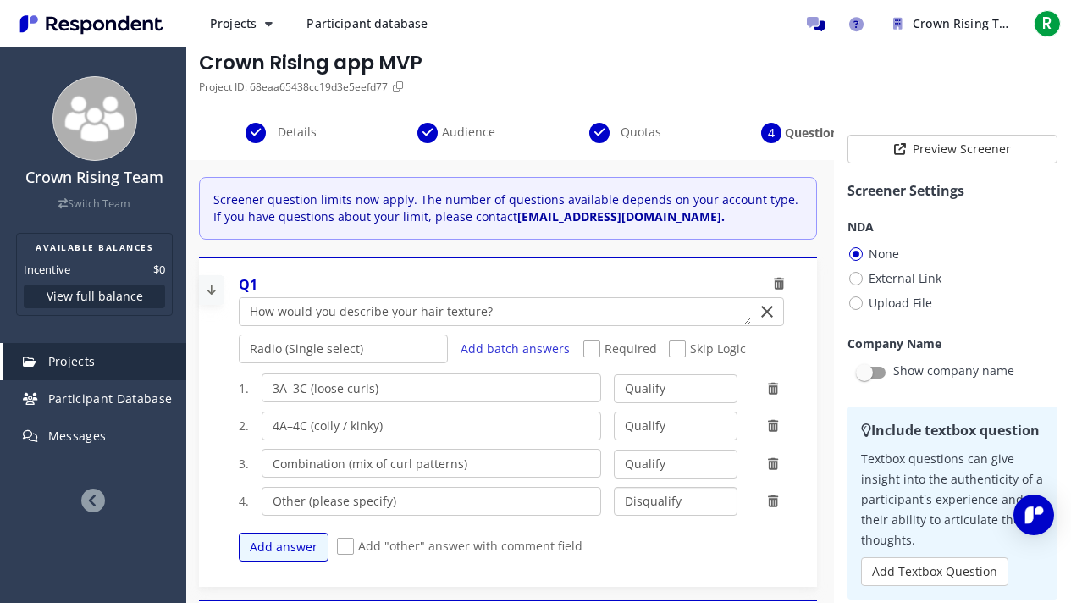
click at [614, 483] on select "Qualify Disqualify" at bounding box center [676, 501] width 124 height 29
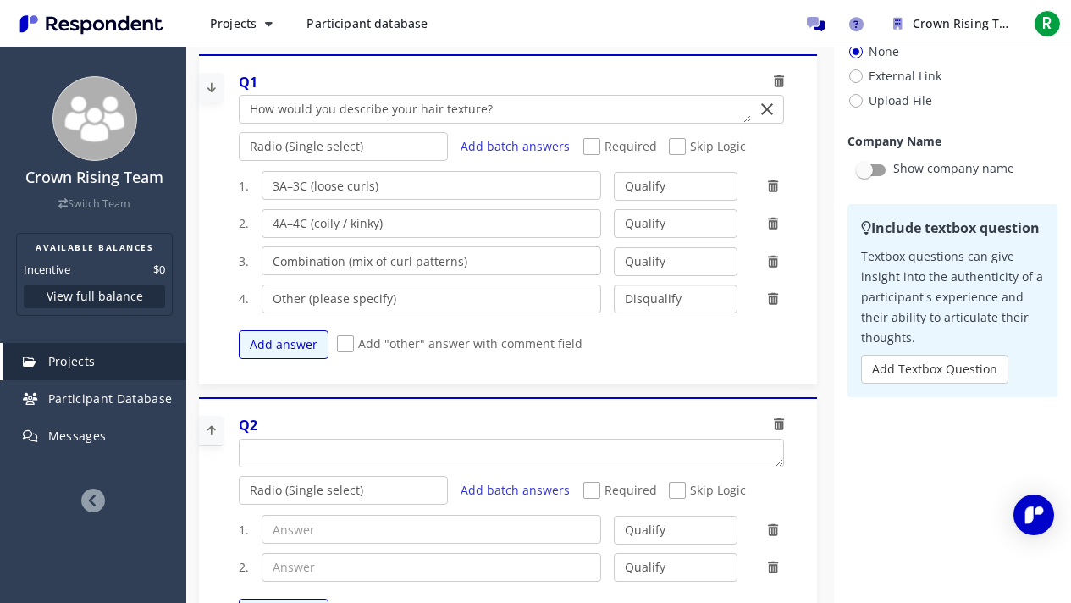
scroll to position [130, 0]
click at [585, 142] on span "Required" at bounding box center [620, 146] width 74 height 20
click at [585, 142] on input "Required" at bounding box center [588, 145] width 11 height 11
checkbox input "true"
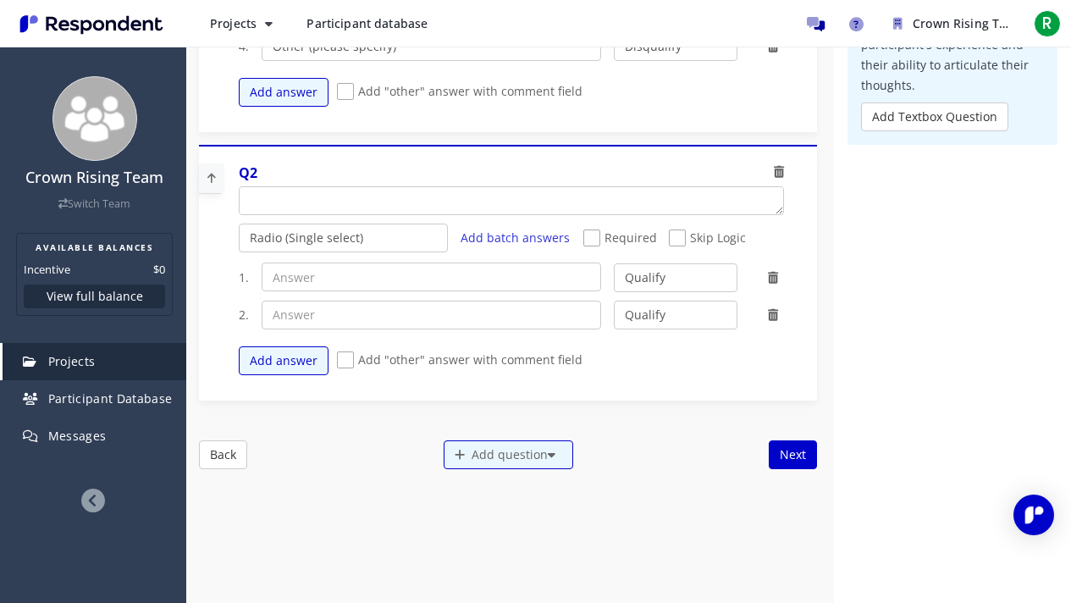
scroll to position [385, 0]
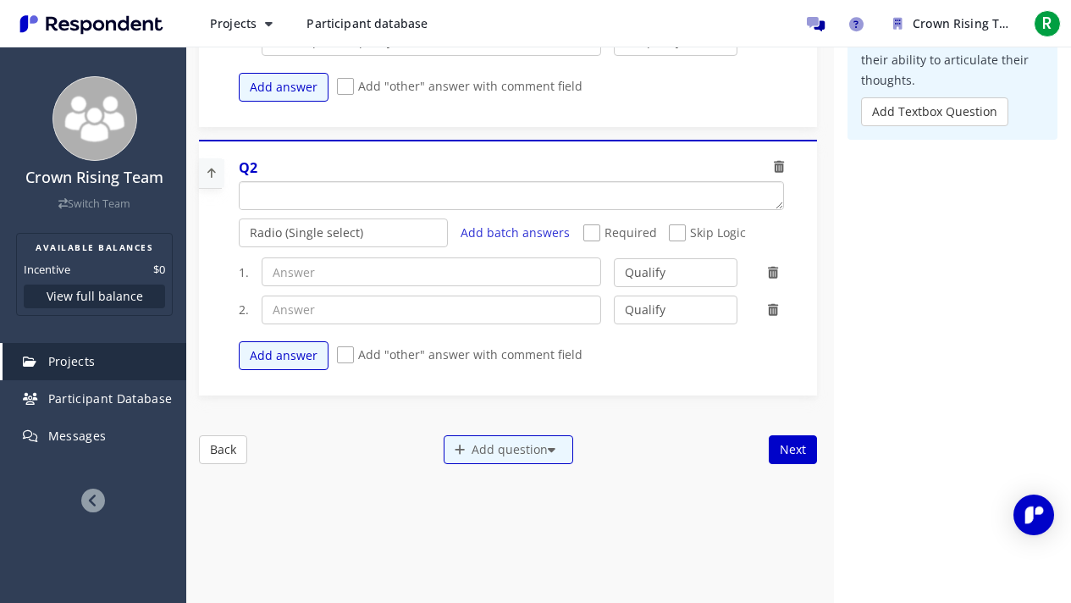
click at [317, 196] on textarea "Which of the following categories best describes your firm's total assets under…" at bounding box center [512, 195] width 544 height 27
paste textarea "What’s your current relationship with your hair? (Select all that apply)"
type textarea "What’s your current relationship with your hair? (Select all that apply)"
click at [421, 230] on select "Radio (Single select) Checkbox (Multi select) Multi-line text box Single-line t…" at bounding box center [344, 232] width 210 height 29
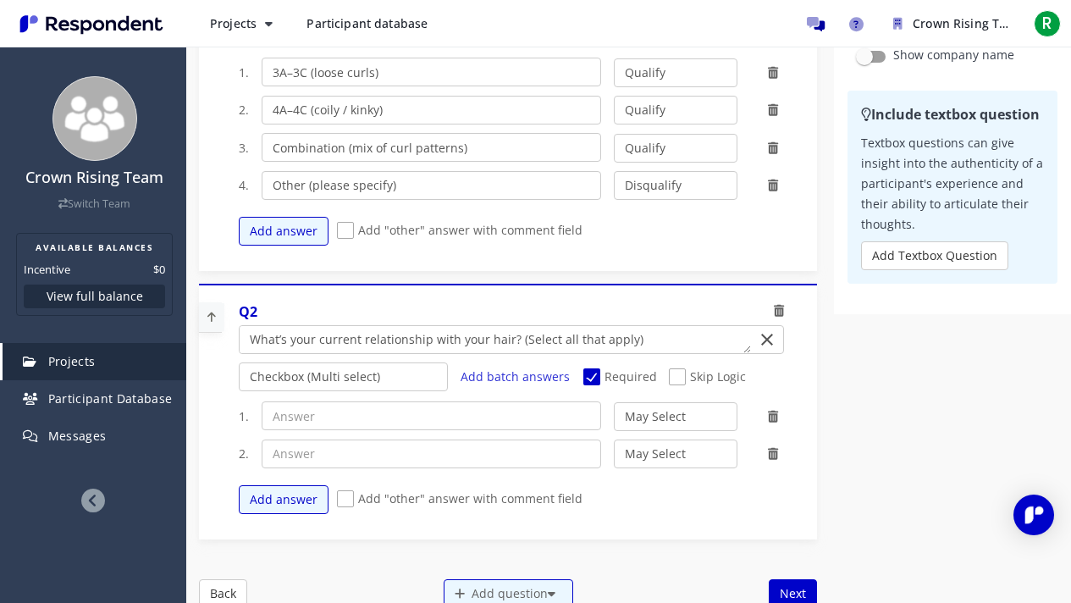
scroll to position [0, 0]
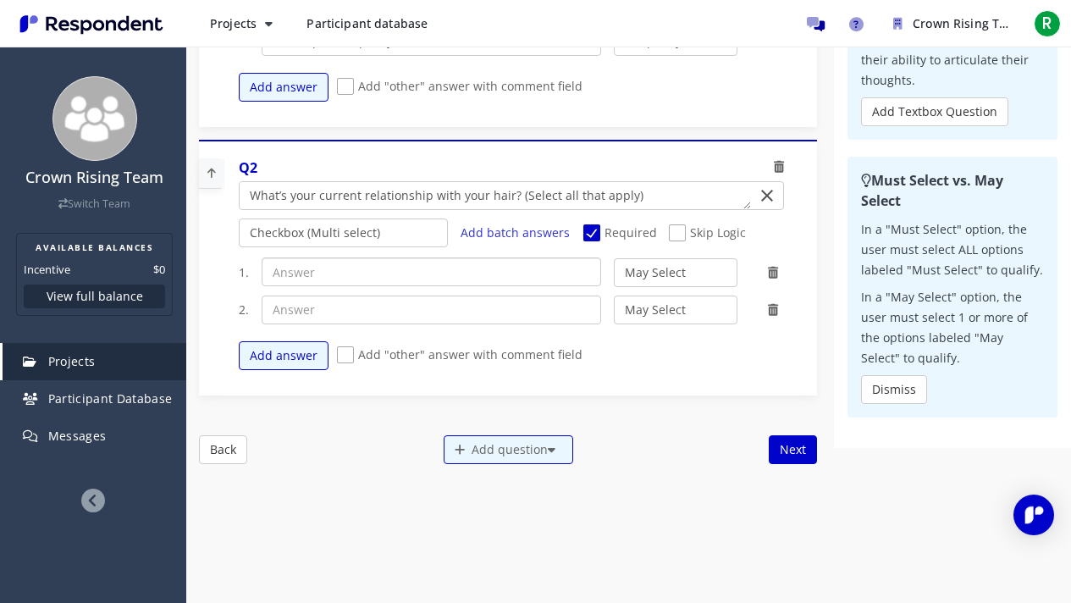
click at [378, 272] on input "text" at bounding box center [432, 271] width 340 height 29
paste input "Natural (no chemical relaxer)"
type input "Natural (no chemical relaxer)"
click at [660, 269] on select "May Select Must Select Disqualify" at bounding box center [676, 272] width 124 height 29
click at [673, 279] on select "May Select Must Select Disqualify" at bounding box center [676, 272] width 124 height 29
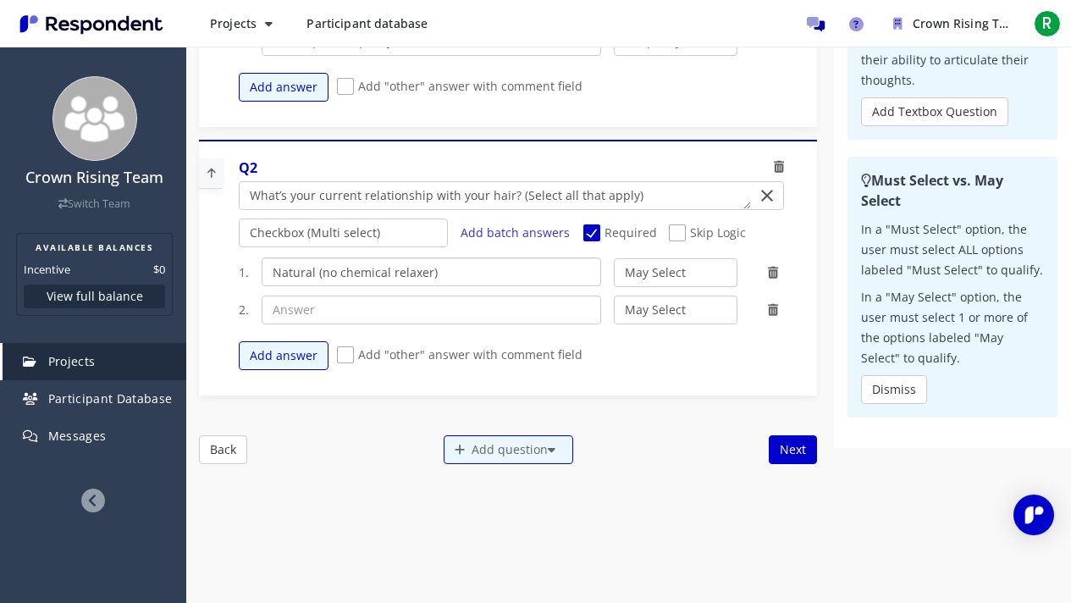
click at [314, 270] on input "Natural (no chemical relaxer)" at bounding box center [432, 271] width 340 height 29
click at [353, 298] on input "text" at bounding box center [432, 309] width 340 height 29
paste input "Transitioning to natural"
type input "Transitioning to natural"
click at [285, 356] on button "Add answer" at bounding box center [284, 355] width 90 height 29
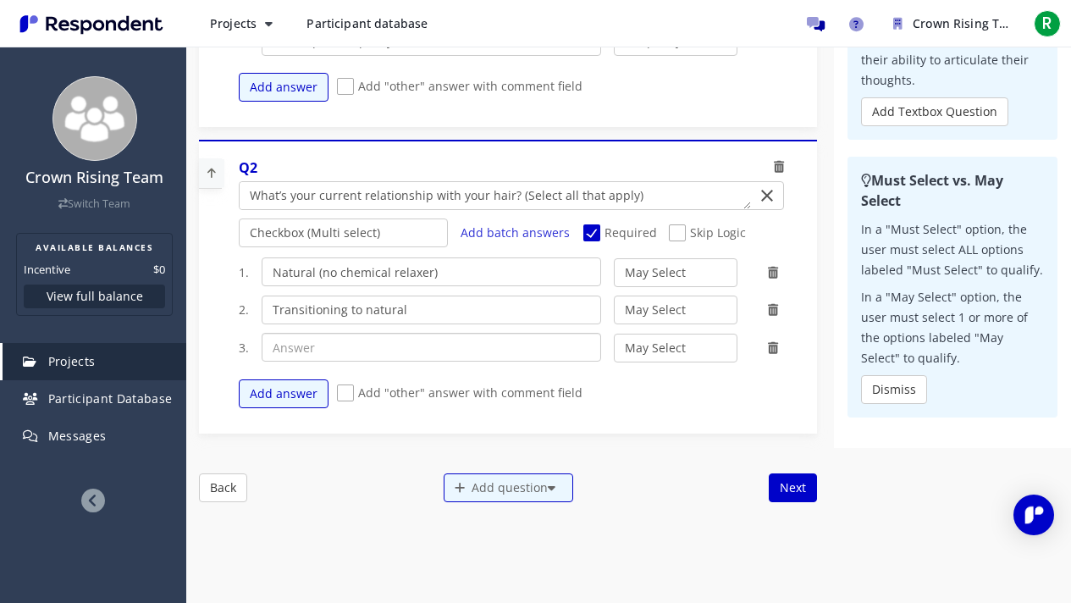
click at [294, 345] on input "text" at bounding box center [432, 347] width 340 height 29
paste input "Relaxed / chemically treated"
type input "Relaxed / chemically treated"
click at [273, 393] on button "Add answer" at bounding box center [284, 393] width 90 height 29
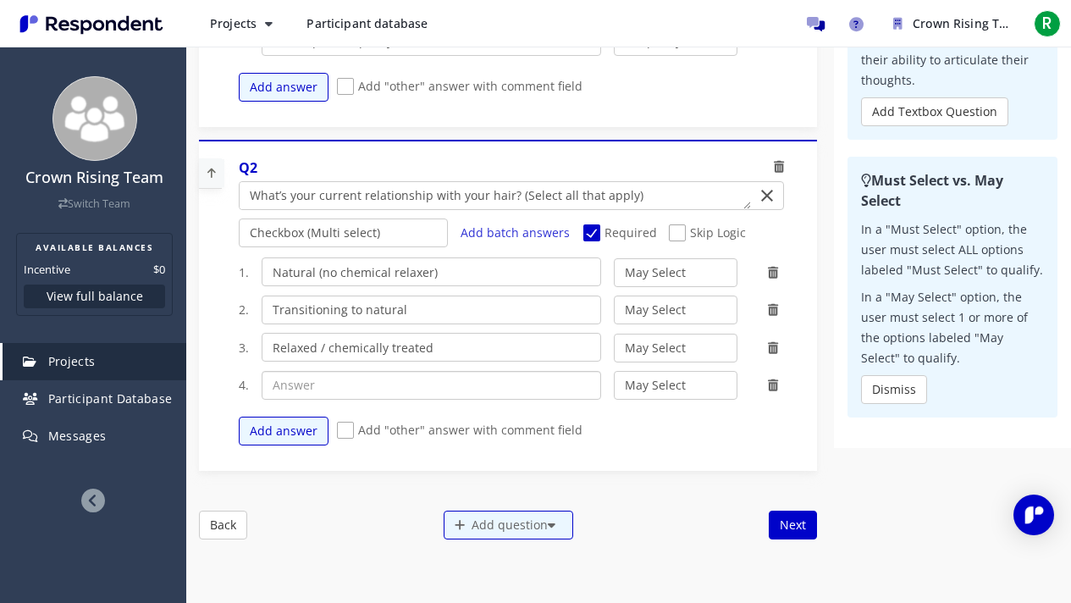
click at [314, 376] on input "text" at bounding box center [432, 385] width 340 height 29
paste input "Protective styles (braids, twists, locs, etc.)"
type input "Protective styles (braids, twists, locs, etc.)"
click at [489, 483] on div "Add question" at bounding box center [509, 525] width 130 height 29
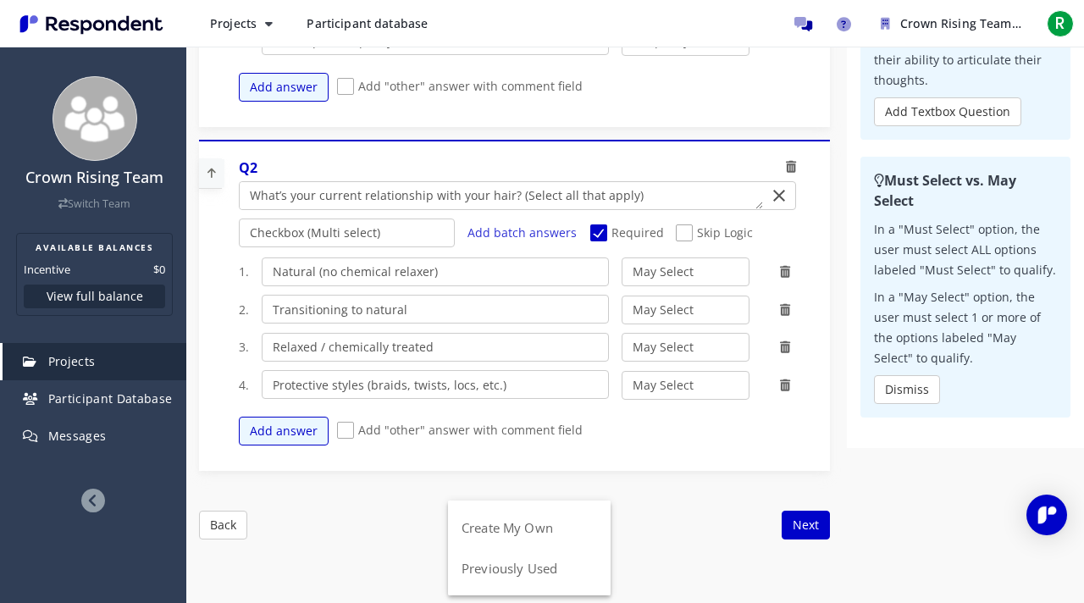
click at [507, 469] on md-backdrop at bounding box center [542, 566] width 1084 height 1132
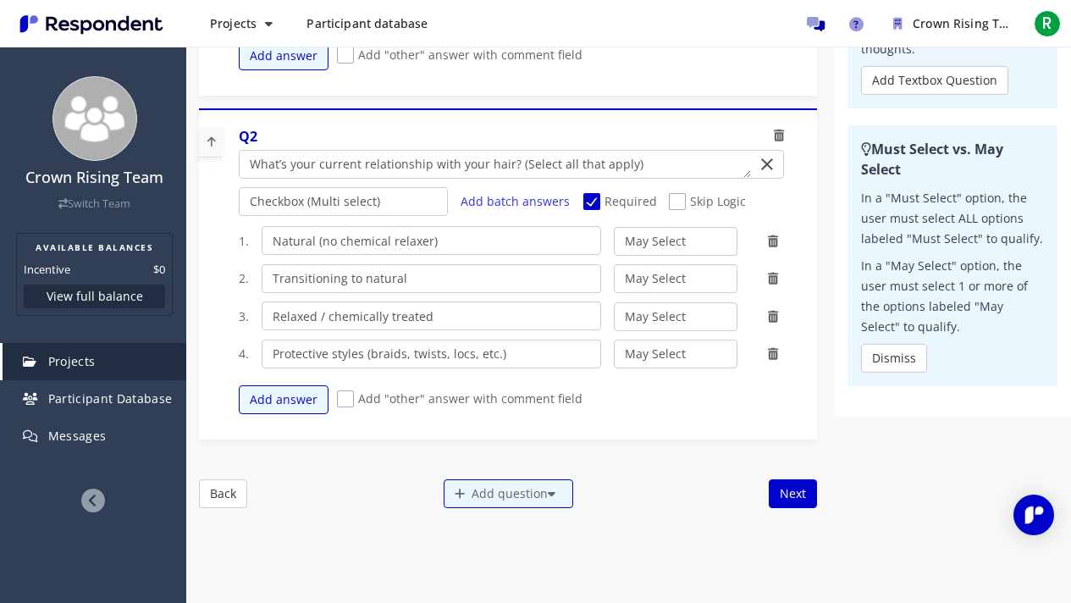
scroll to position [561, 0]
click at [534, 483] on div "Add question" at bounding box center [509, 492] width 130 height 29
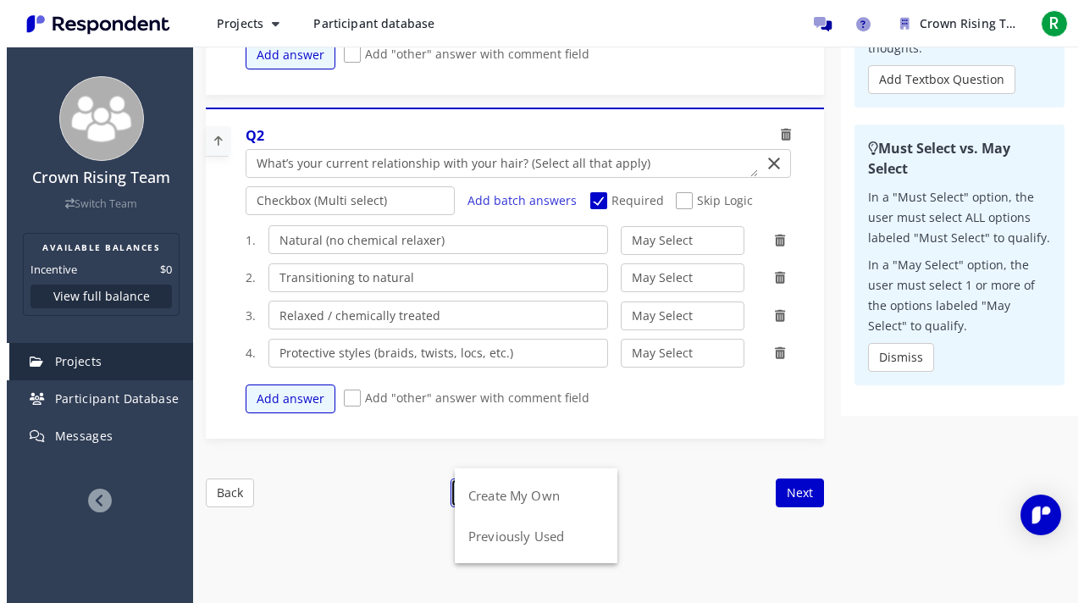
scroll to position [0, 0]
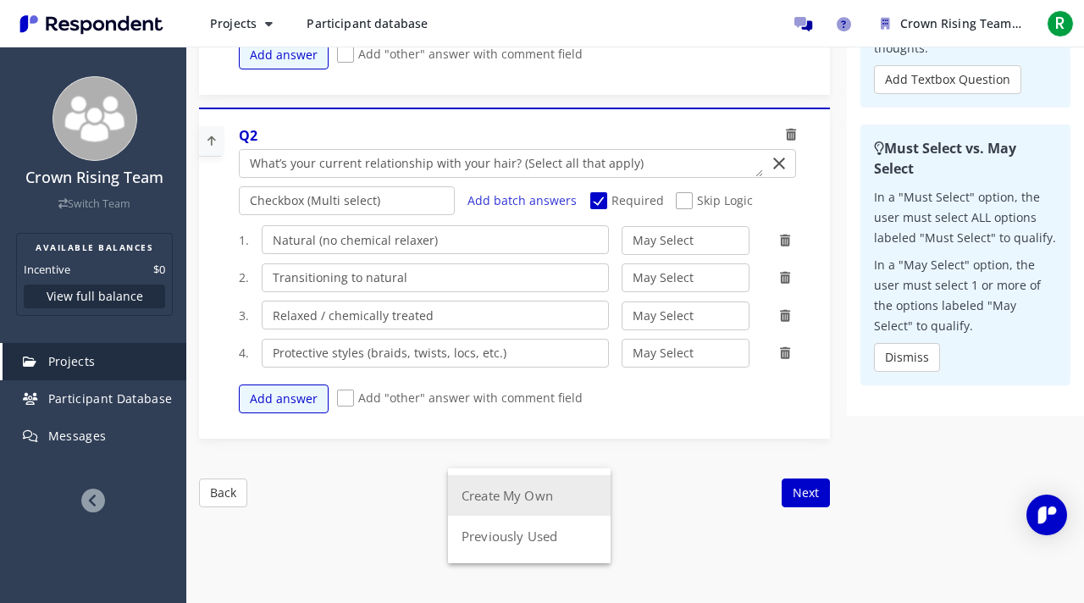
click at [509, 483] on button "Create My Own" at bounding box center [529, 495] width 163 height 41
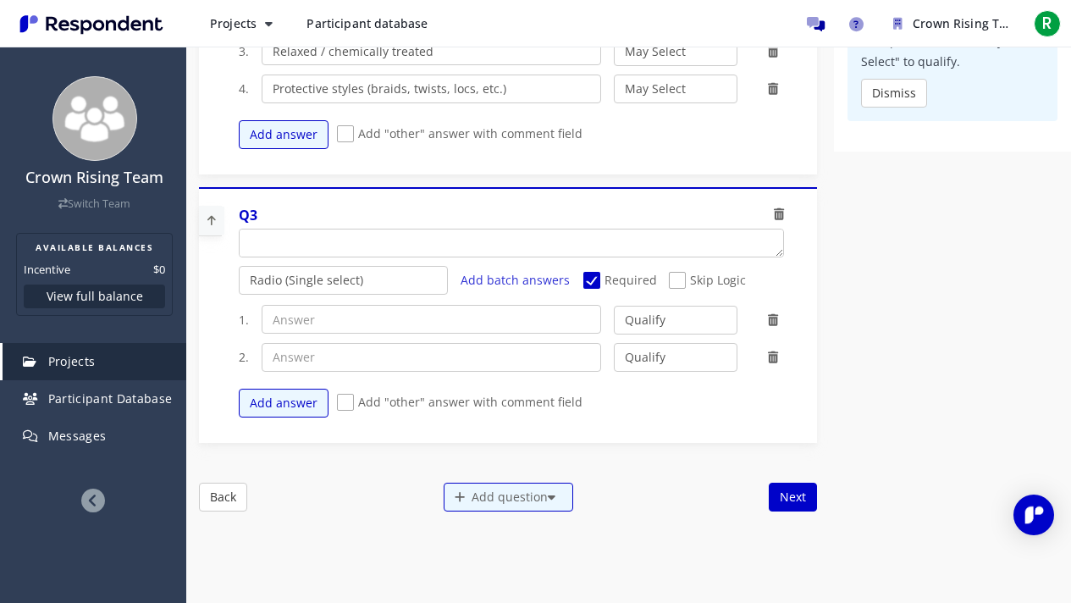
scroll to position [829, 0]
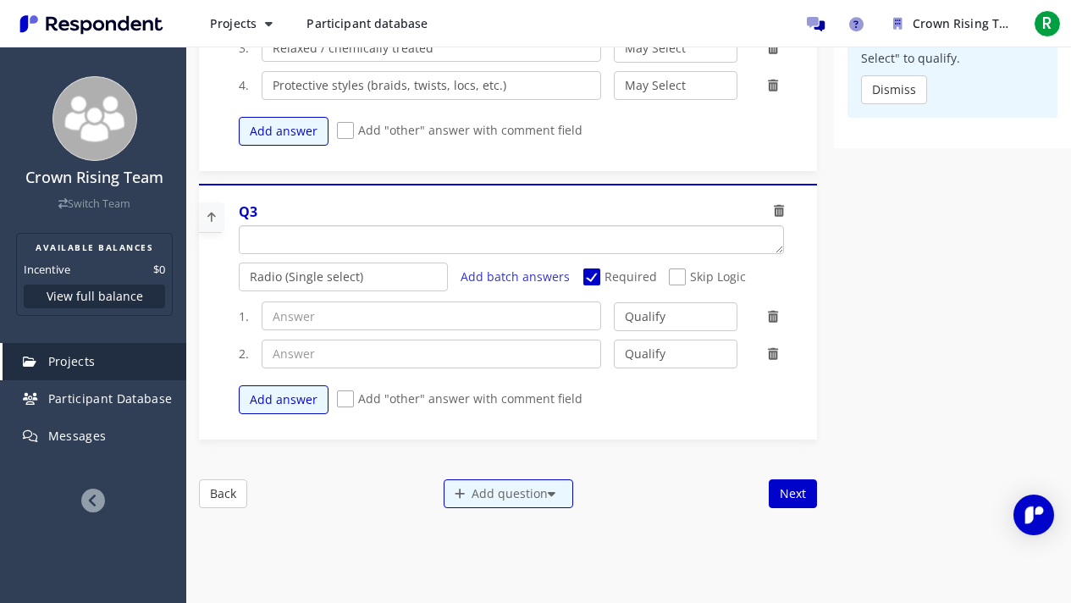
click at [351, 235] on textarea "Which of the following categories best describes your firm's total assets under…" at bounding box center [512, 239] width 544 height 27
paste textarea "When was the last time you searched for hair-care products or advice online?"
type textarea "When was the last time you searched for hair-care products or advice online?"
click at [508, 306] on input "text" at bounding box center [432, 315] width 340 height 29
paste input "Within the last week"
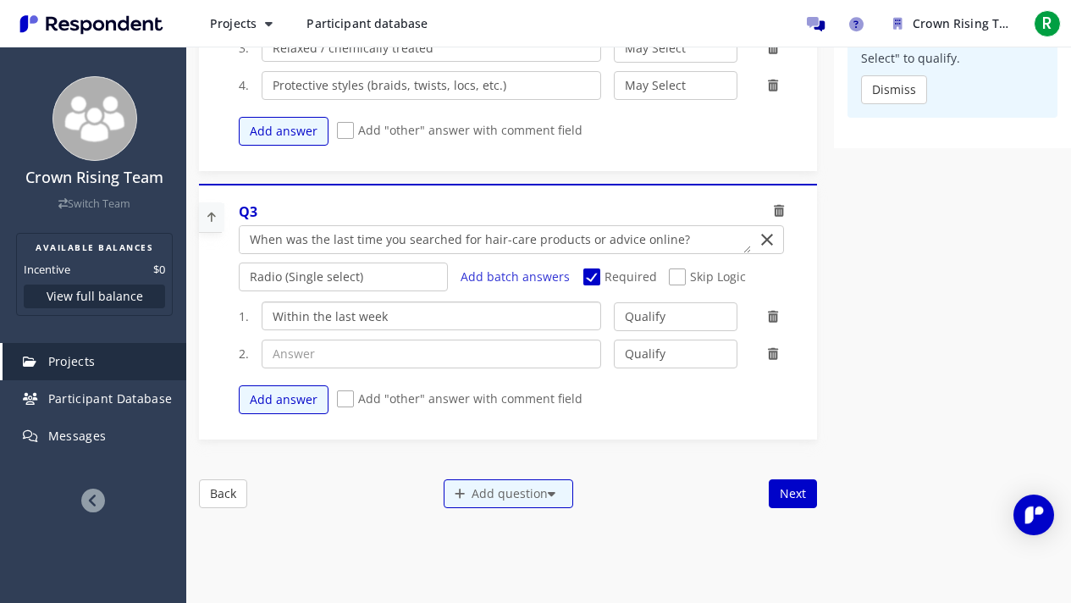
type input "Within the last week"
click at [386, 271] on select "Radio (Single select) Checkbox (Multi select) Multi-line text box Single-line t…" at bounding box center [344, 276] width 210 height 29
click at [239, 262] on select "Radio (Single select) Checkbox (Multi select) Multi-line text box Single-line t…" at bounding box center [344, 276] width 210 height 29
click at [339, 342] on input "text" at bounding box center [432, 354] width 340 height 29
paste input "Within the last month"
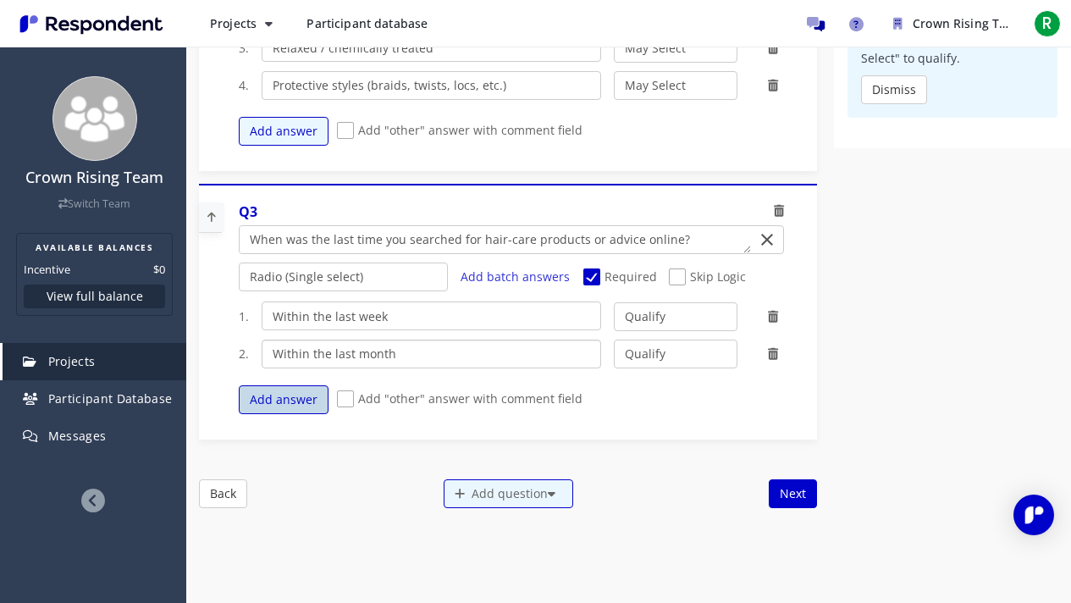
type input "Within the last month"
click at [286, 393] on button "Add answer" at bounding box center [284, 399] width 90 height 29
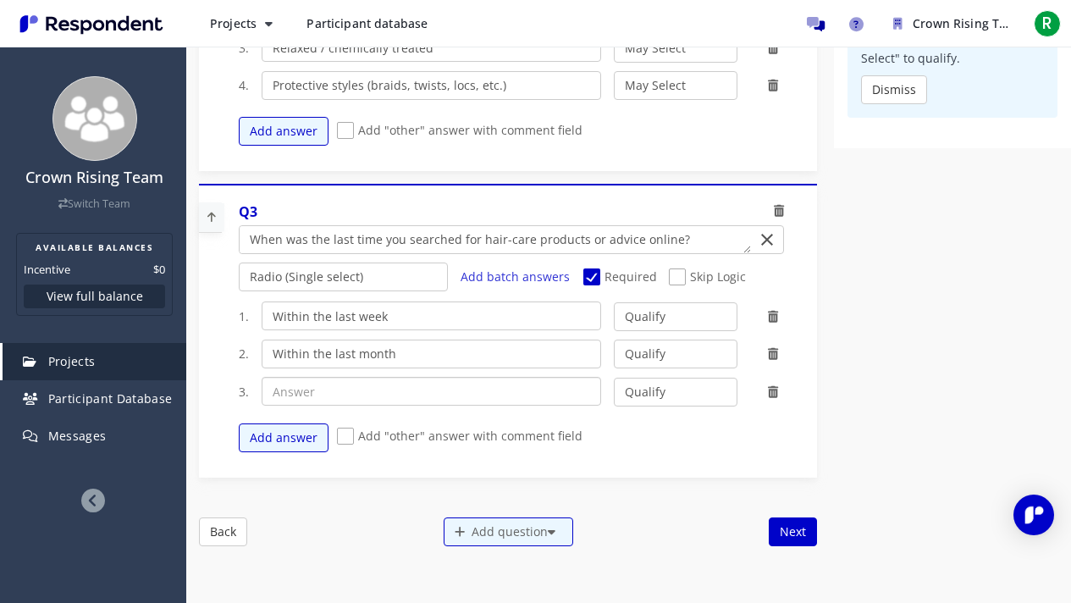
click at [346, 390] on input "text" at bounding box center [432, 391] width 340 height 29
paste input "Longer ago"
type input "Longer ago"
click at [295, 425] on button "Add answer" at bounding box center [284, 437] width 90 height 29
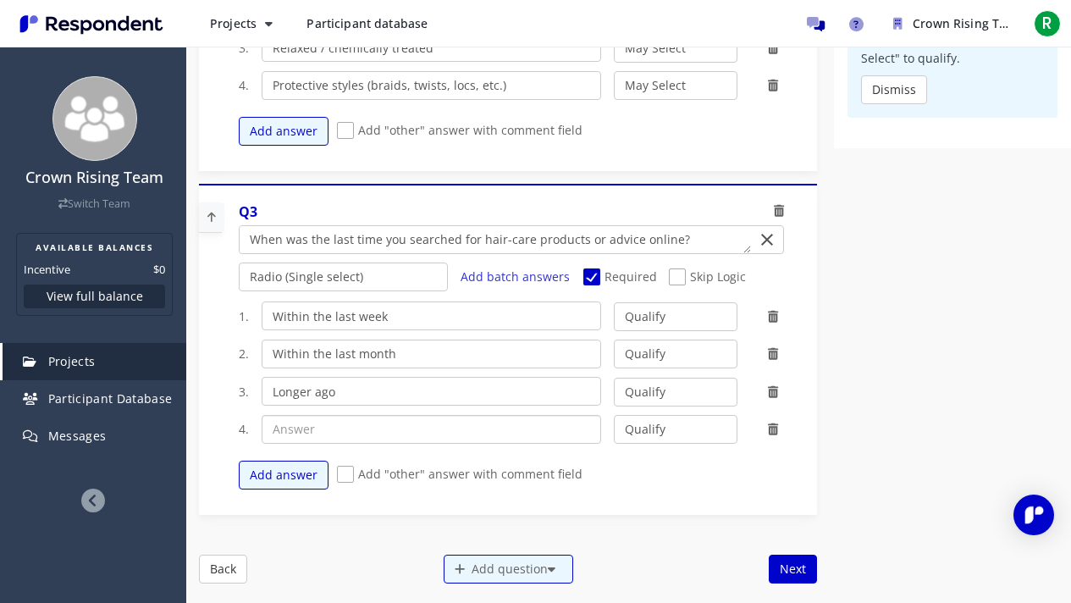
click at [379, 432] on input "text" at bounding box center [432, 429] width 340 height 29
paste input "I don’t search online for hair care"
type input "I don’t search online for hair care"
click at [652, 432] on select "Qualify Disqualify" at bounding box center [676, 429] width 124 height 29
select select "number:2"
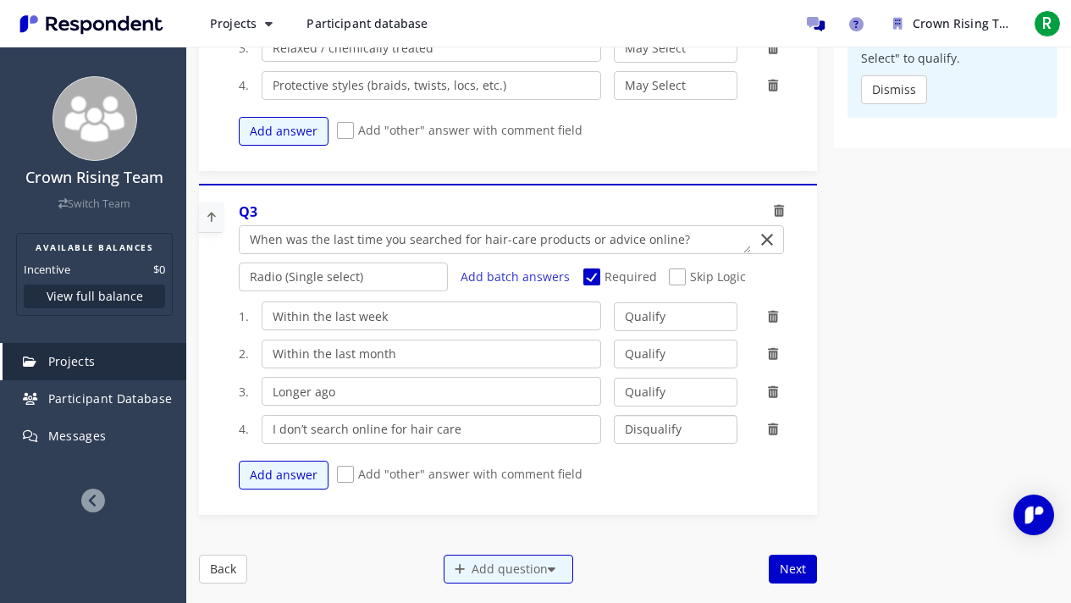
click at [614, 415] on select "Qualify Disqualify" at bounding box center [676, 429] width 124 height 29
click at [487, 483] on div "Add question" at bounding box center [509, 569] width 130 height 29
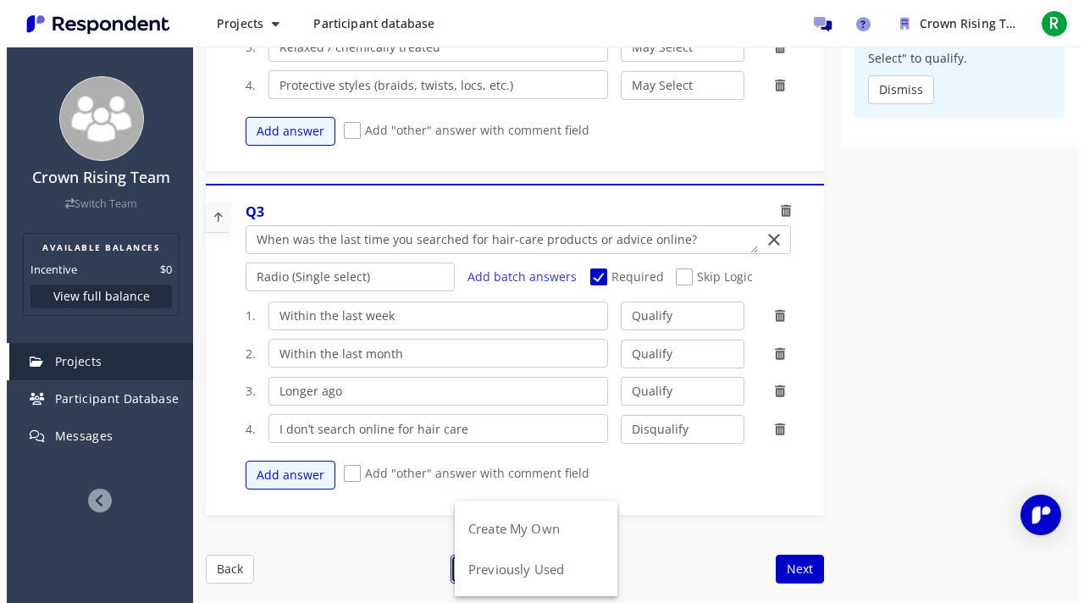
scroll to position [0, 0]
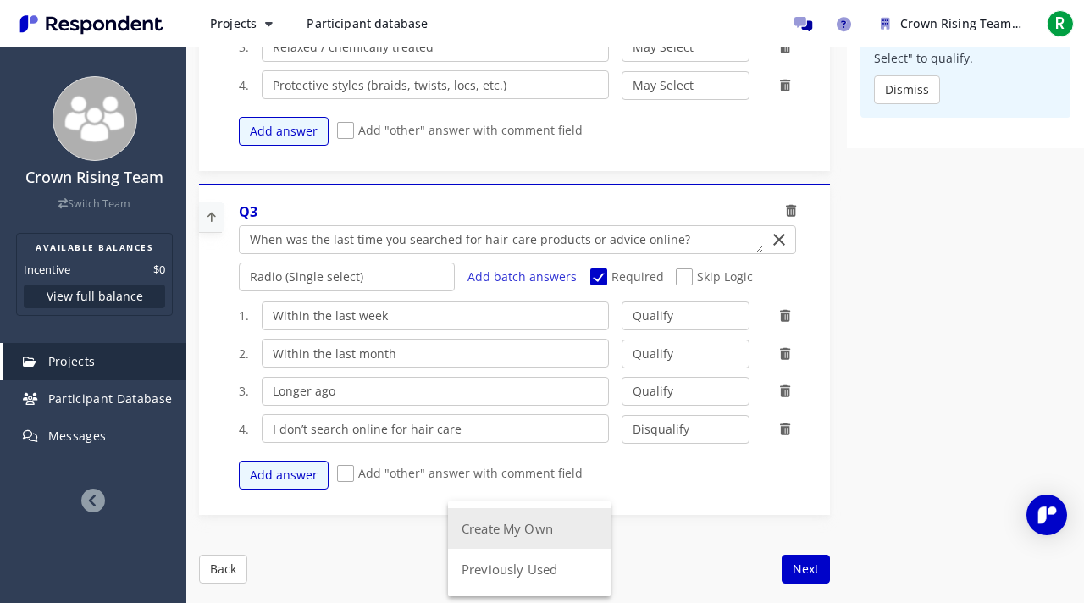
click at [493, 483] on button "Create My Own" at bounding box center [529, 528] width 163 height 41
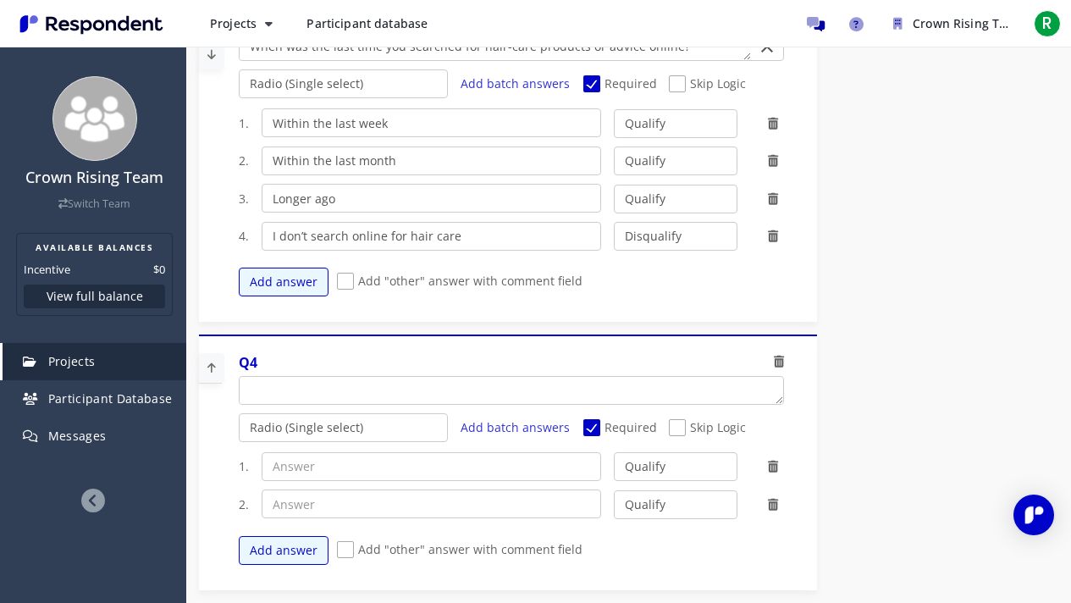
scroll to position [1023, 0]
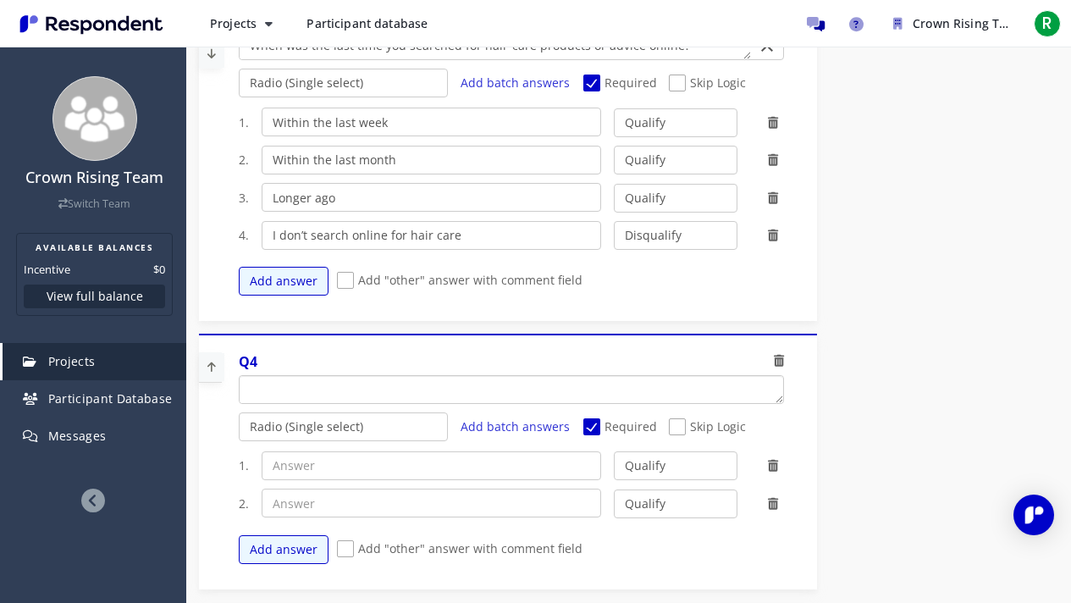
click at [340, 385] on textarea "Which of the following categories best describes your firm's total assets under…" at bounding box center [512, 389] width 544 height 27
paste textarea "Do you currently use any apps, websites, or communities to manage or learn abou…"
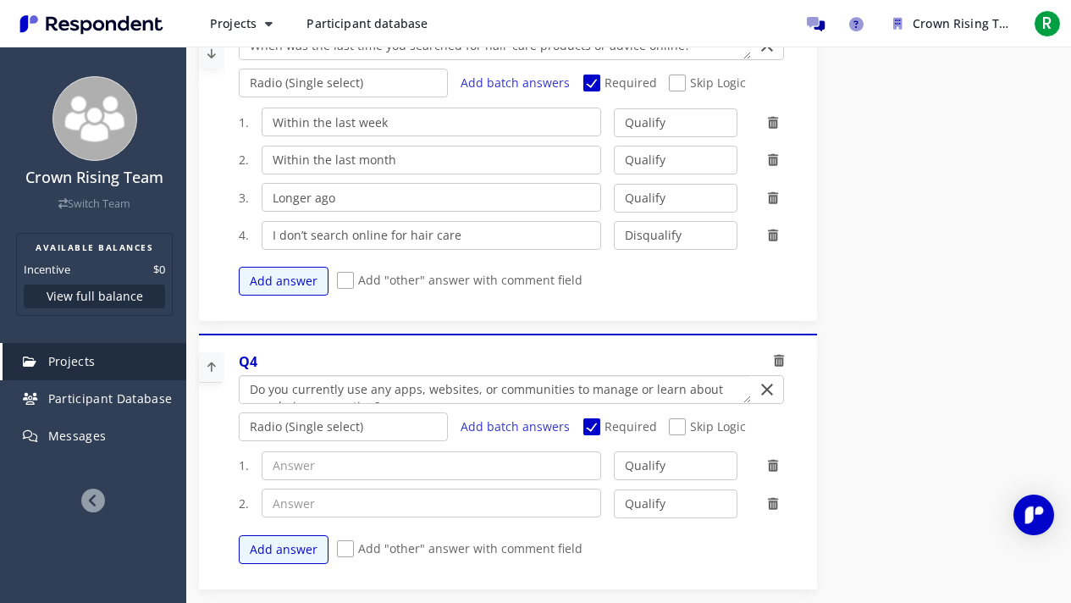
scroll to position [0, 0]
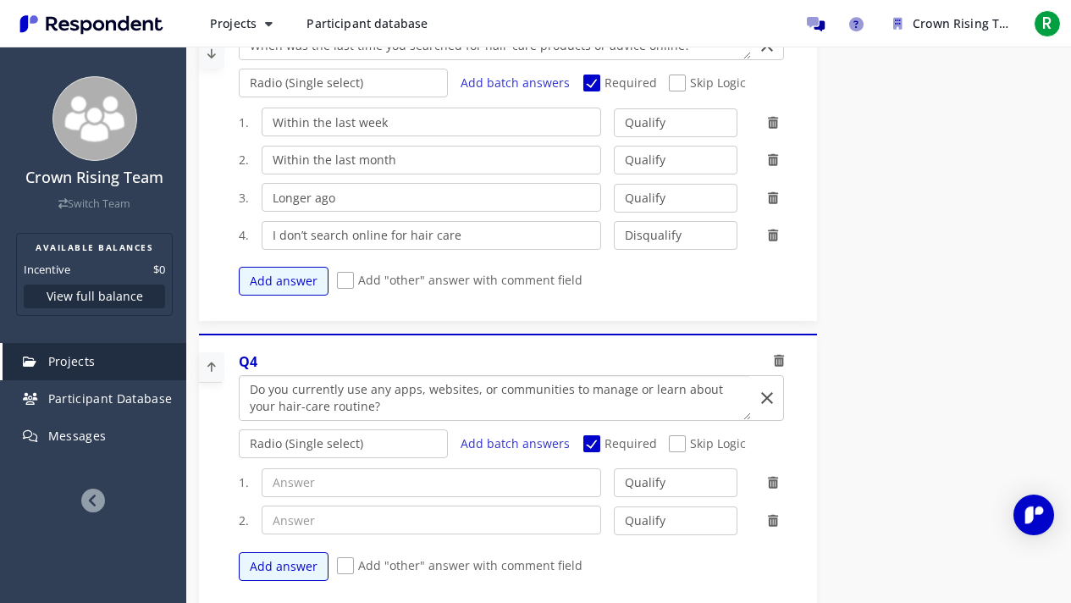
type textarea "Do you currently use any apps, websites, or communities to manage or learn abou…"
click at [352, 472] on input "text" at bounding box center [432, 482] width 340 height 29
paste input "Yes → If yes, please list which ones (apps, social pages, YouTube channels, gro…"
type input "Yes → If yes, please list which ones (apps, social pages, YouTube channels, gro…"
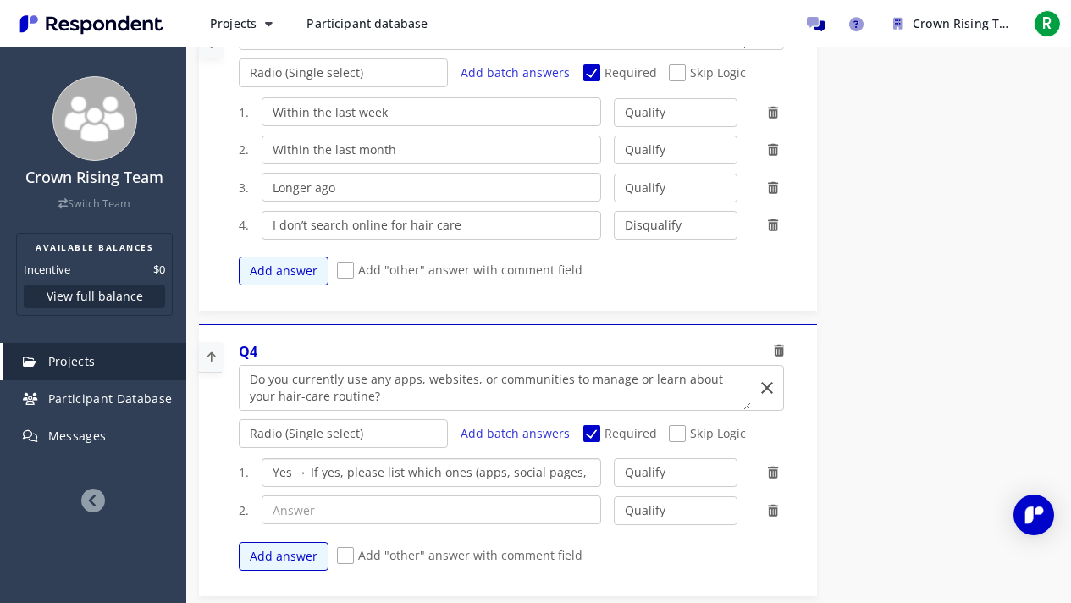
scroll to position [1036, 0]
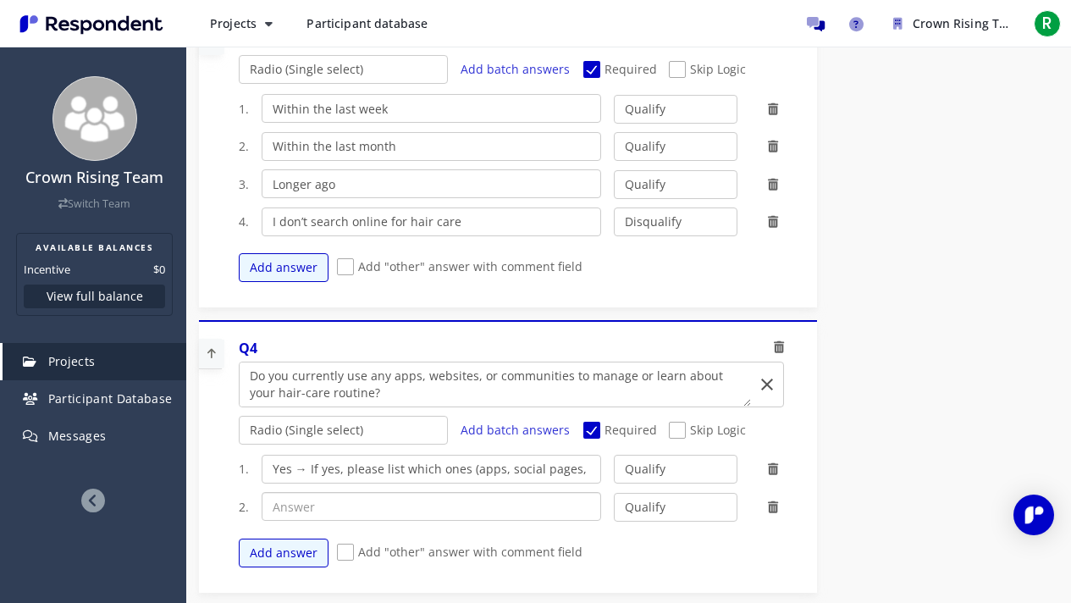
click at [297, 483] on input "text" at bounding box center [432, 506] width 340 height 29
paste input "No"
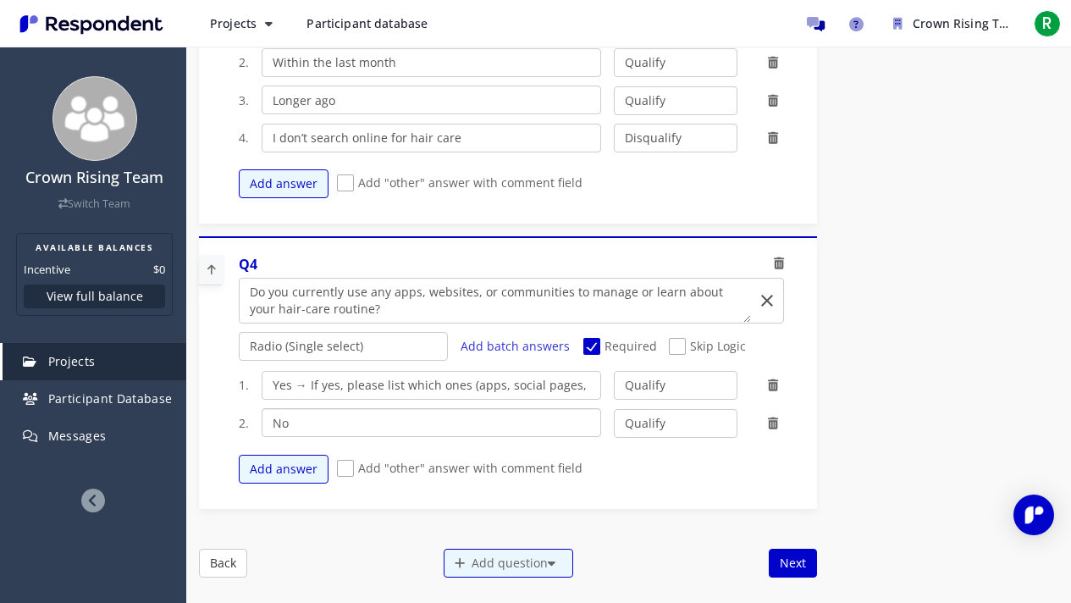
scroll to position [1110, 0]
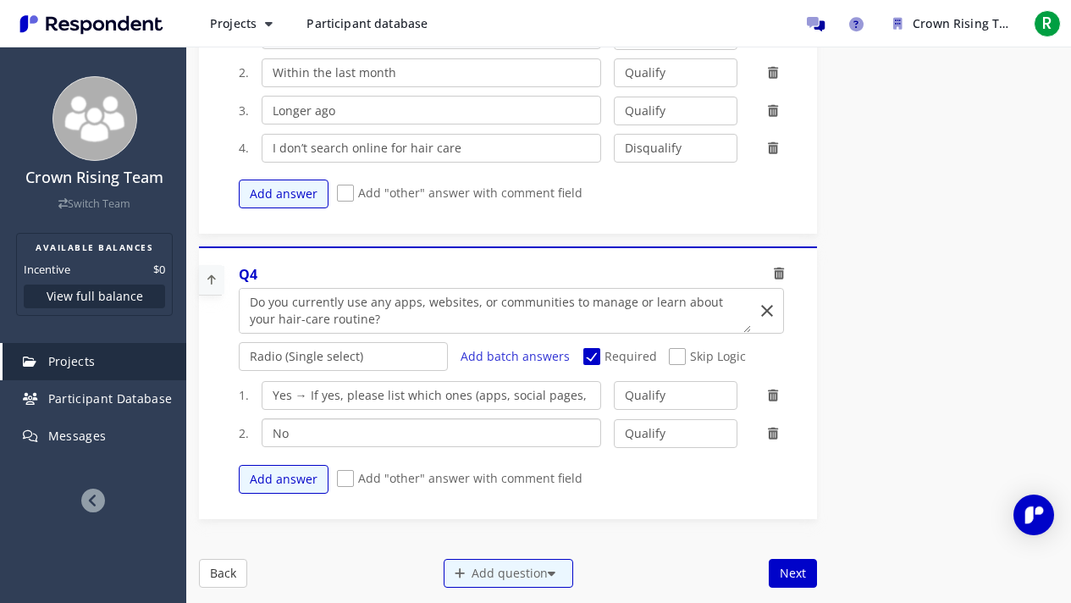
type input "No"
click at [418, 353] on select "Radio (Single select) Checkbox (Multi select) Multi-line text box Single-line t…" at bounding box center [344, 356] width 210 height 29
click at [239, 342] on select "Radio (Single select) Checkbox (Multi select) Multi-line text box Single-line t…" at bounding box center [344, 356] width 210 height 29
click at [511, 483] on div "Add question" at bounding box center [509, 573] width 130 height 29
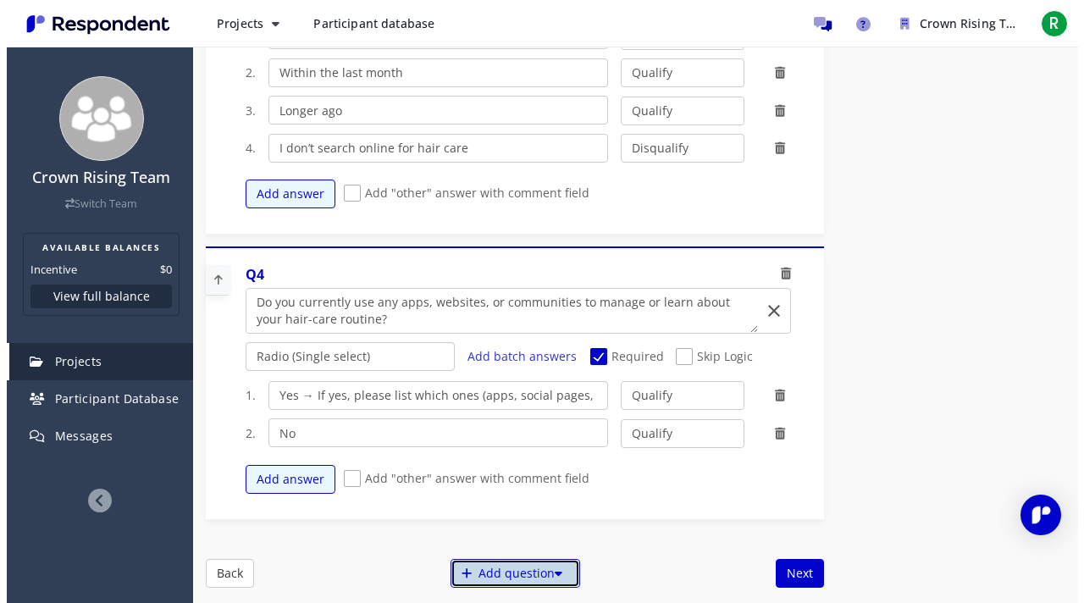
scroll to position [0, 0]
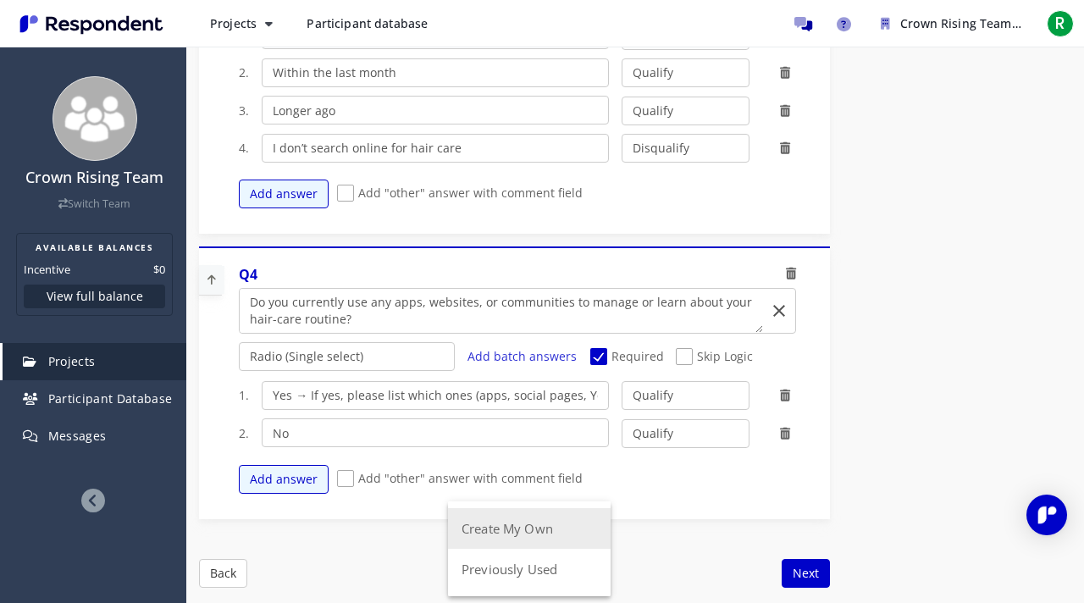
click at [519, 483] on button "Create My Own" at bounding box center [529, 528] width 163 height 41
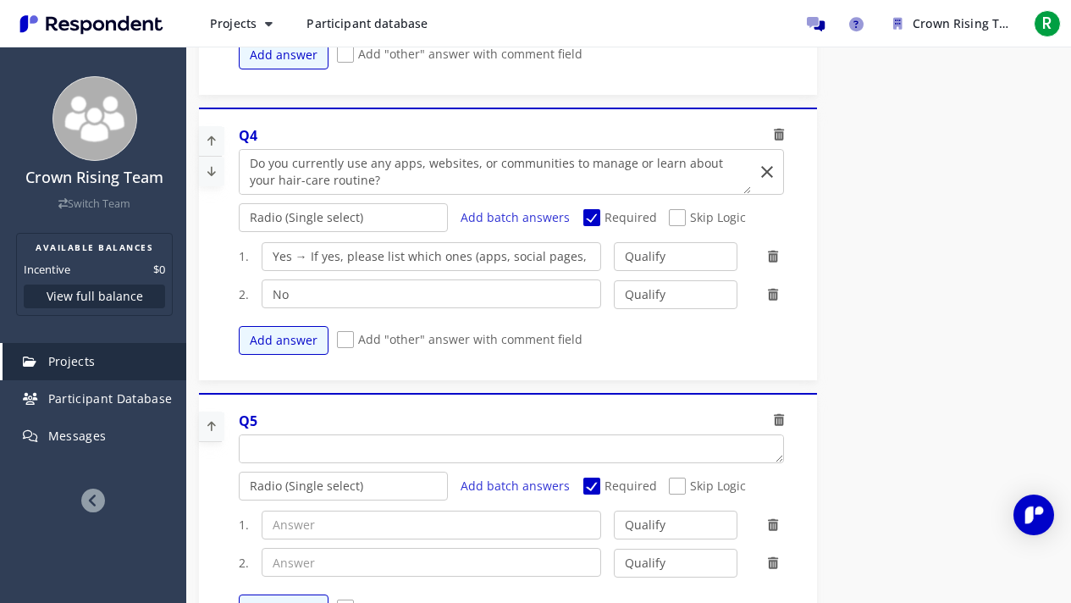
scroll to position [1250, 0]
click at [427, 483] on select "Radio (Single select) Checkbox (Multi select) Multi-line text box Single-line t…" at bounding box center [344, 485] width 210 height 29
click at [239, 483] on select "Radio (Single select) Checkbox (Multi select) Multi-line text box Single-line t…" at bounding box center [344, 485] width 210 height 29
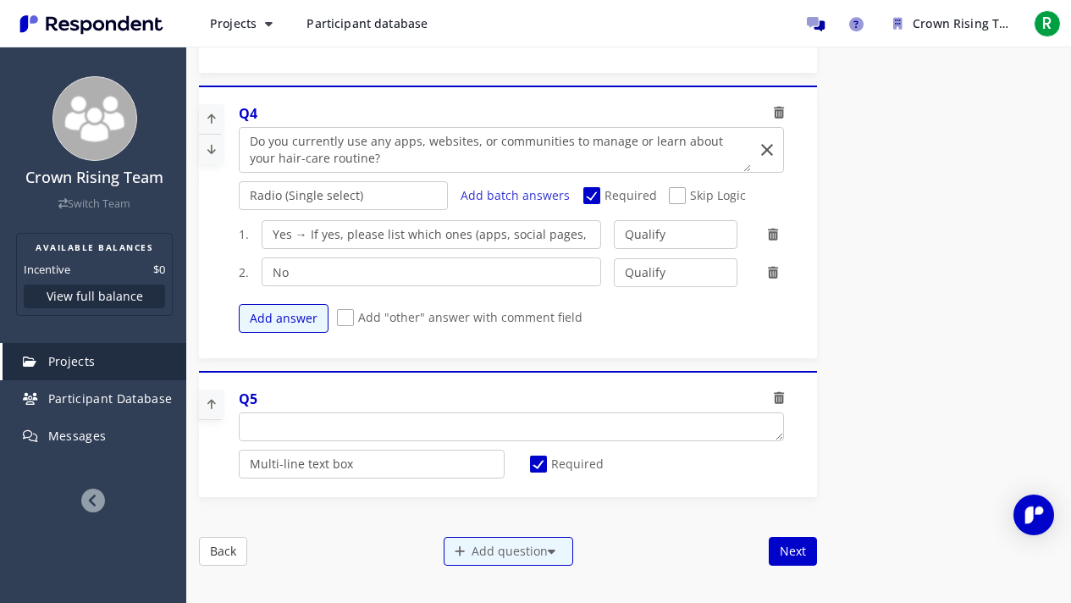
scroll to position [1274, 0]
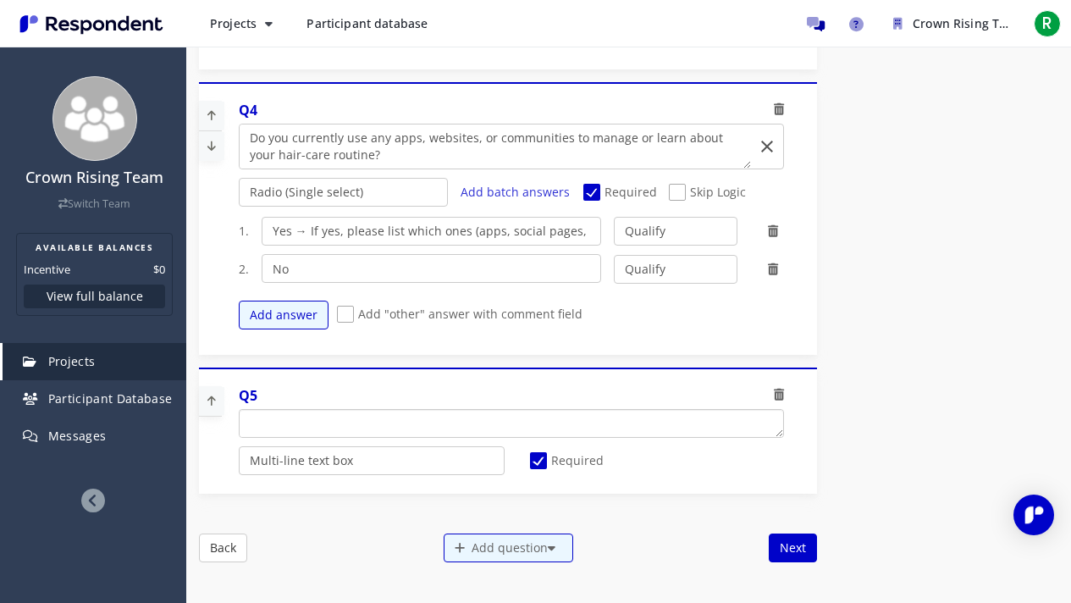
click at [368, 423] on textarea "Which of the following categories best describes your firm's total assets under…" at bounding box center [512, 423] width 544 height 27
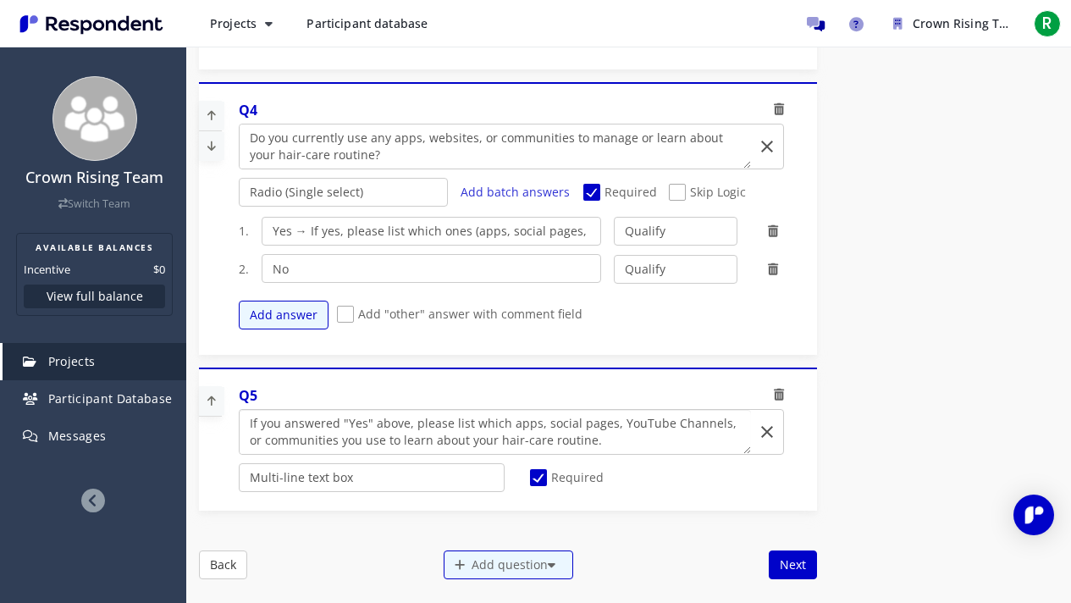
type textarea "If you answered "Yes" above, please list which apps, social pages, YouTube Chan…"
click at [539, 469] on span "Required" at bounding box center [567, 479] width 74 height 20
click at [539, 472] on input "Required" at bounding box center [535, 477] width 11 height 11
checkbox input "false"
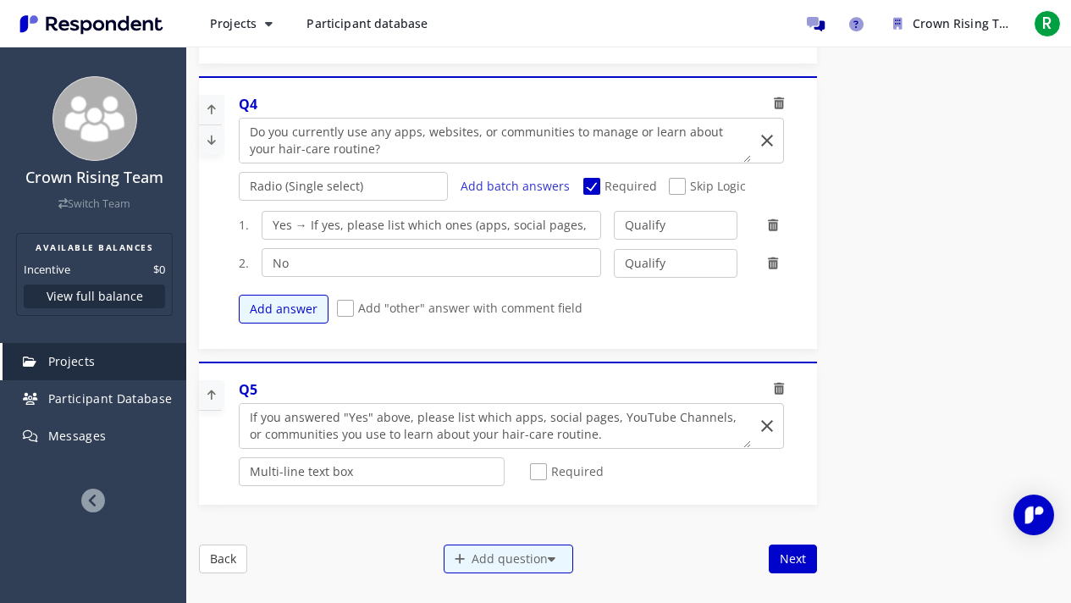
scroll to position [1281, 0]
click at [599, 432] on textarea "Which of the following categories best describes your firm's total assets under…" at bounding box center [495, 425] width 511 height 44
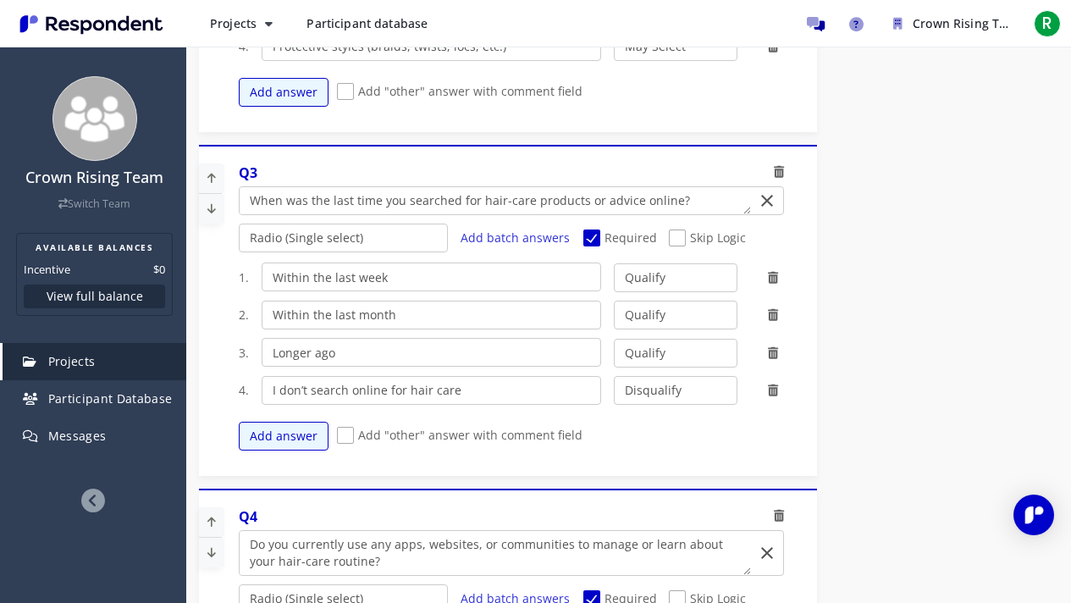
scroll to position [871, 0]
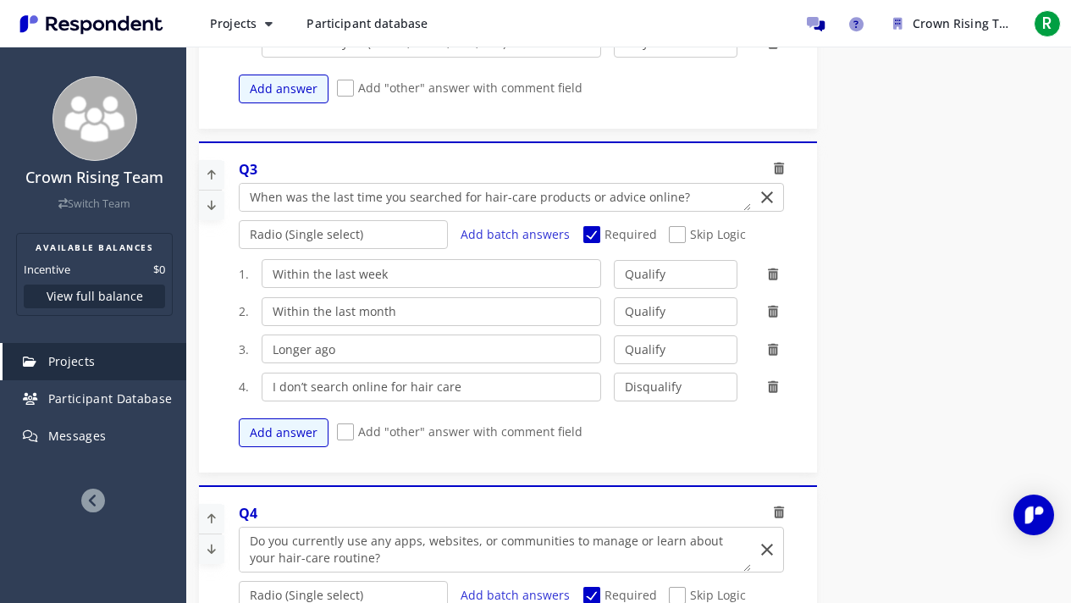
type textarea "If you answered "Yes" above, please list which apps, social pages, YouTube Chan…"
click at [669, 352] on select "Qualify Disqualify" at bounding box center [676, 349] width 124 height 29
select select "number:2"
click at [614, 335] on select "Qualify Disqualify" at bounding box center [676, 349] width 124 height 29
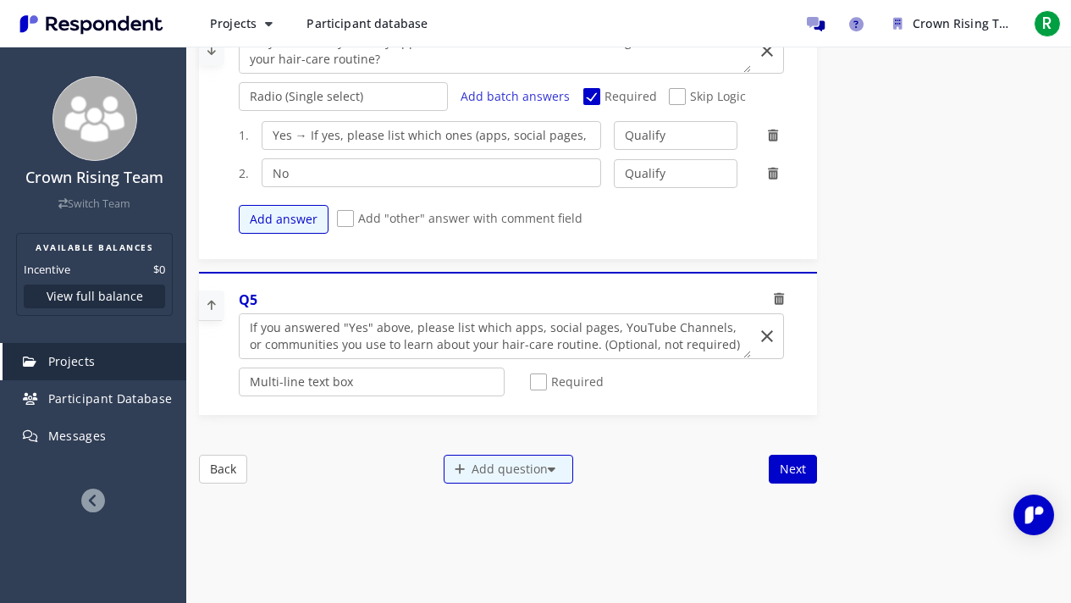
scroll to position [1372, 0]
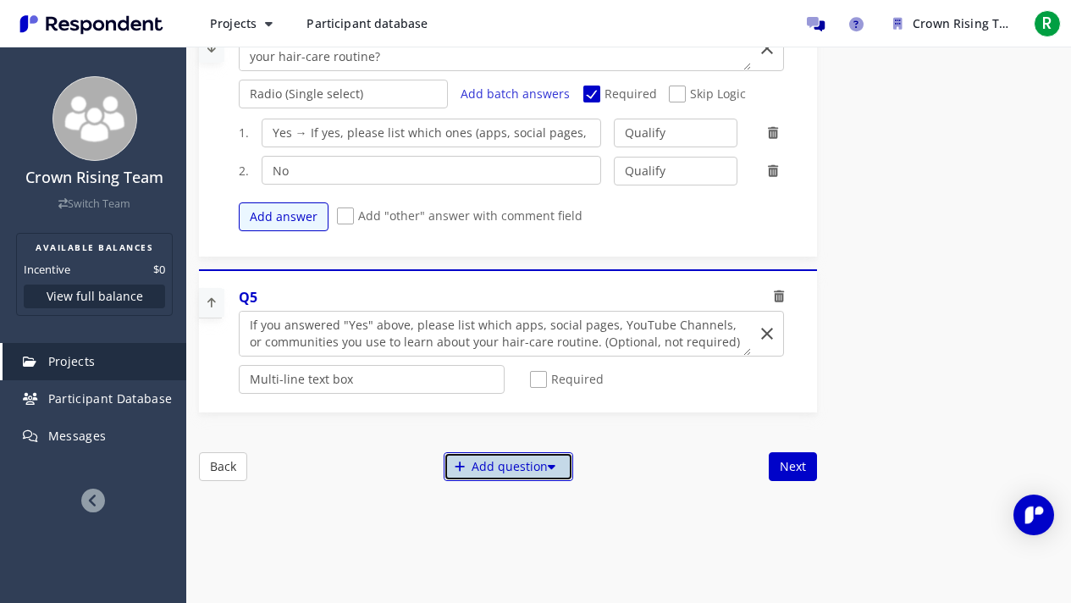
click at [475, 461] on div "Add question" at bounding box center [509, 466] width 130 height 29
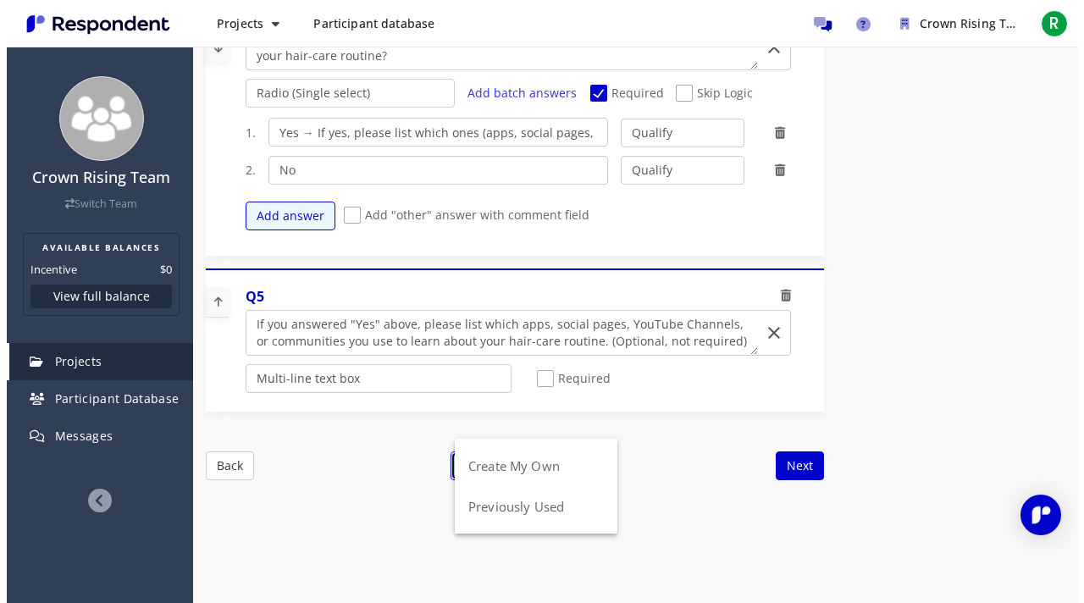
scroll to position [0, 0]
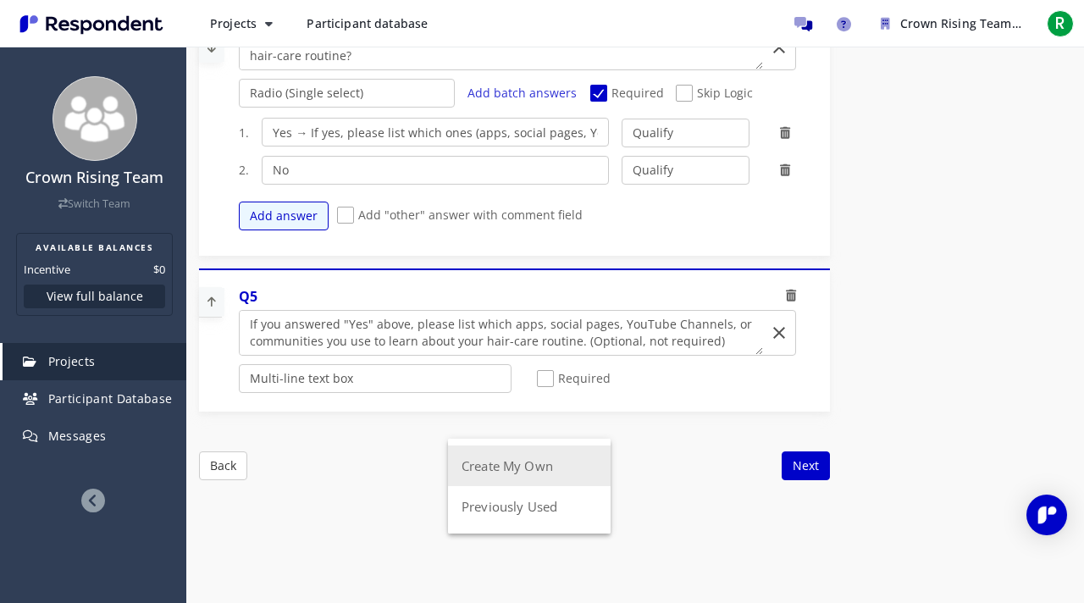
click at [479, 467] on button "Create My Own" at bounding box center [529, 465] width 163 height 41
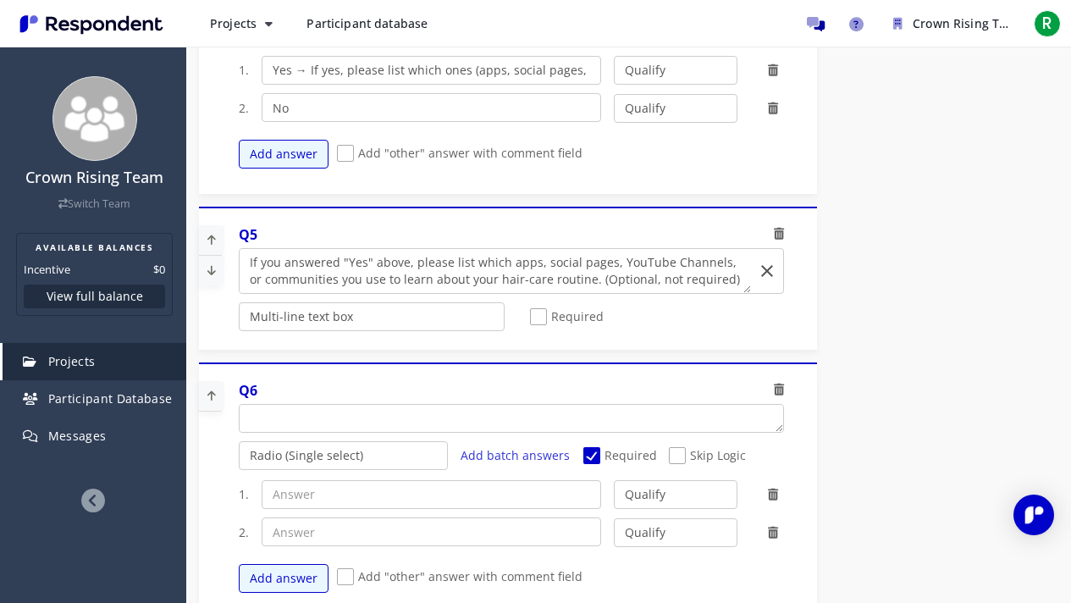
scroll to position [1436, 0]
click at [346, 409] on textarea "Which of the following categories best describes your firm's total assets under…" at bounding box center [512, 417] width 544 height 27
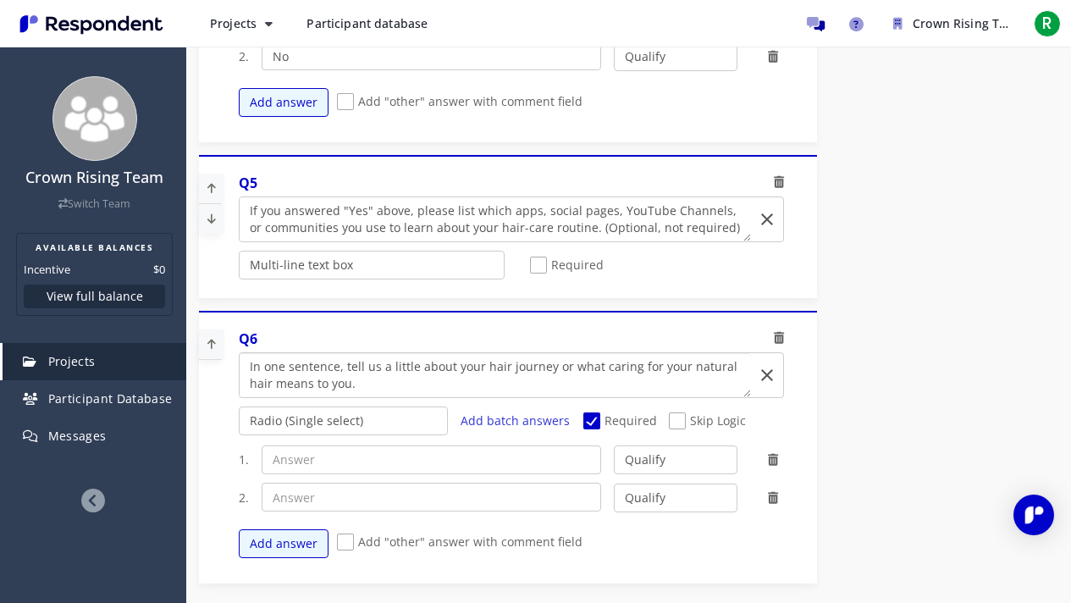
scroll to position [1490, 0]
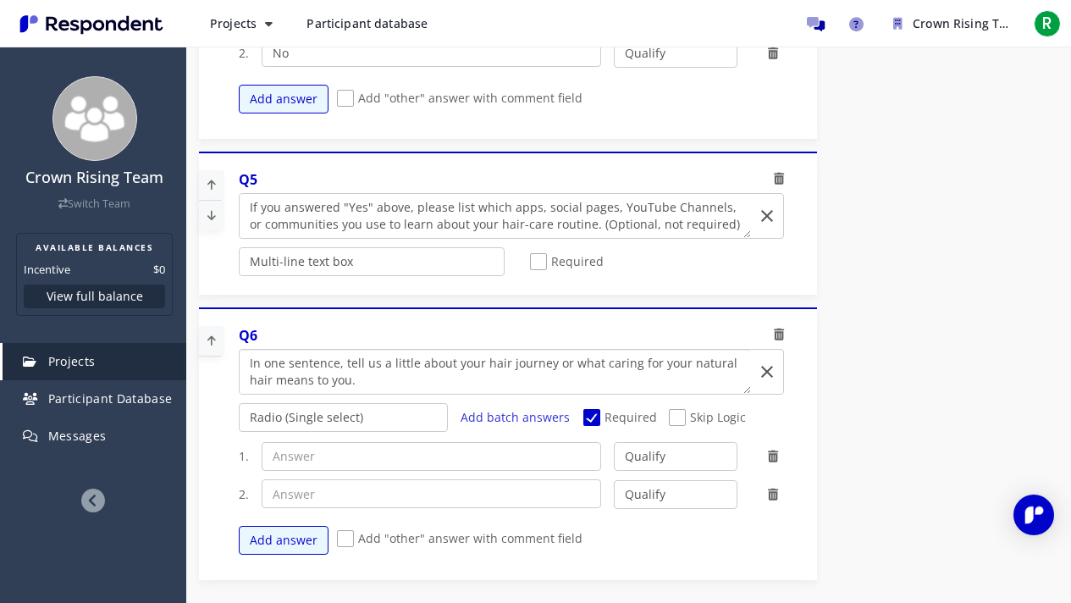
type textarea "In one sentence, tell us a little about your hair journey or what caring for yo…"
click at [405, 408] on select "Radio (Single select) Checkbox (Multi select) Multi-line text box Single-line t…" at bounding box center [344, 417] width 210 height 29
click at [239, 432] on select "Radio (Single select) Checkbox (Multi select) Multi-line text box Single-line t…" at bounding box center [344, 417] width 210 height 29
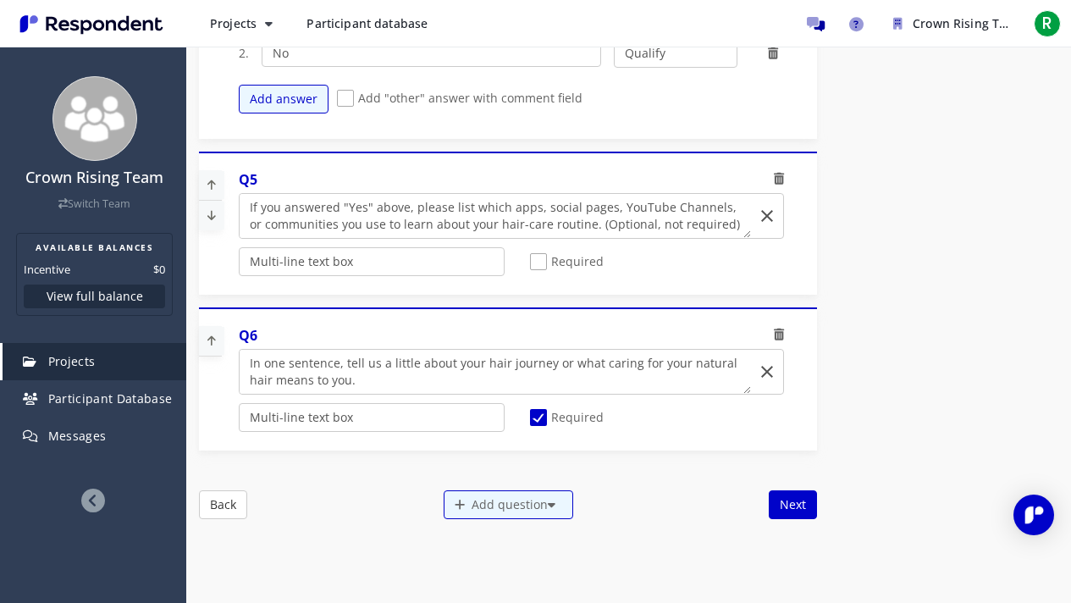
click at [542, 411] on span "Required" at bounding box center [567, 419] width 74 height 20
click at [541, 412] on input "Required" at bounding box center [535, 417] width 11 height 11
checkbox input "false"
click at [808, 483] on button "Next" at bounding box center [793, 504] width 48 height 29
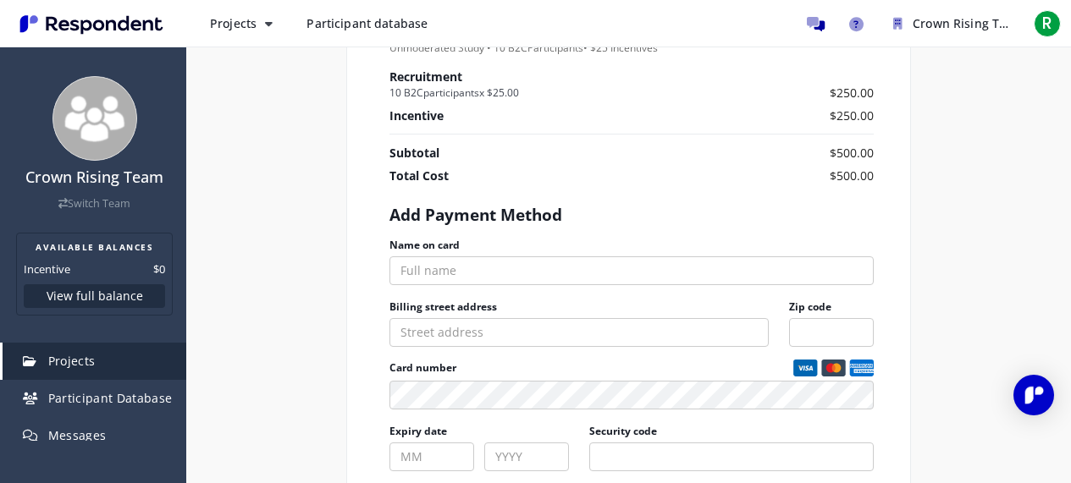
scroll to position [881, 0]
click at [450, 255] on input "Name on card" at bounding box center [631, 269] width 484 height 29
type input "[PERSON_NAME]"
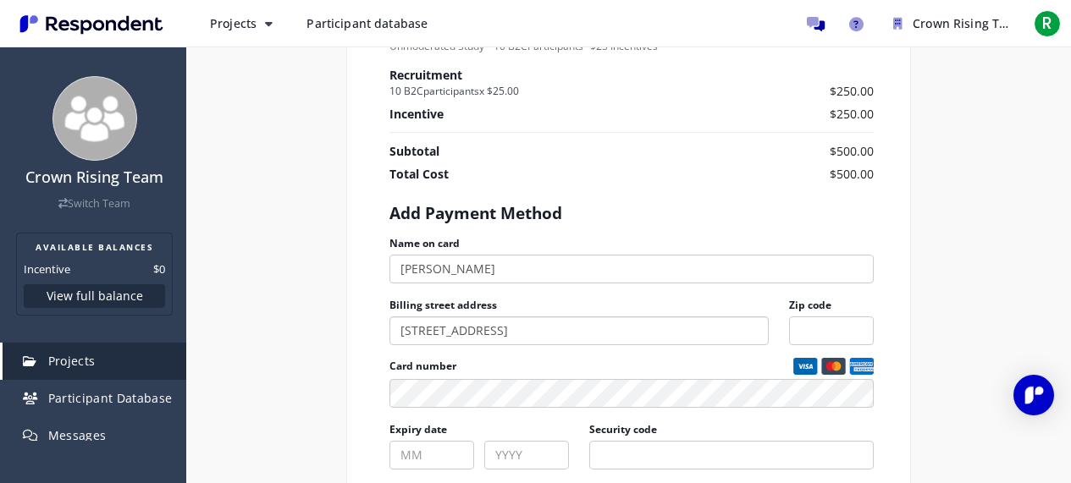
type input "[STREET_ADDRESS]"
click at [823, 317] on input "Zip code" at bounding box center [831, 331] width 85 height 29
type input "11367"
click at [433, 441] on input "Expiry date" at bounding box center [431, 455] width 85 height 29
type input "06"
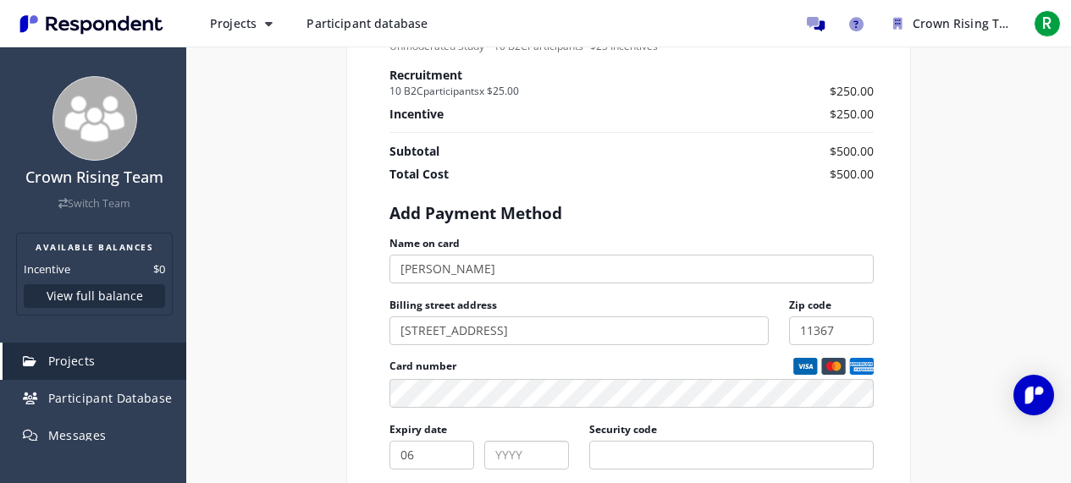
click at [542, 441] on input "Project breakdown summary" at bounding box center [526, 455] width 85 height 29
type input "9590"
drag, startPoint x: 533, startPoint y: 422, endPoint x: 493, endPoint y: 425, distance: 39.9
click at [493, 441] on input "9590" at bounding box center [526, 455] width 85 height 29
click at [650, 441] on input "Security code" at bounding box center [731, 455] width 284 height 29
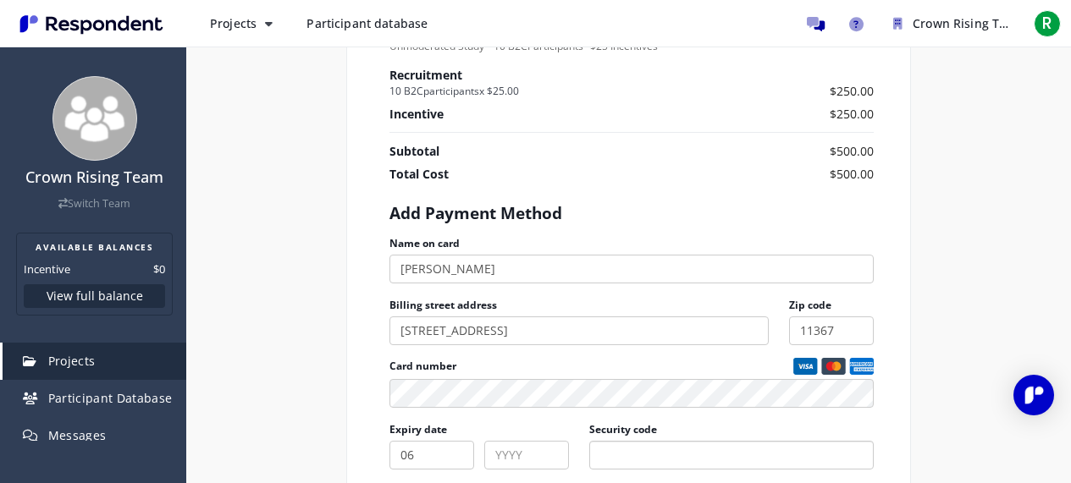
paste input "9590"
type input "9590"
click at [501, 441] on input "Project breakdown summary" at bounding box center [526, 455] width 85 height 29
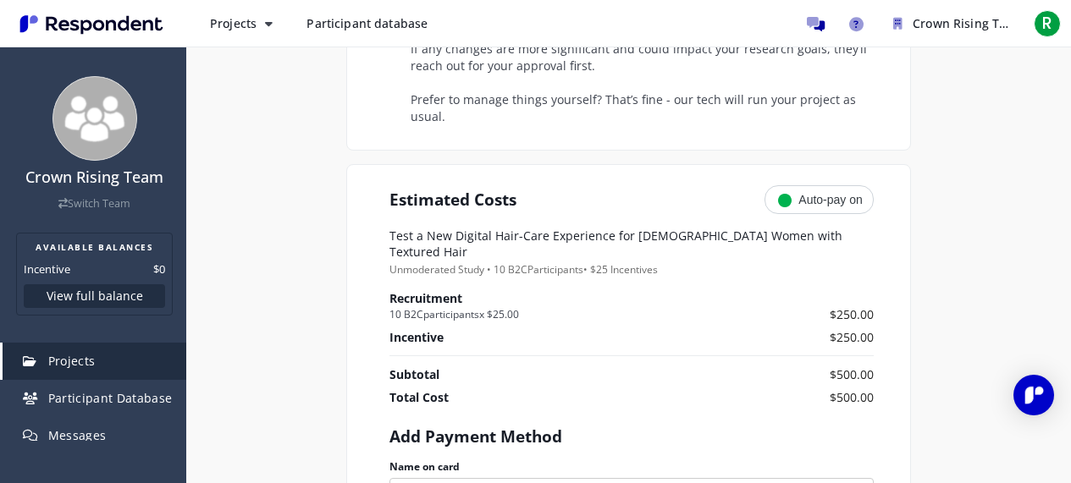
scroll to position [628, 0]
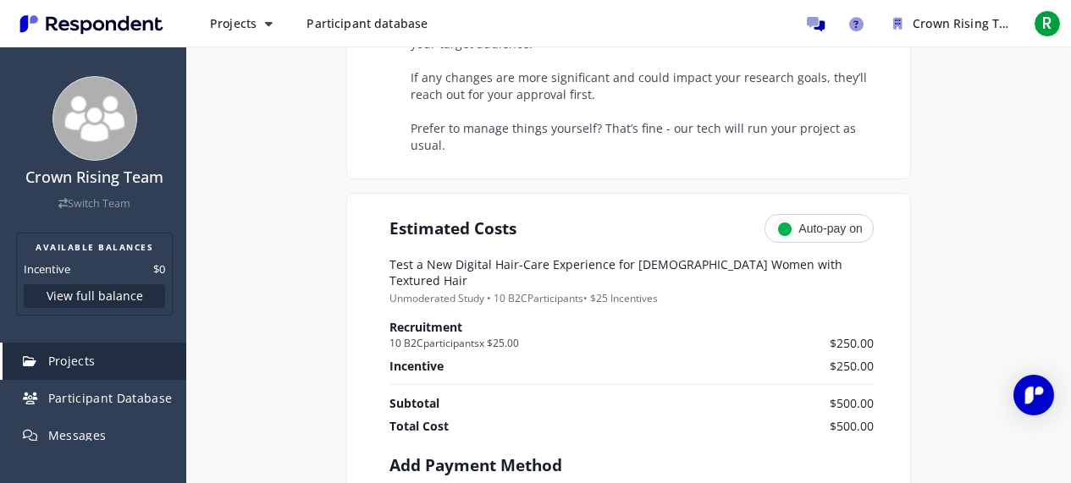
type input "0629"
